Goal: Task Accomplishment & Management: Manage account settings

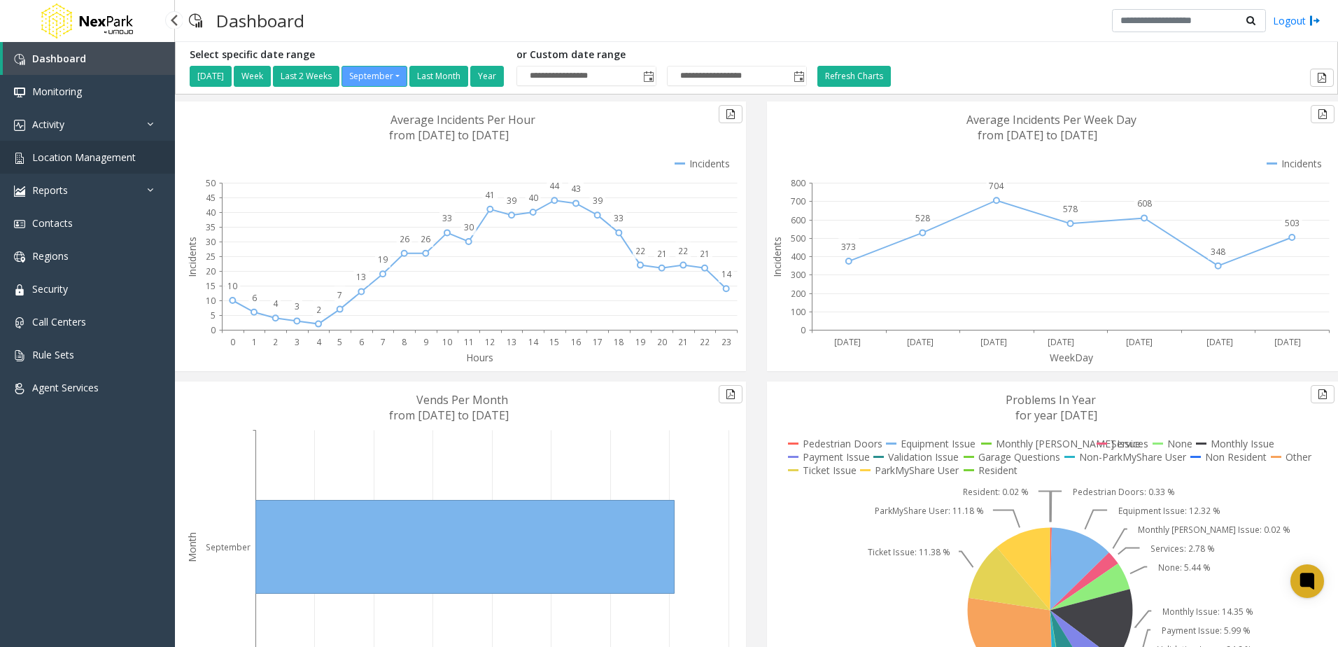
click at [112, 154] on span "Location Management" at bounding box center [84, 156] width 104 height 13
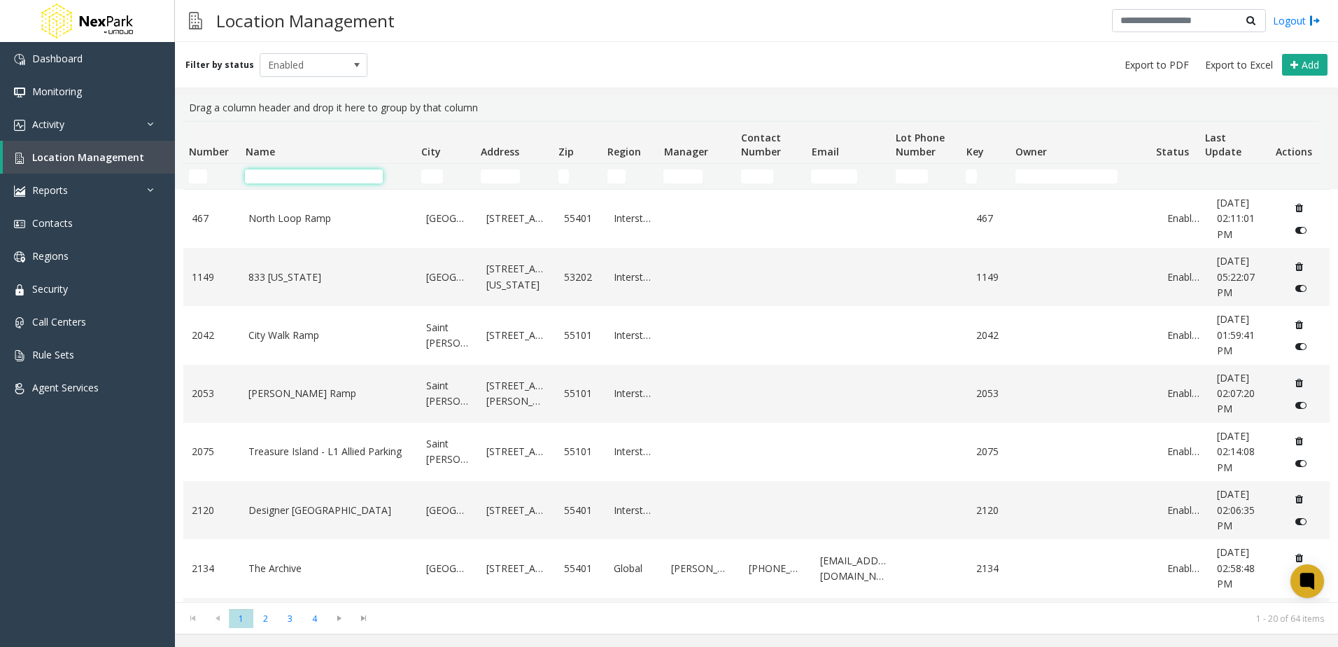
click at [297, 181] on input "Name Filter" at bounding box center [314, 176] width 138 height 14
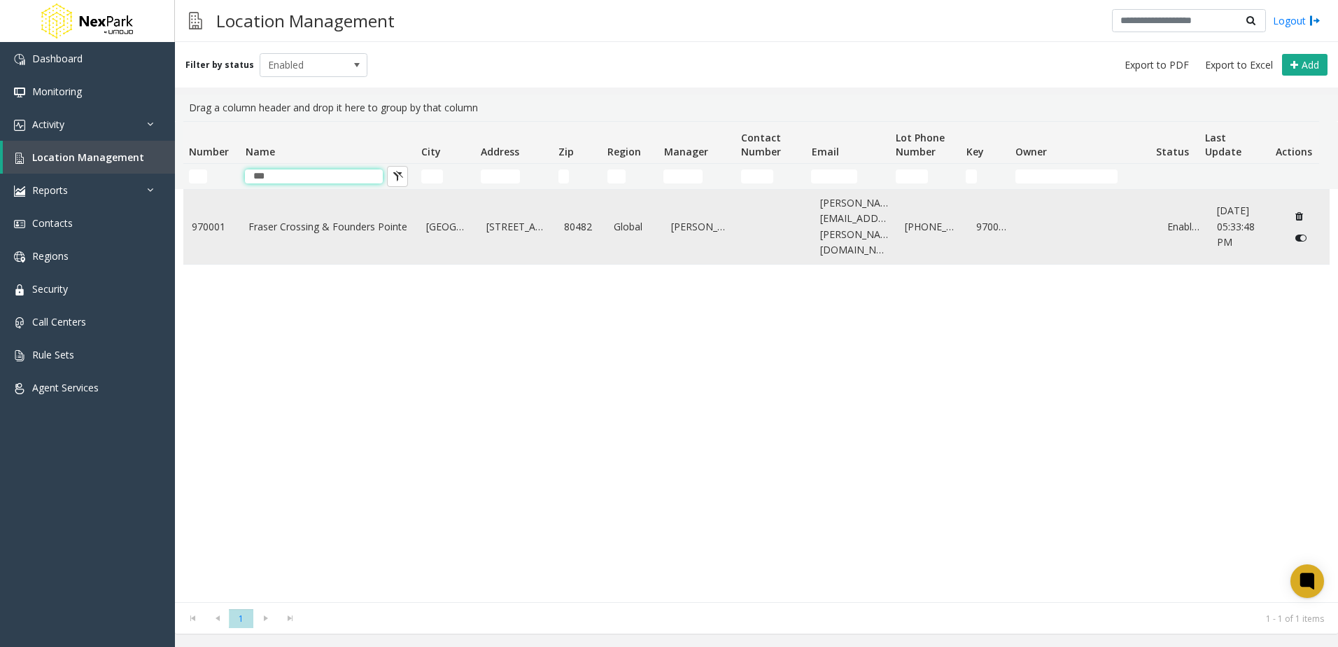
type input "***"
click at [341, 237] on td "Fraser Crossing & Founders Pointe" at bounding box center [329, 227] width 178 height 74
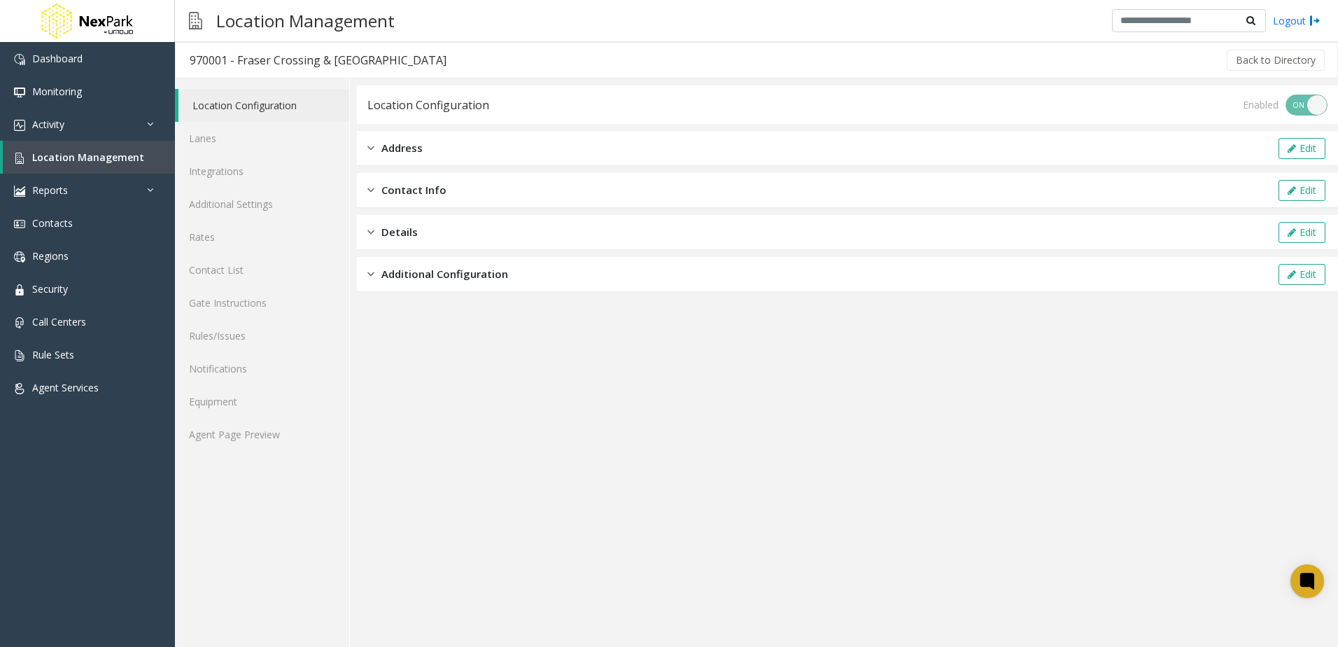
click at [414, 281] on span "Additional Configuration" at bounding box center [444, 274] width 127 height 16
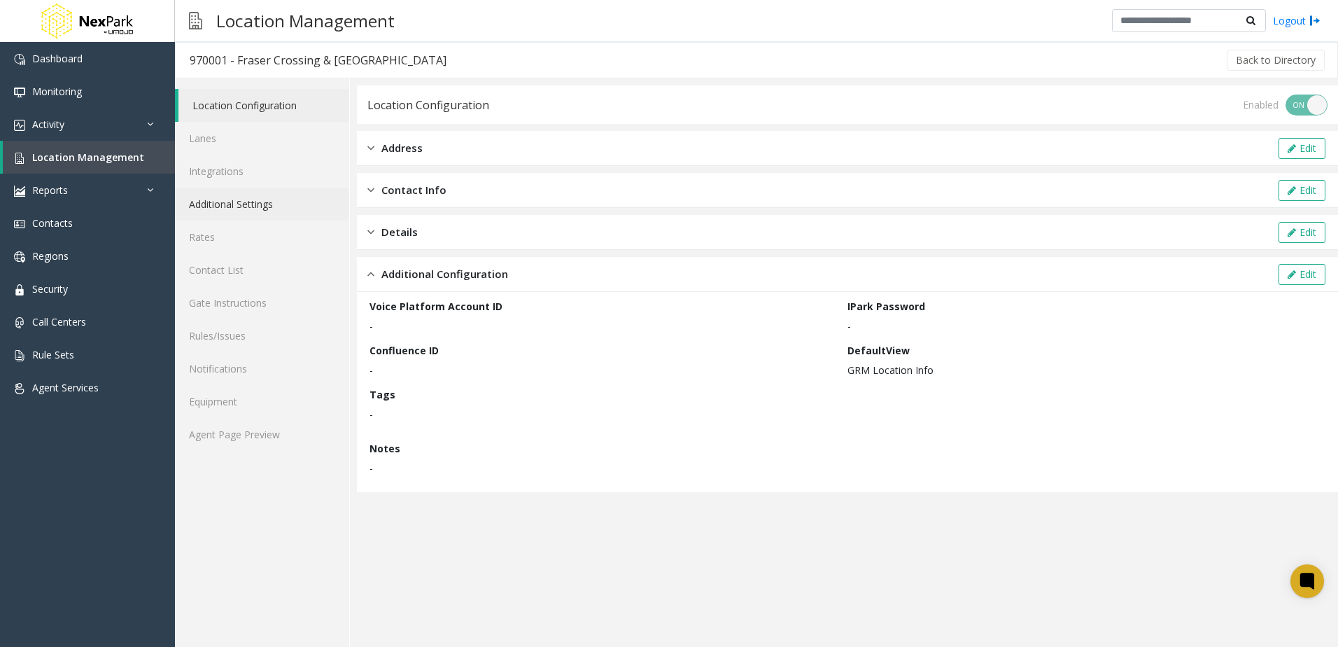
click at [262, 204] on link "Additional Settings" at bounding box center [262, 204] width 174 height 33
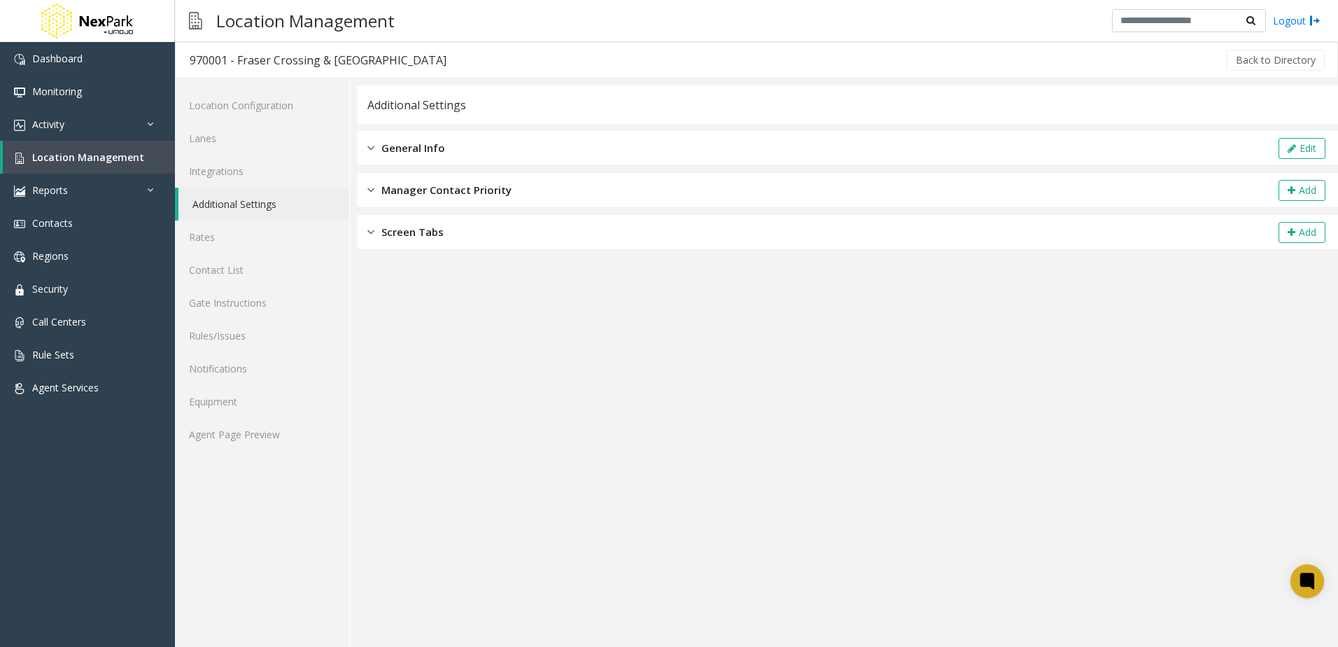
click at [452, 147] on div "General Info Edit" at bounding box center [847, 148] width 981 height 35
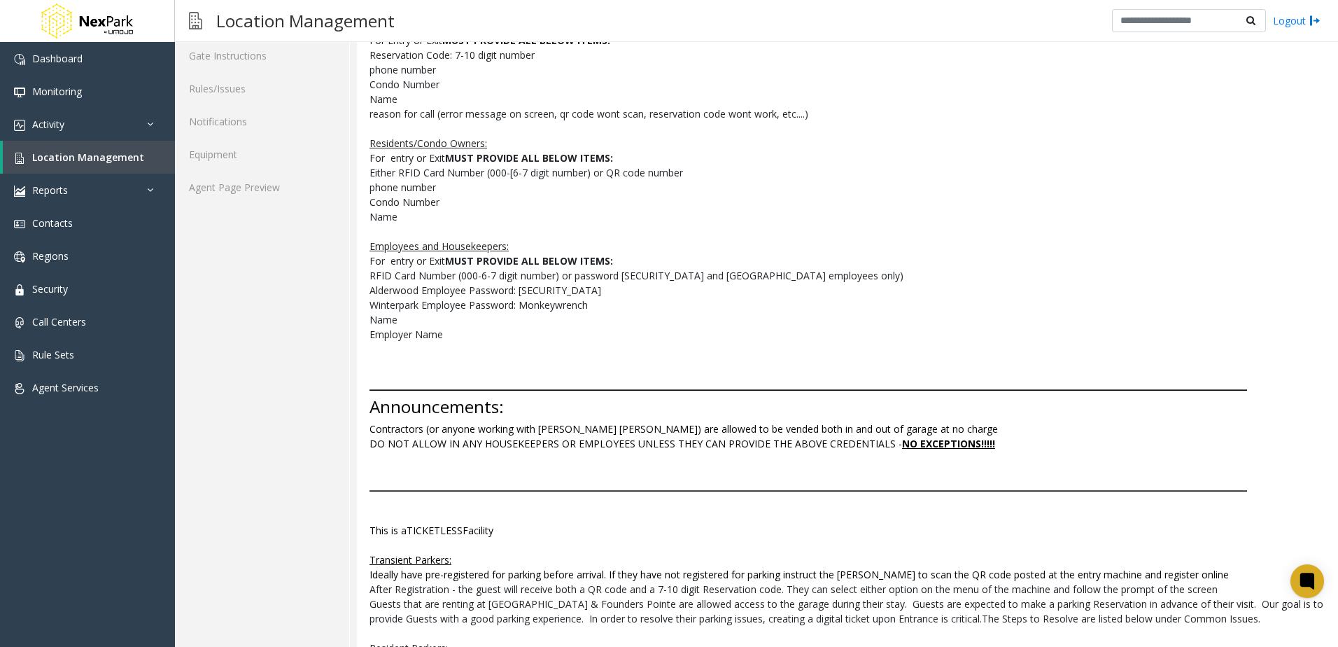
scroll to position [280, 0]
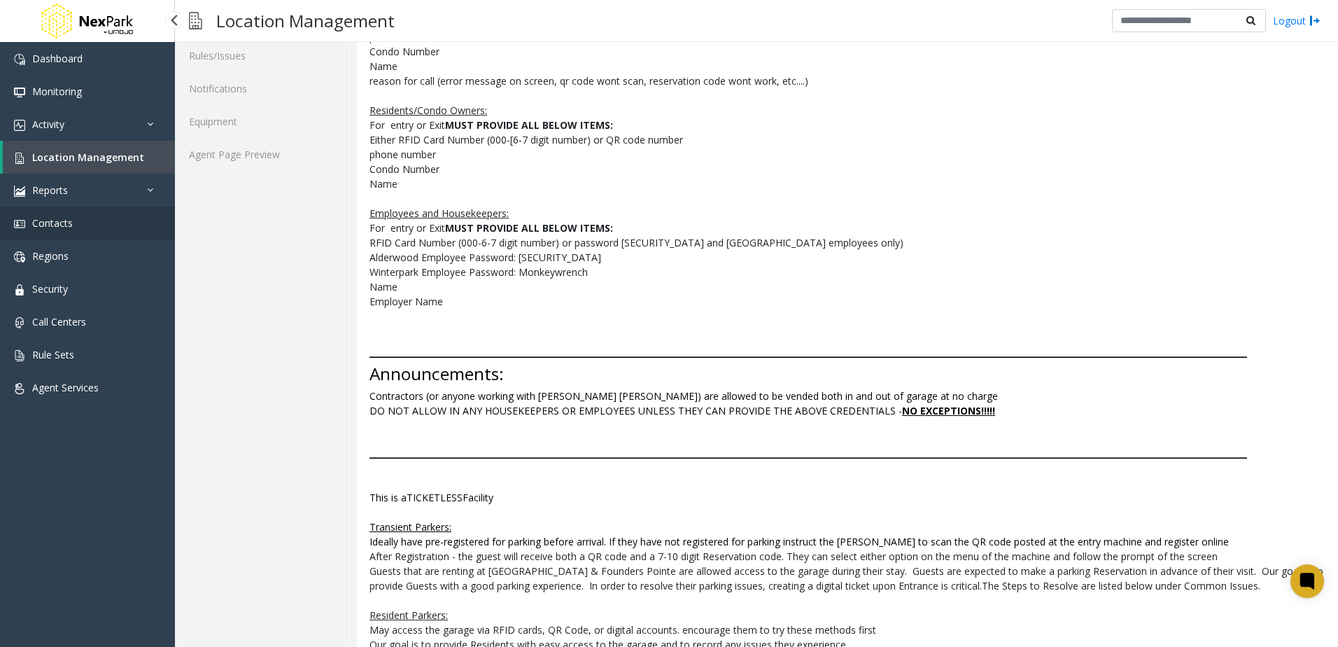
click at [80, 235] on link "Contacts" at bounding box center [87, 222] width 175 height 33
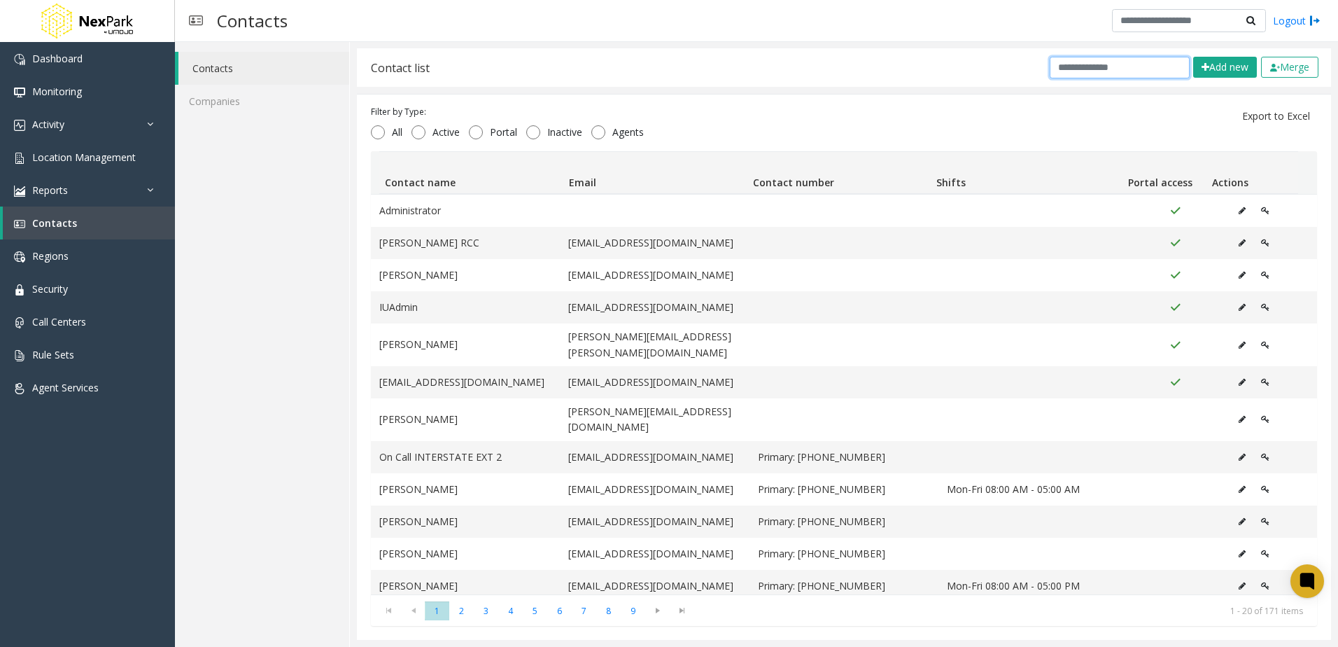
click at [1062, 67] on input "text" at bounding box center [1120, 68] width 140 height 22
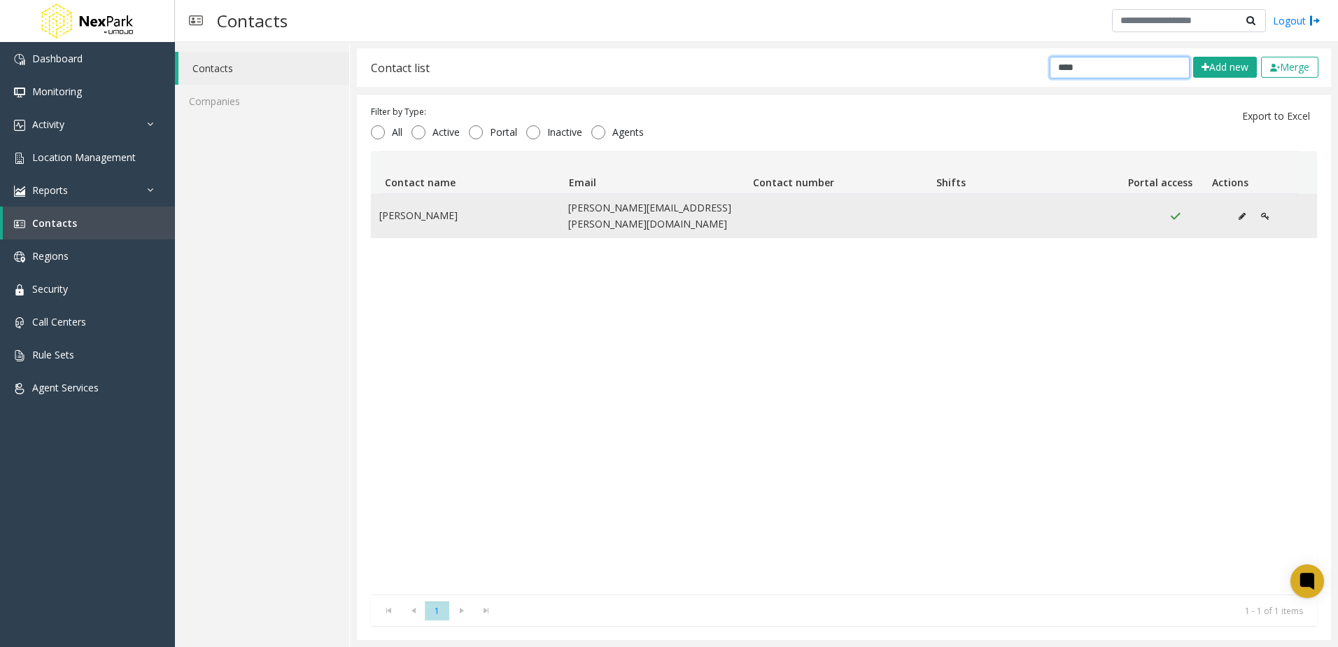
type input "****"
click at [1261, 212] on icon "Data table" at bounding box center [1265, 216] width 8 height 8
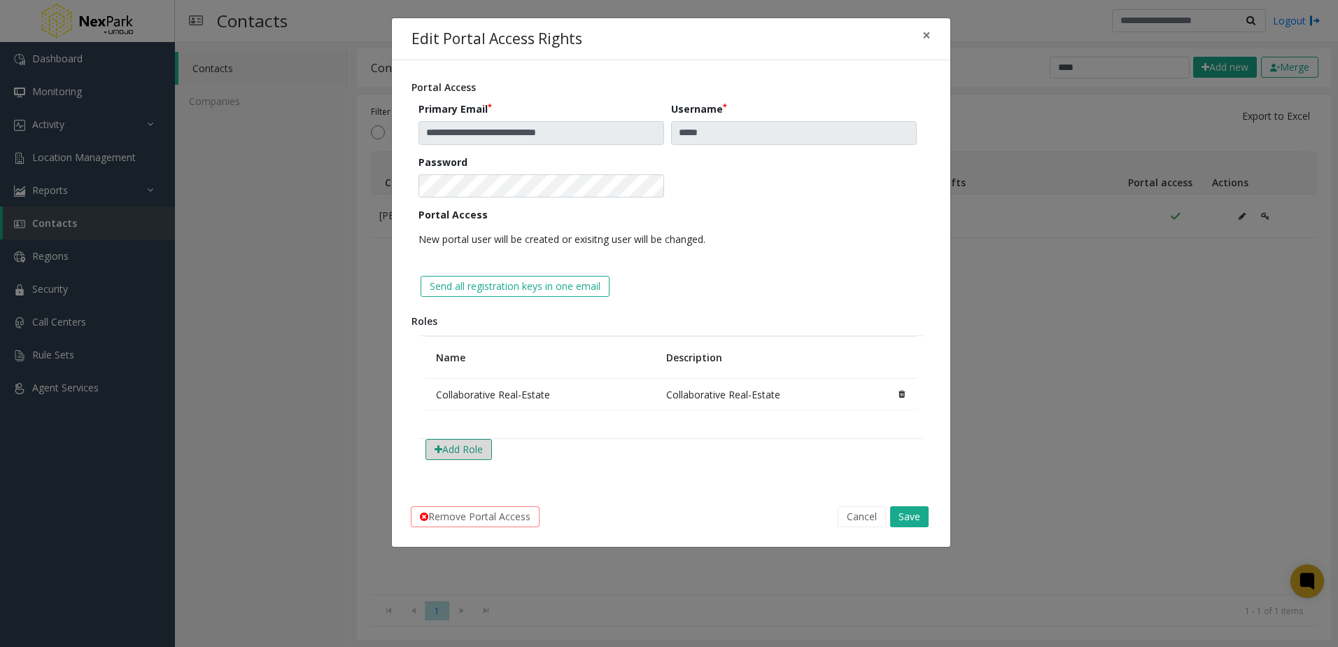
click at [451, 446] on button "Add Role" at bounding box center [459, 449] width 66 height 21
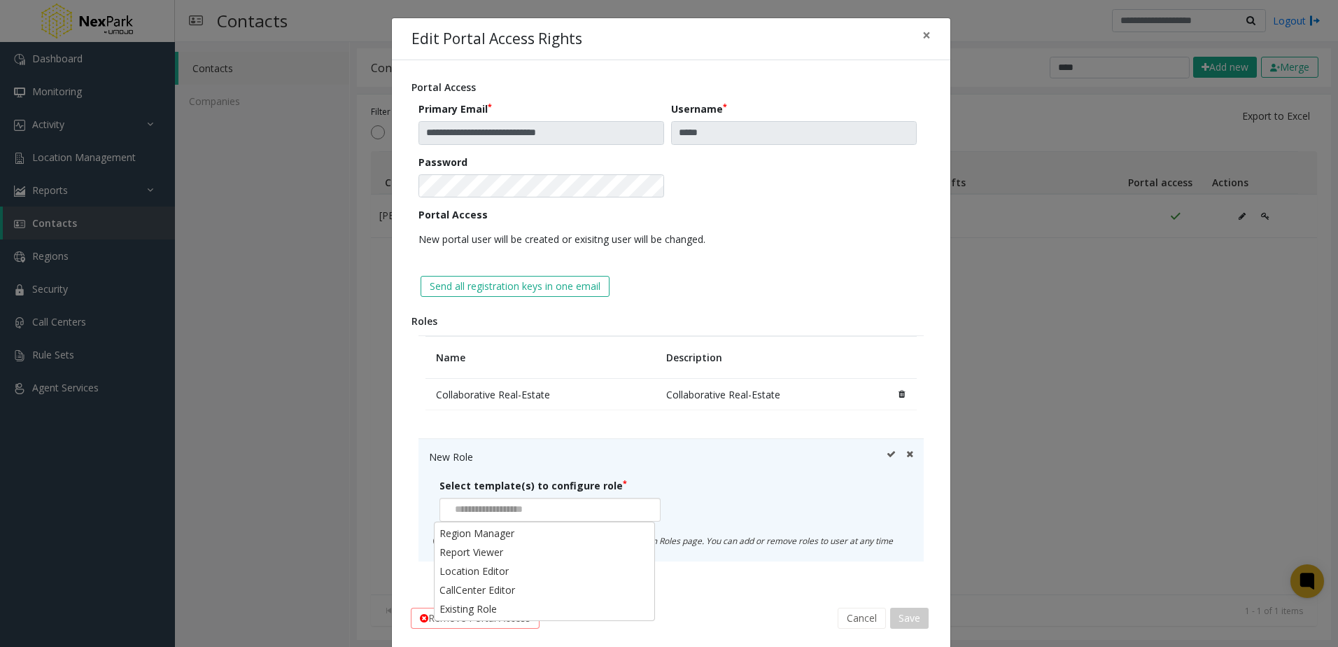
click at [541, 512] on input at bounding box center [490, 509] width 101 height 22
click at [512, 605] on li "Existing Role" at bounding box center [544, 608] width 217 height 19
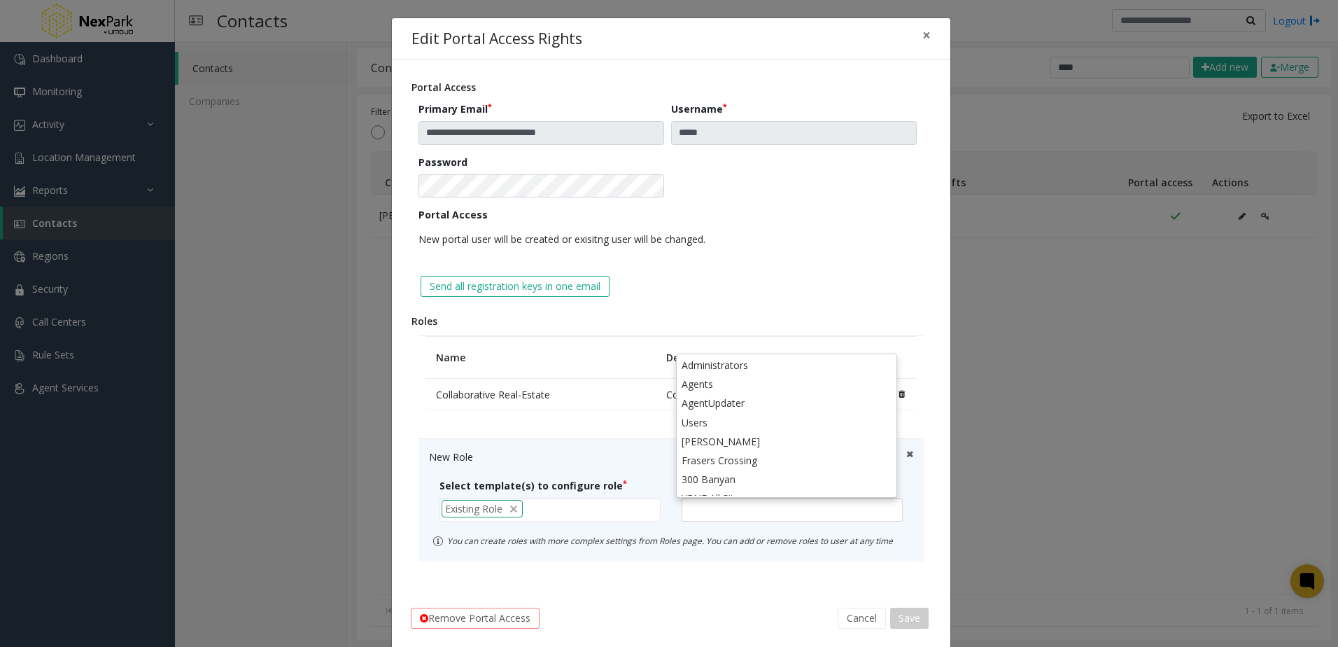
click at [784, 518] on div at bounding box center [792, 510] width 221 height 24
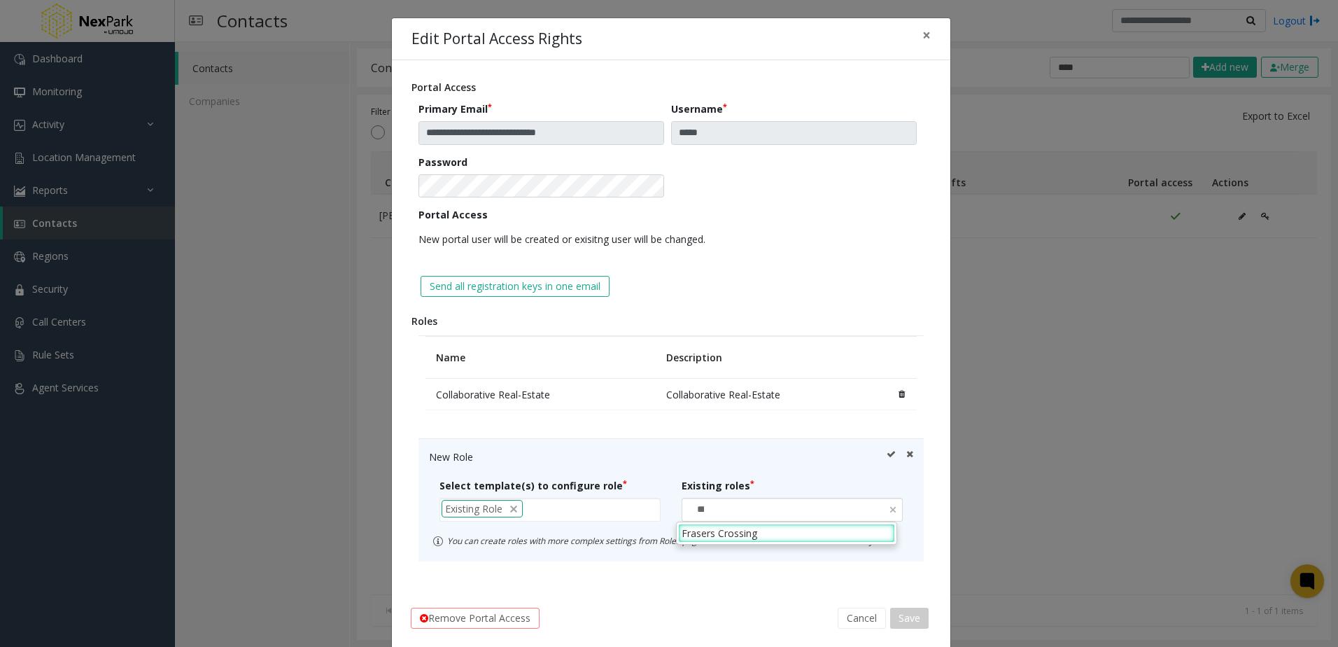
type input "****"
click at [777, 538] on li "Frasers Crossing" at bounding box center [786, 533] width 217 height 19
click at [879, 456] on div "New Role" at bounding box center [671, 456] width 484 height 15
click at [887, 456] on icon at bounding box center [891, 456] width 9 height 15
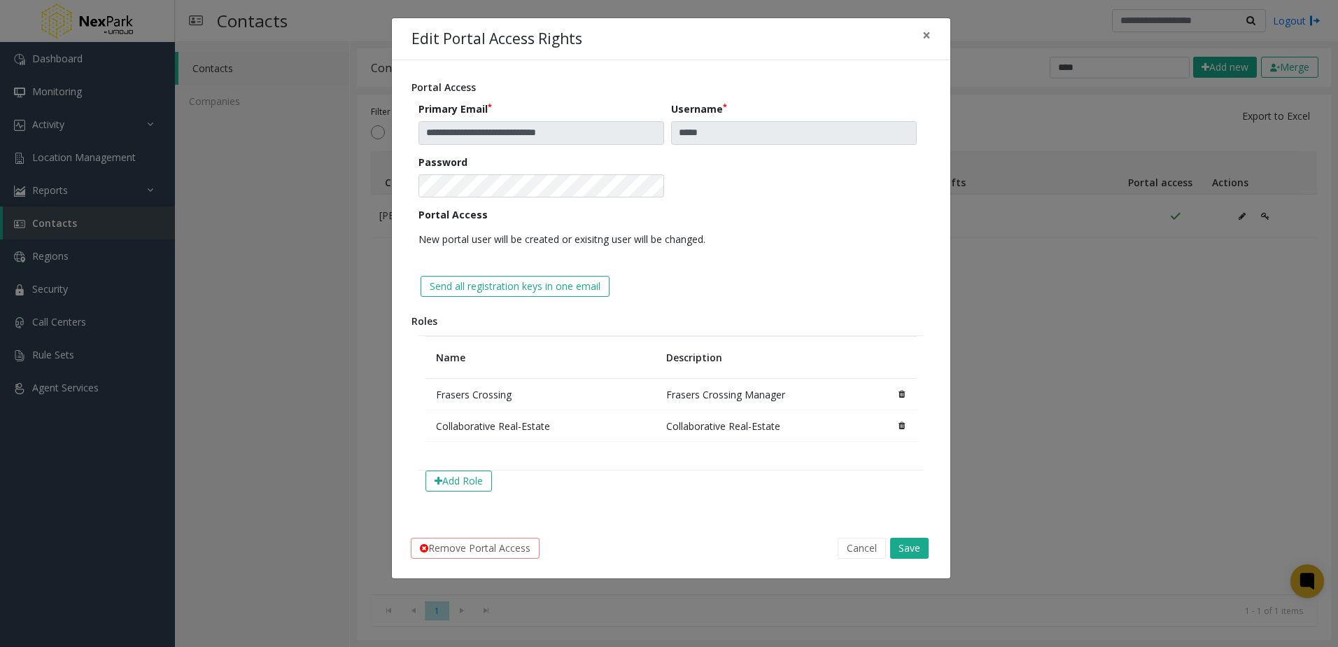
click at [904, 428] on icon at bounding box center [902, 425] width 6 height 8
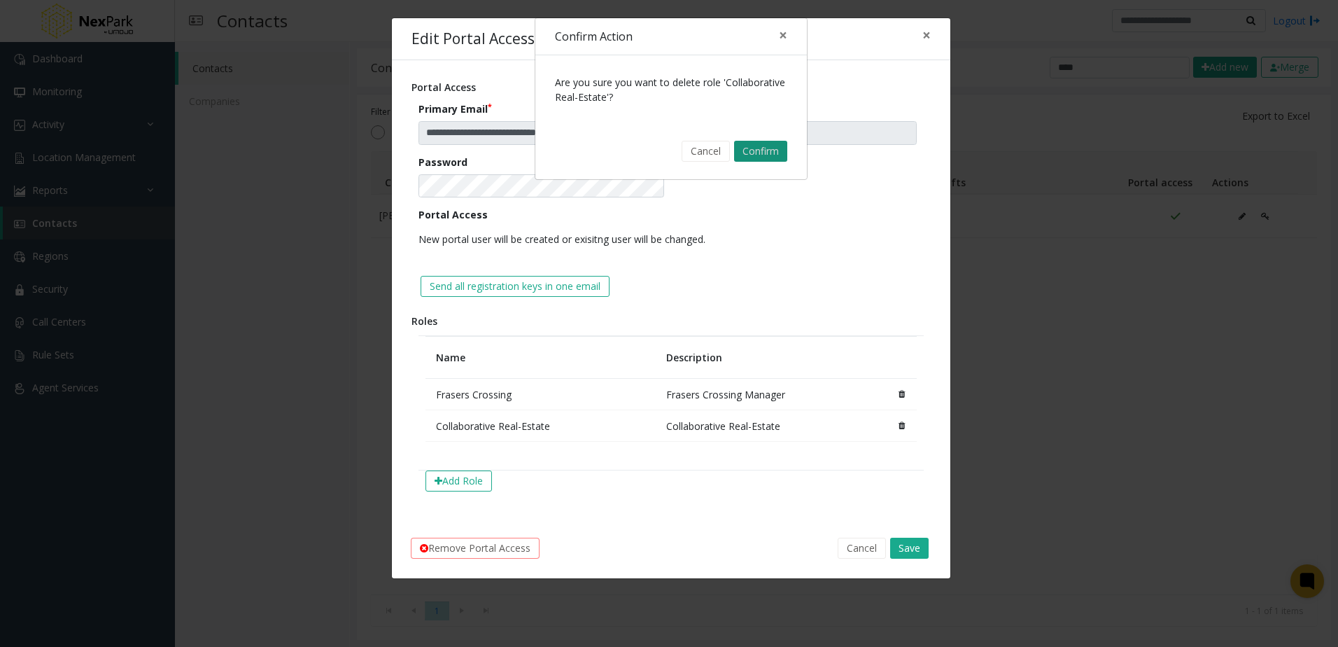
click at [745, 141] on button "Confirm" at bounding box center [760, 151] width 53 height 21
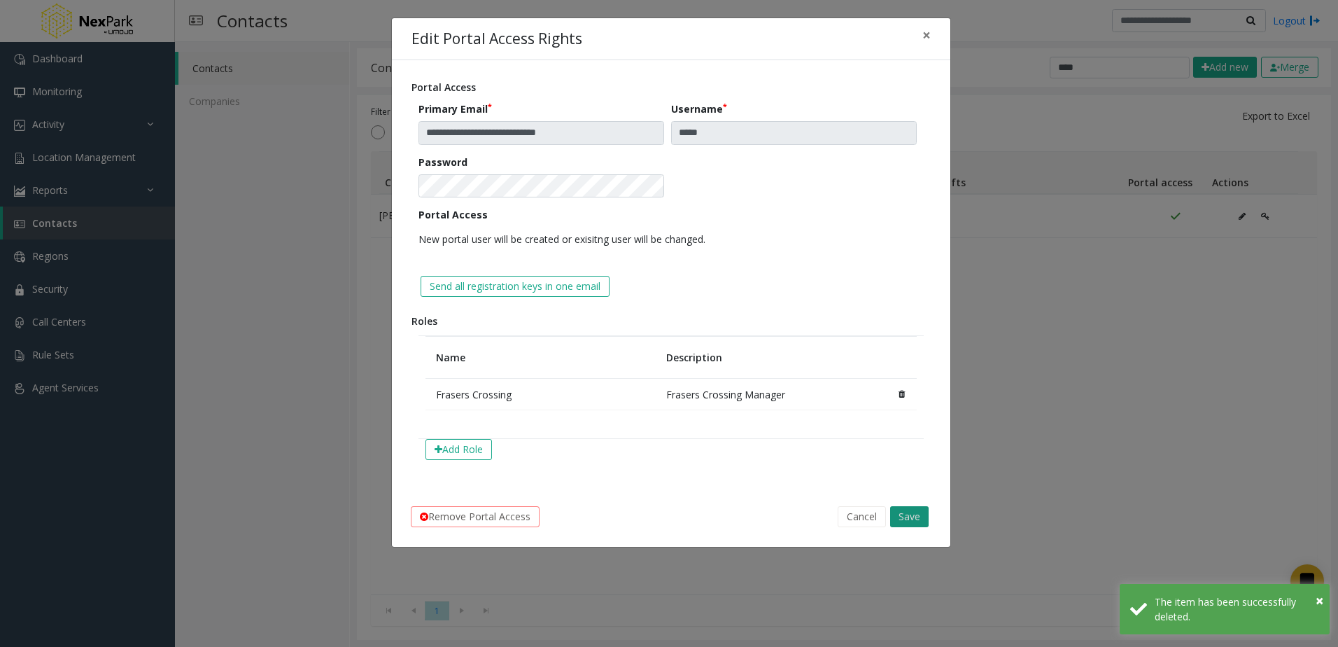
click at [914, 523] on button "Save" at bounding box center [909, 516] width 38 height 21
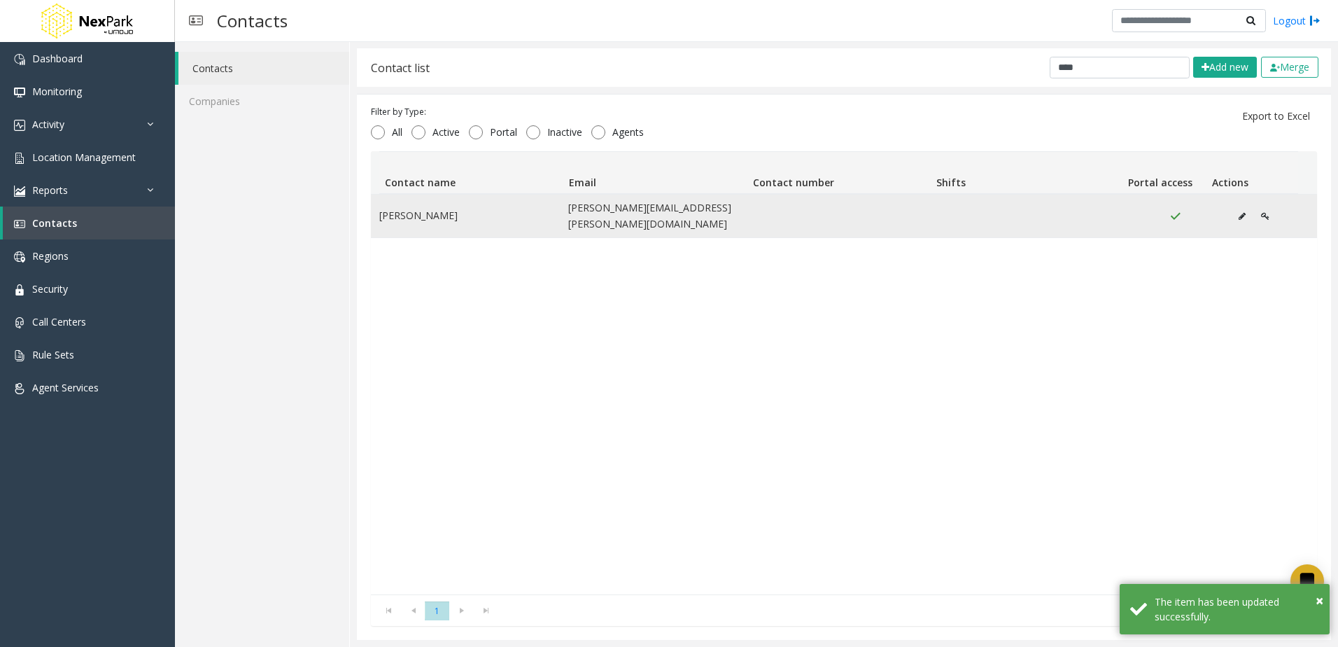
click at [1261, 212] on icon "Data table" at bounding box center [1265, 216] width 8 height 8
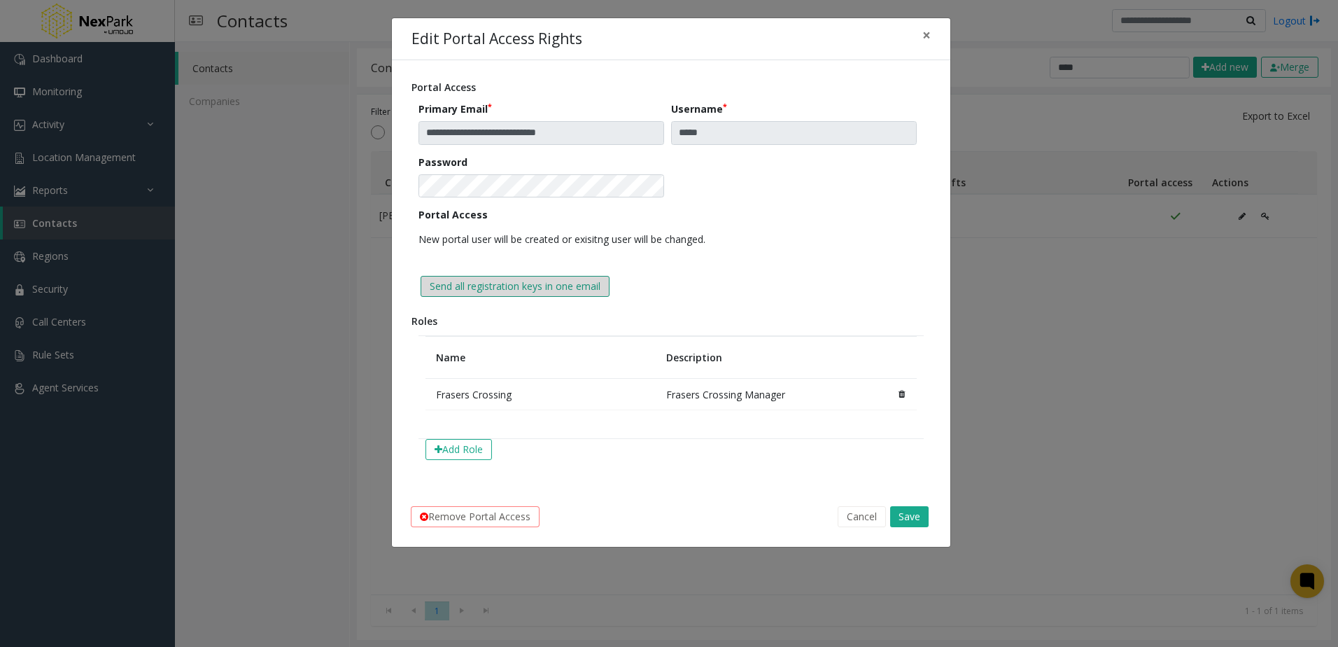
click at [528, 283] on button "Send all registration keys in one email" at bounding box center [515, 286] width 189 height 21
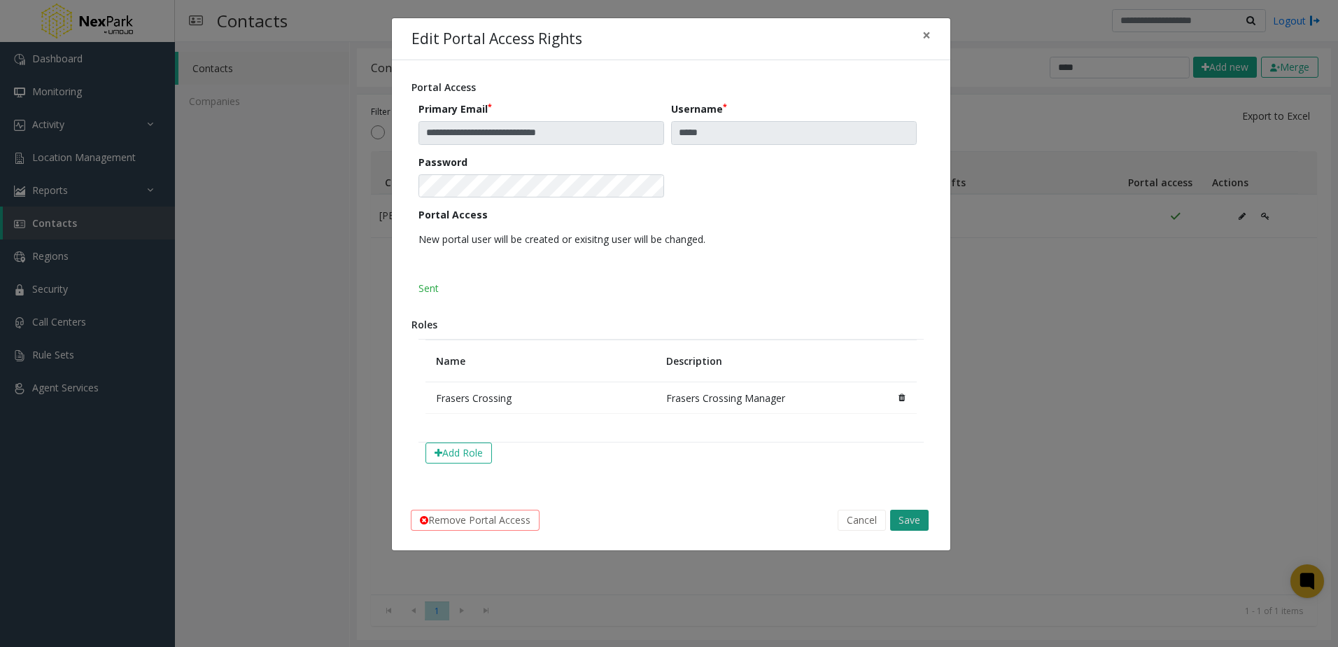
click at [918, 521] on button "Save" at bounding box center [909, 520] width 38 height 21
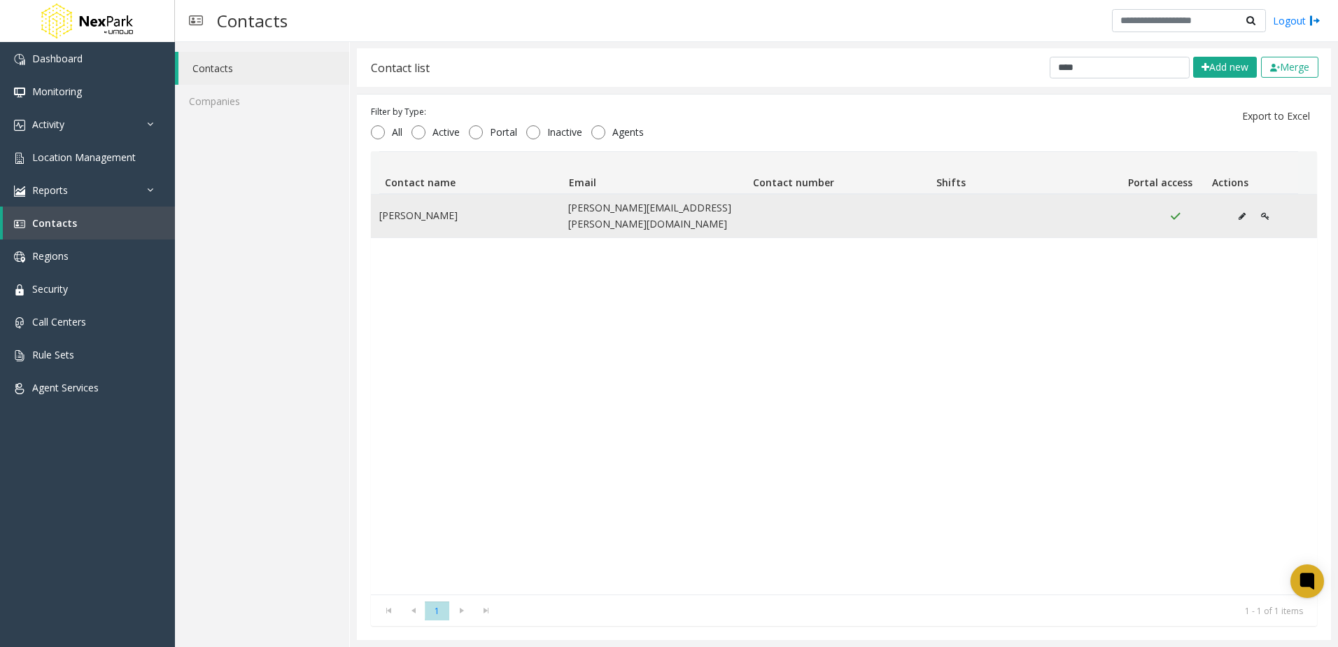
click at [1261, 212] on icon "Data table" at bounding box center [1265, 216] width 8 height 8
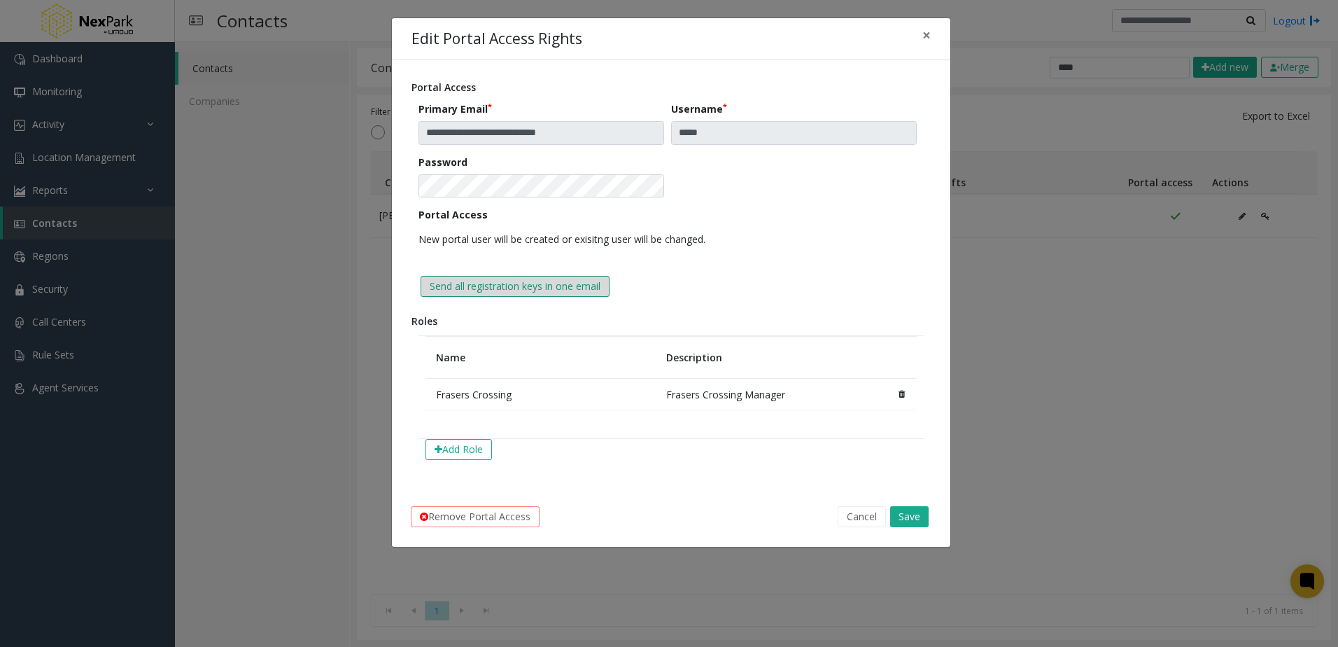
click at [576, 290] on button "Send all registration keys in one email" at bounding box center [515, 286] width 189 height 21
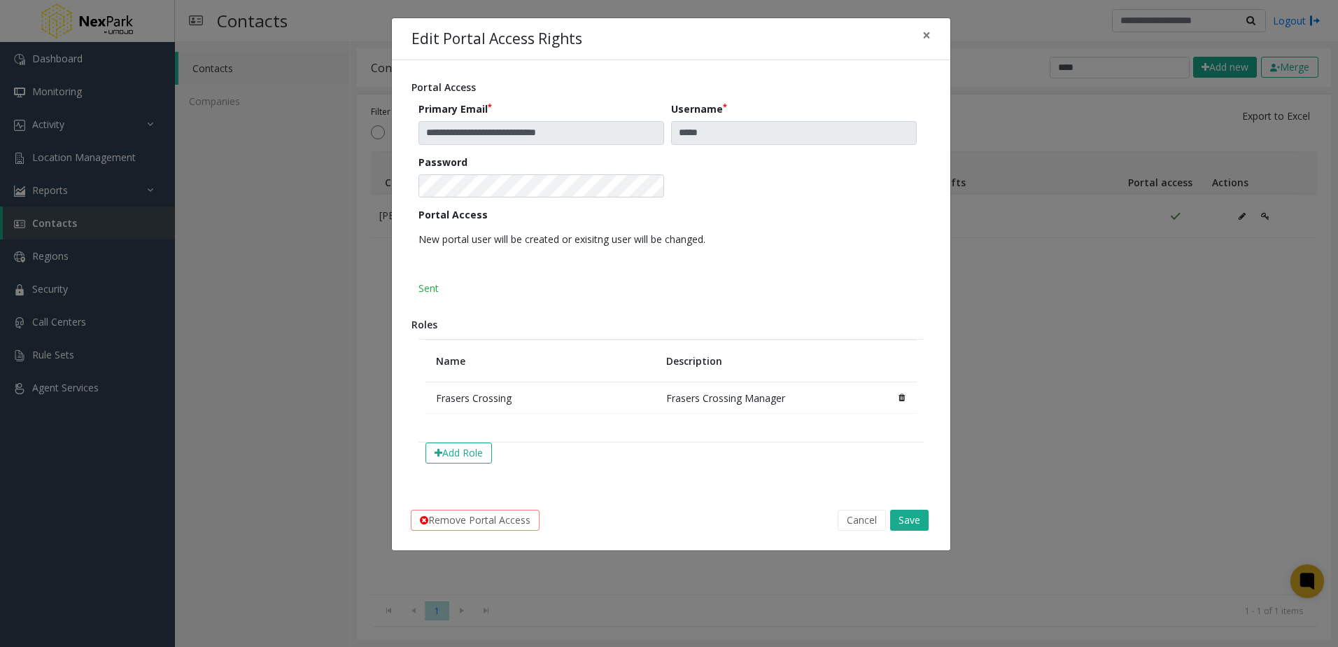
click at [1059, 345] on div "**********" at bounding box center [669, 323] width 1338 height 647
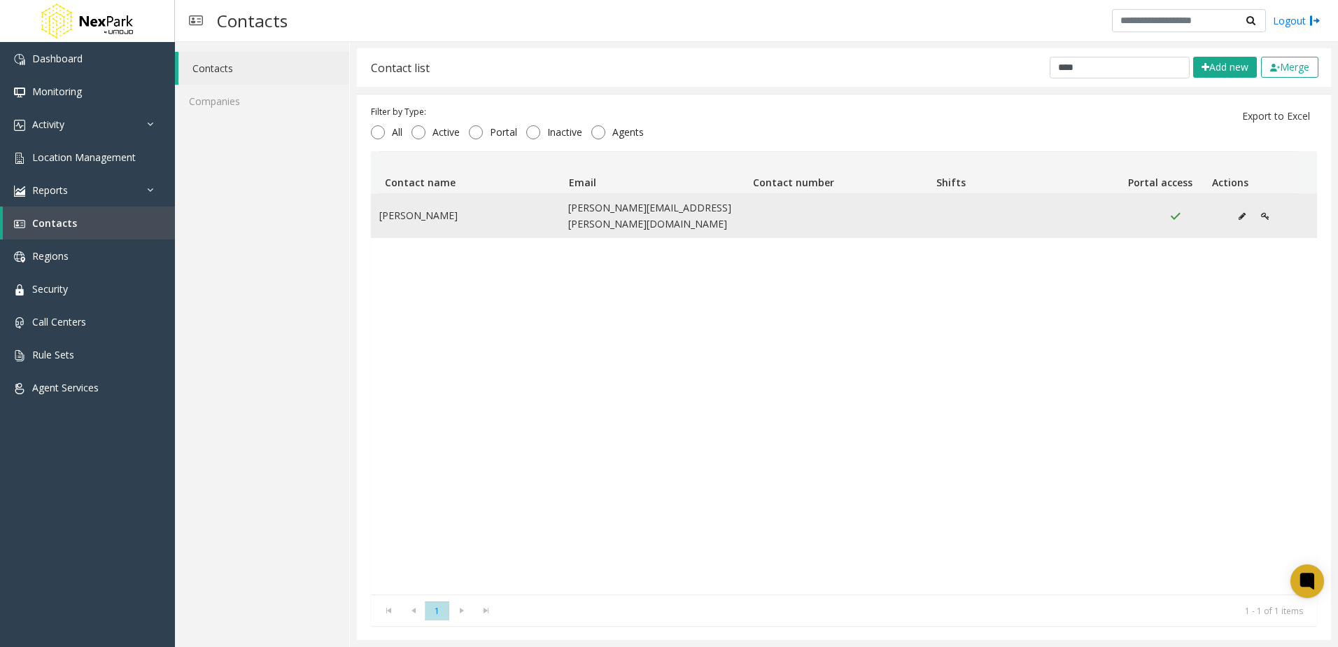
click at [1239, 212] on icon "Data table" at bounding box center [1242, 216] width 7 height 8
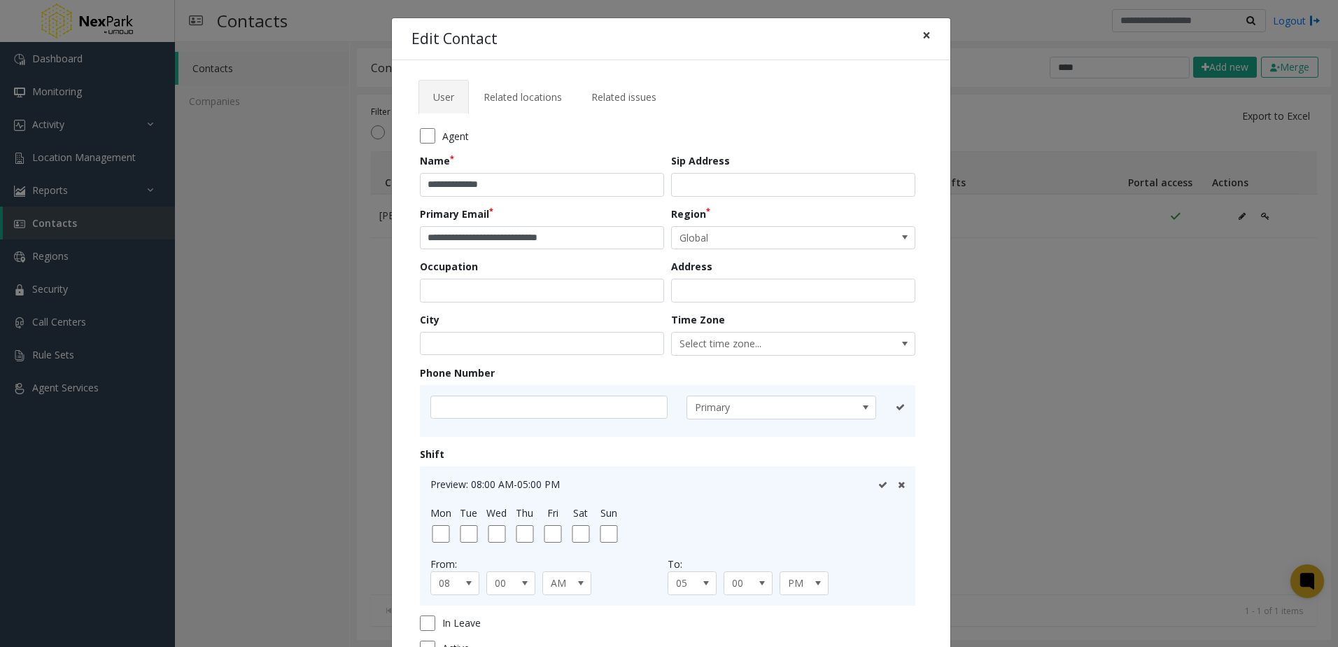
click at [923, 38] on span "×" at bounding box center [927, 35] width 8 height 20
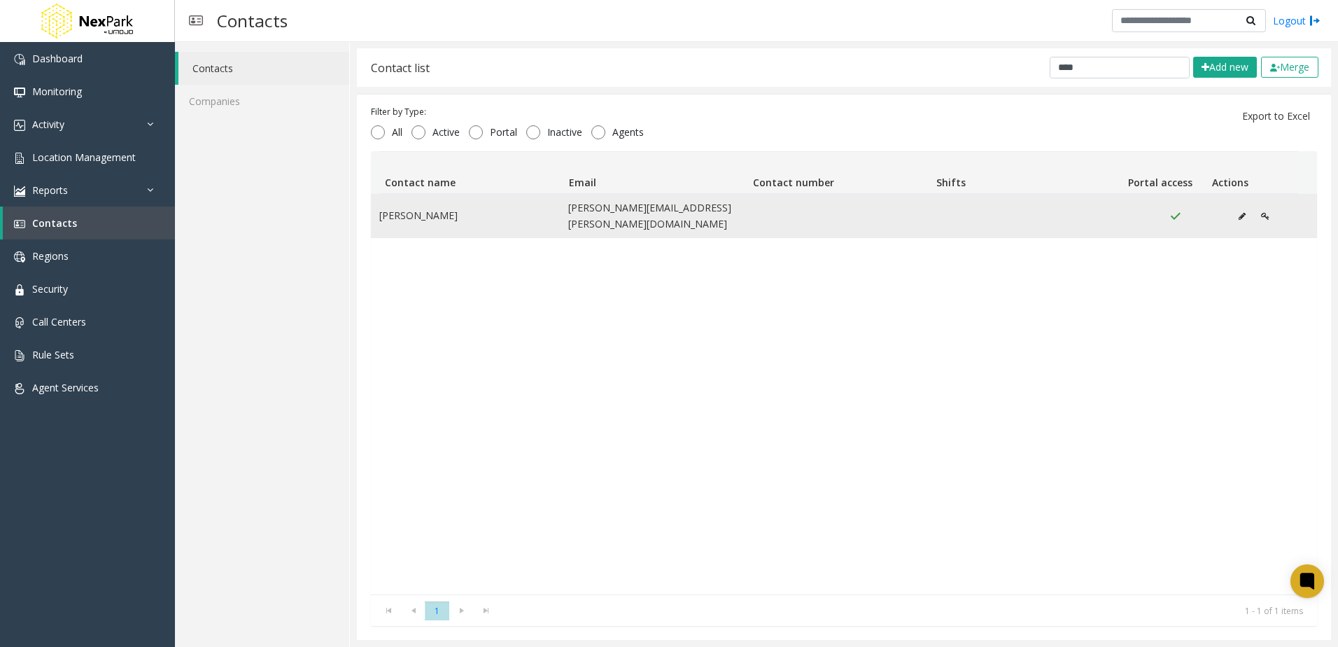
click at [1239, 212] on icon "Data table" at bounding box center [1242, 216] width 7 height 8
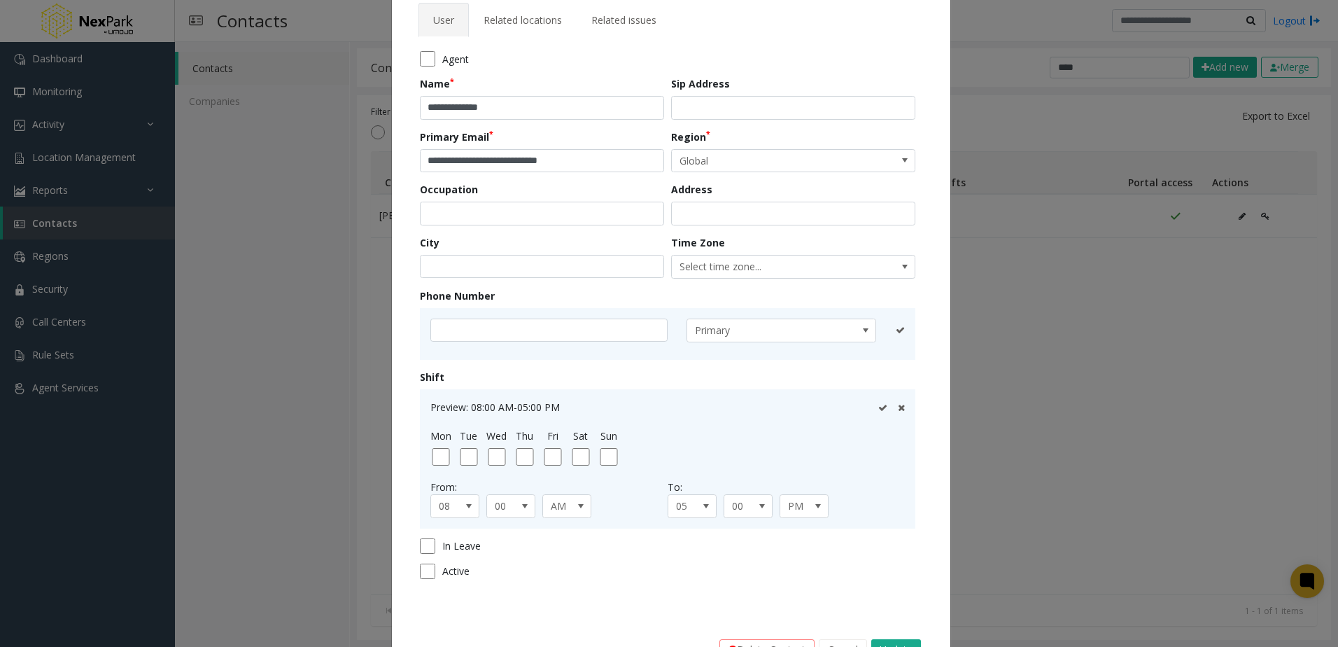
scroll to position [125, 0]
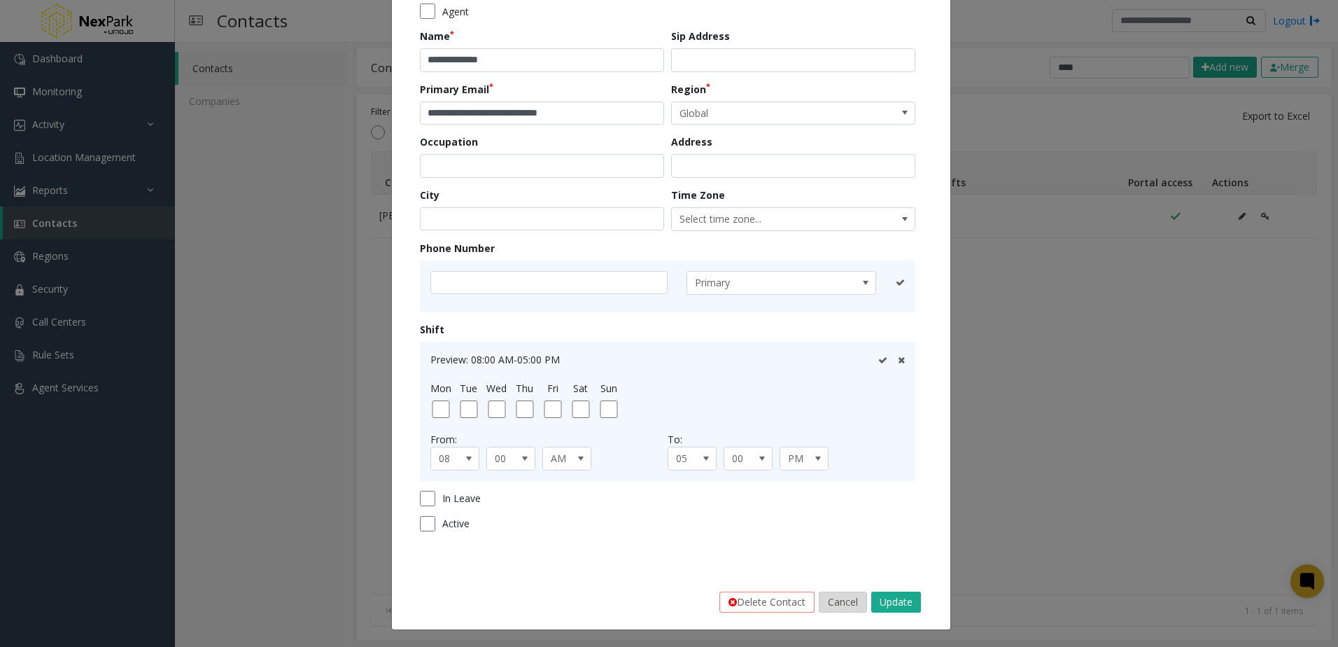
click at [844, 608] on button "Cancel" at bounding box center [843, 601] width 48 height 21
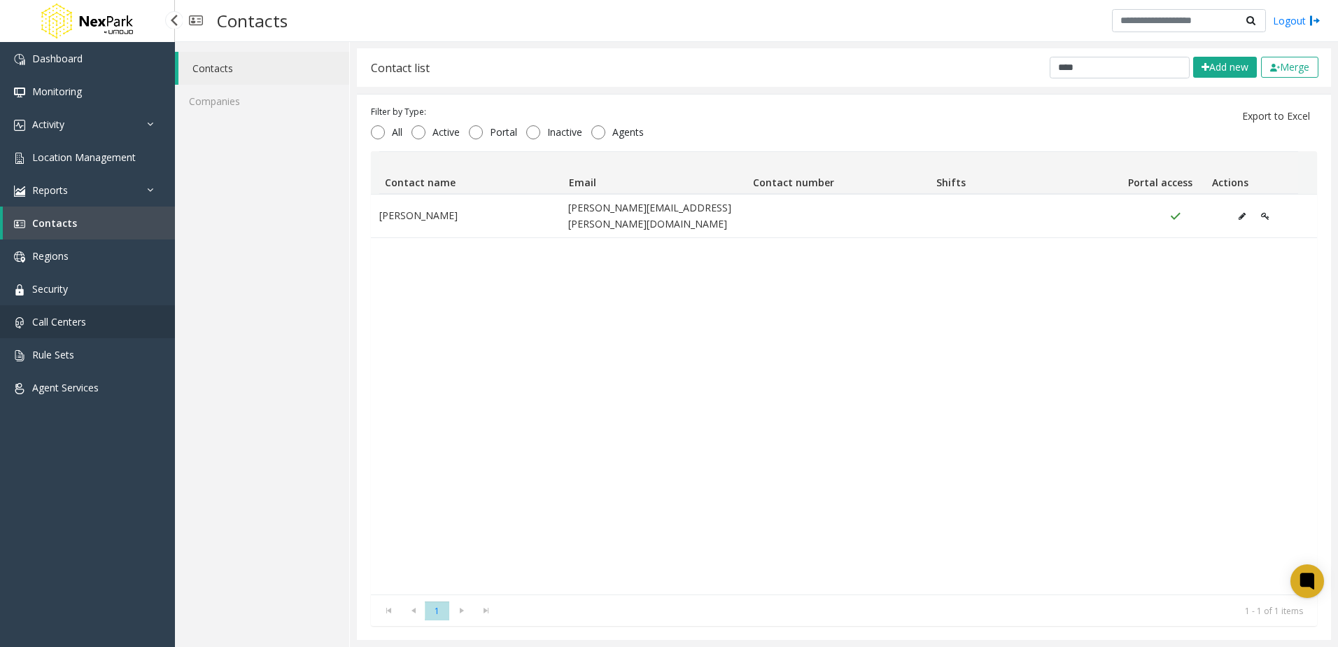
click at [56, 325] on span "Call Centers" at bounding box center [59, 321] width 54 height 13
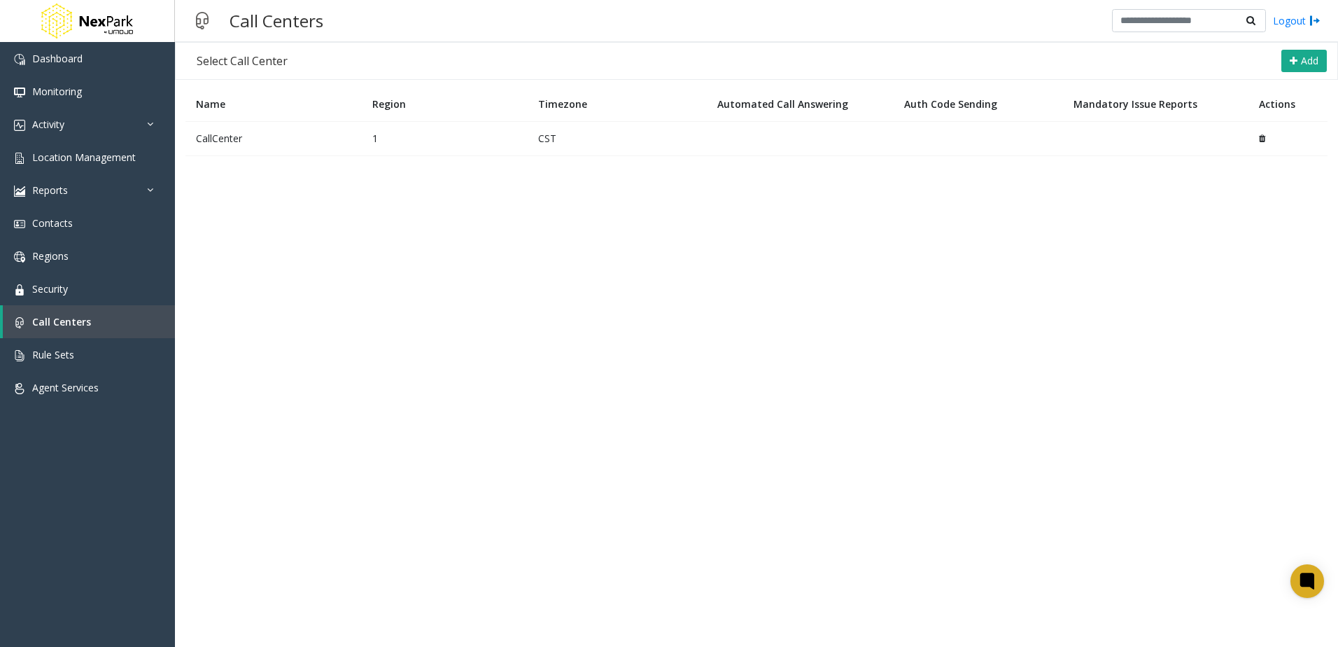
click at [304, 152] on td "CallCenter" at bounding box center [273, 138] width 176 height 34
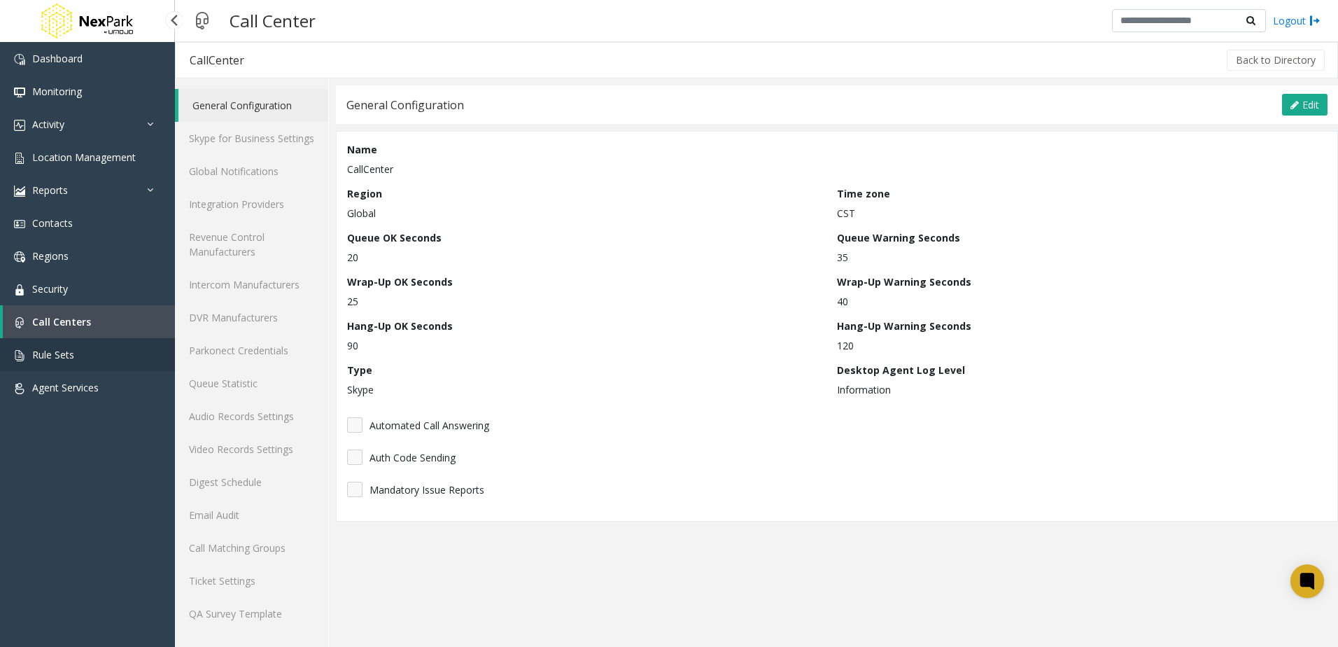
click at [73, 340] on link "Rule Sets" at bounding box center [87, 354] width 175 height 33
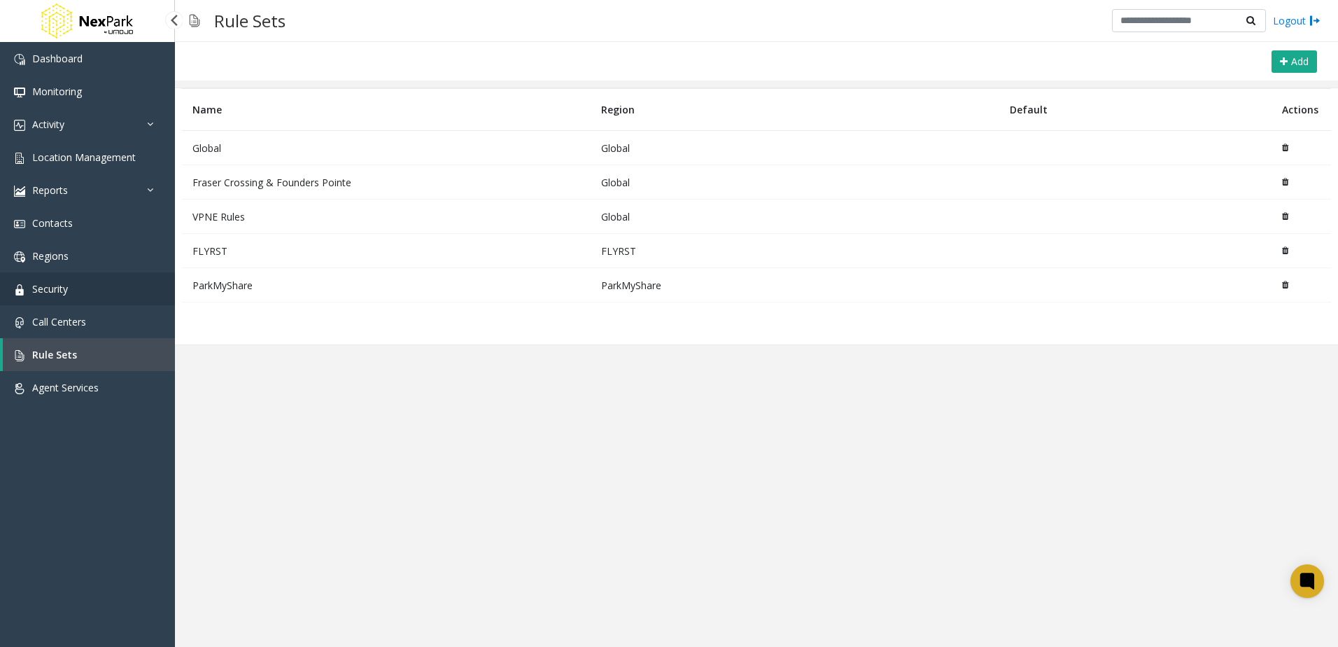
click at [91, 293] on link "Security" at bounding box center [87, 288] width 175 height 33
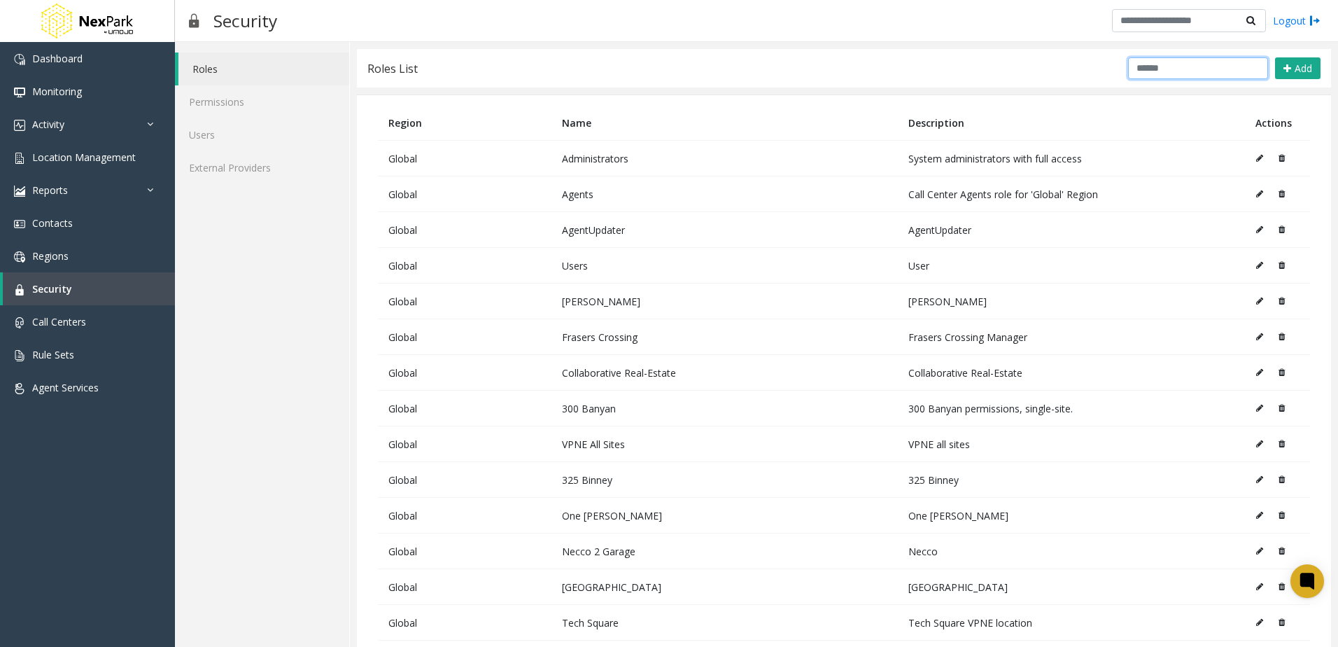
click at [1148, 63] on input "text" at bounding box center [1198, 68] width 140 height 22
type input "*"
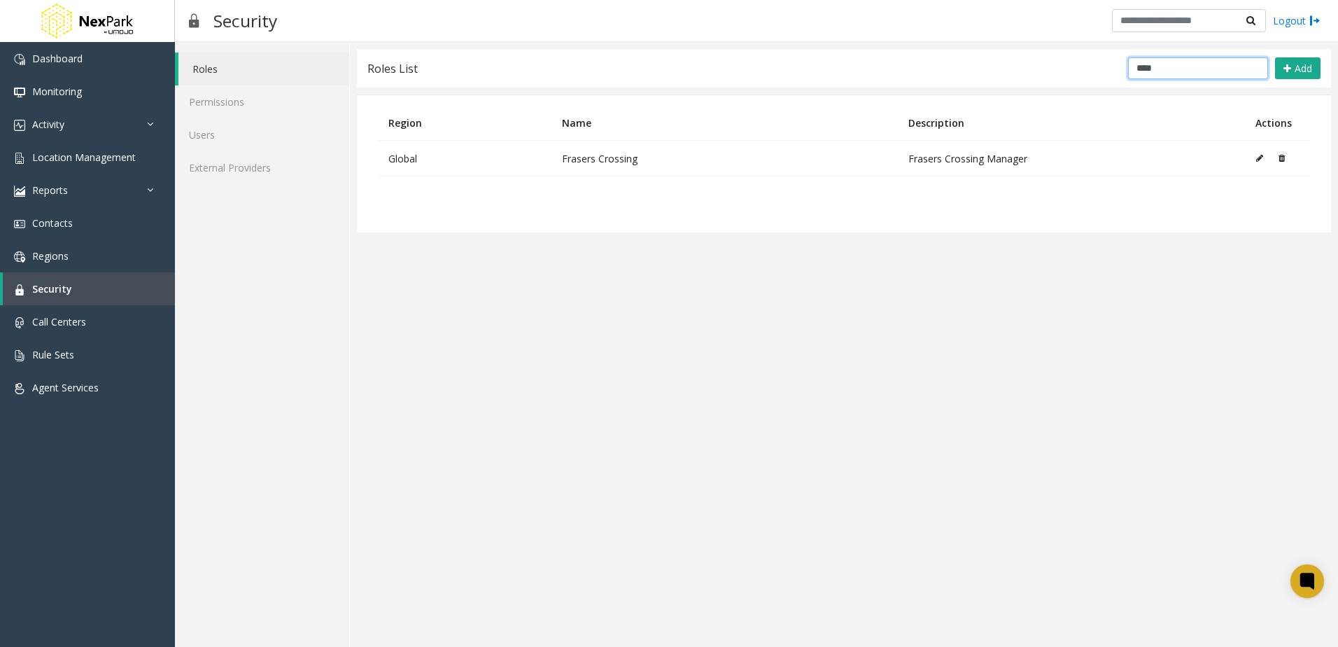
type input "****"
click at [1261, 157] on icon at bounding box center [1259, 158] width 7 height 8
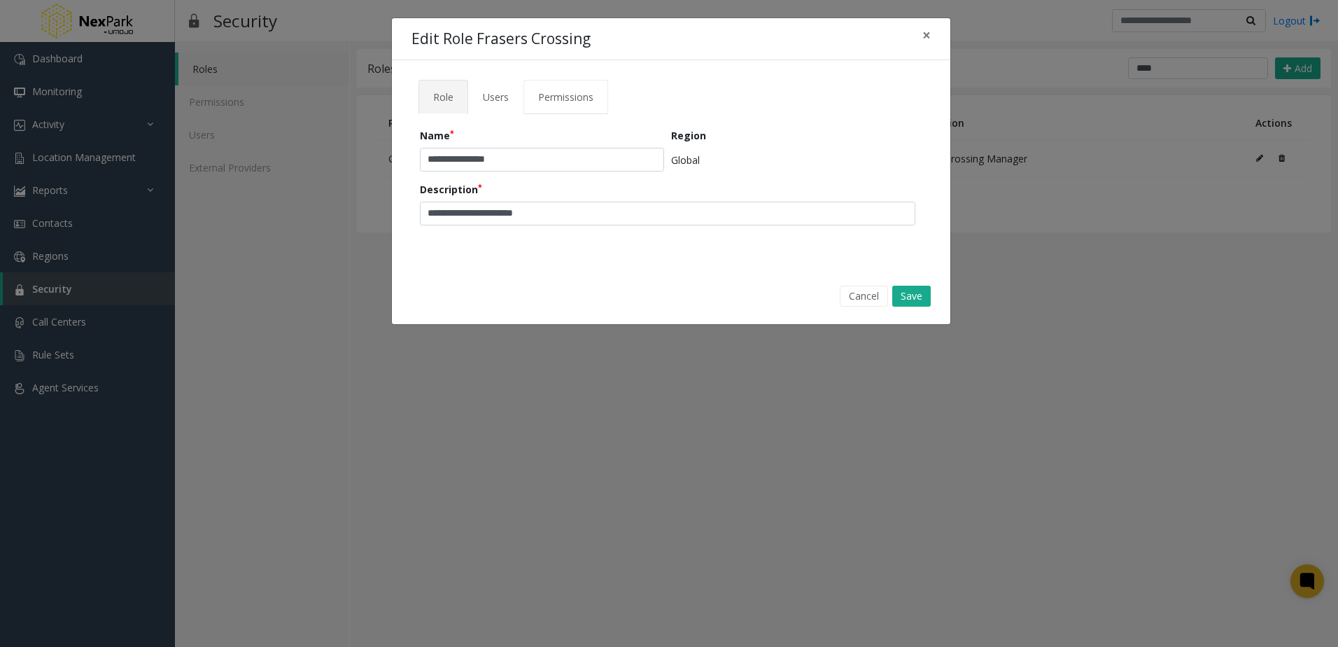
click at [524, 93] on link "Permissions" at bounding box center [566, 97] width 85 height 34
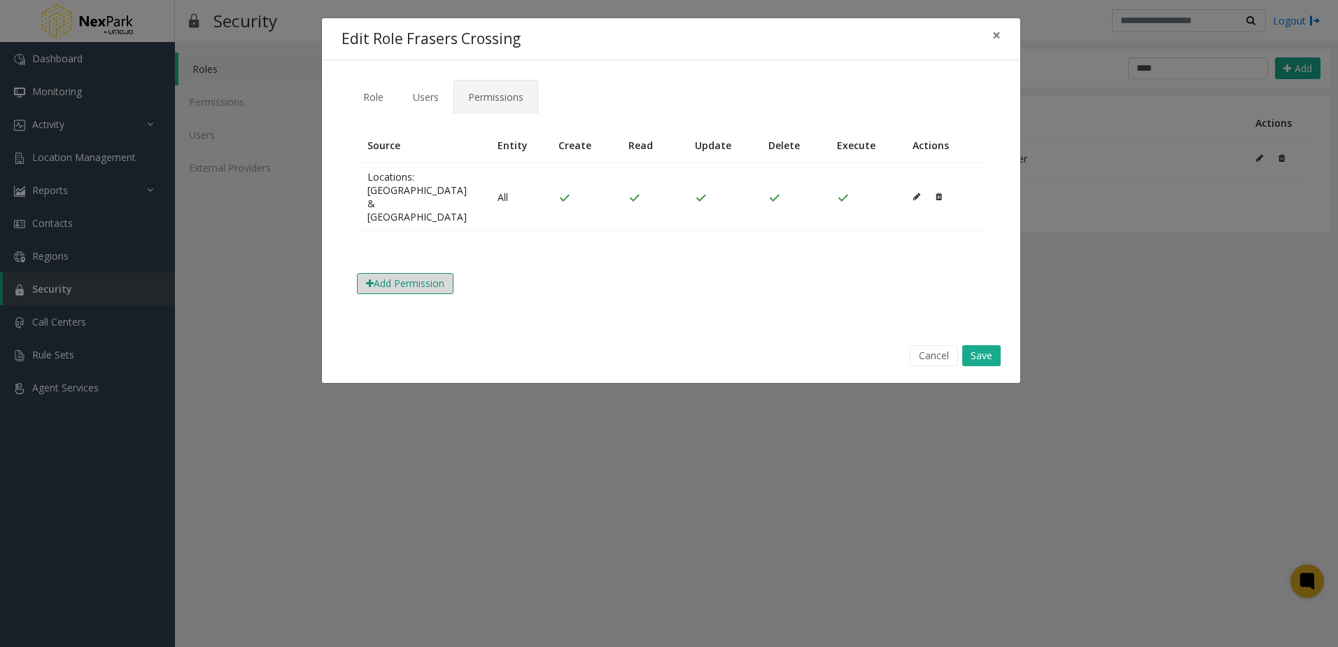
click at [412, 294] on button "Add Permission" at bounding box center [405, 283] width 97 height 21
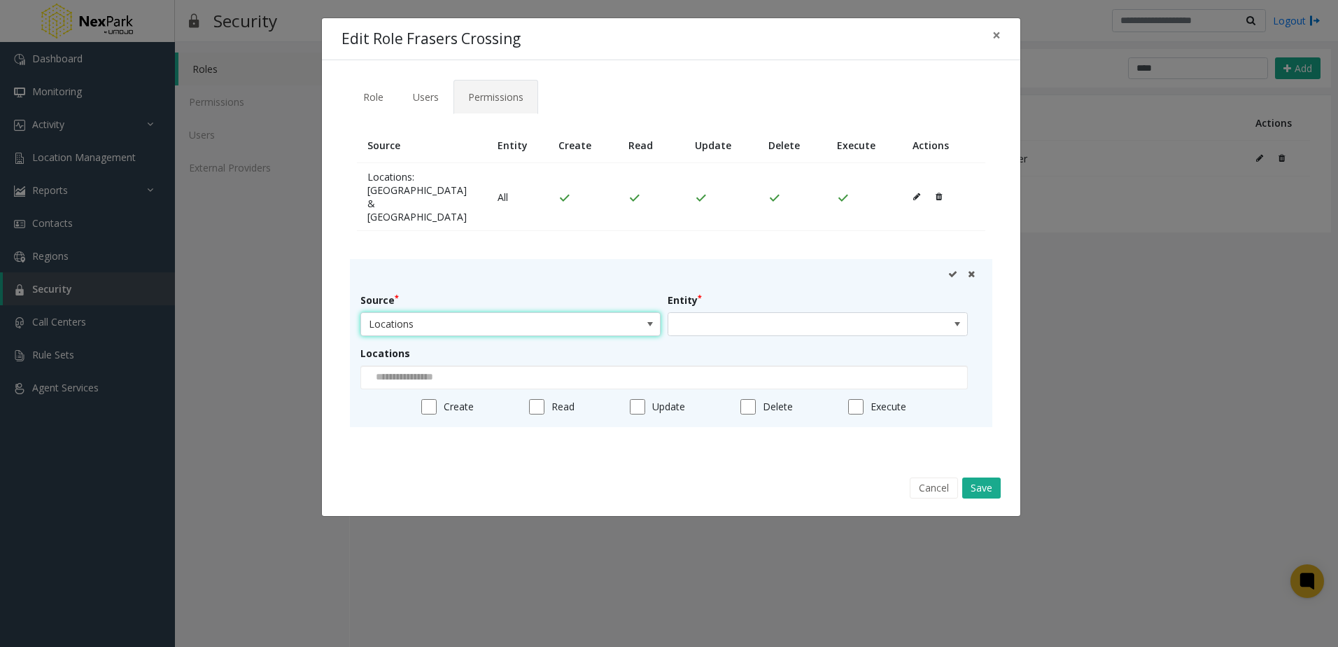
click at [507, 335] on span "Locations" at bounding box center [480, 324] width 239 height 22
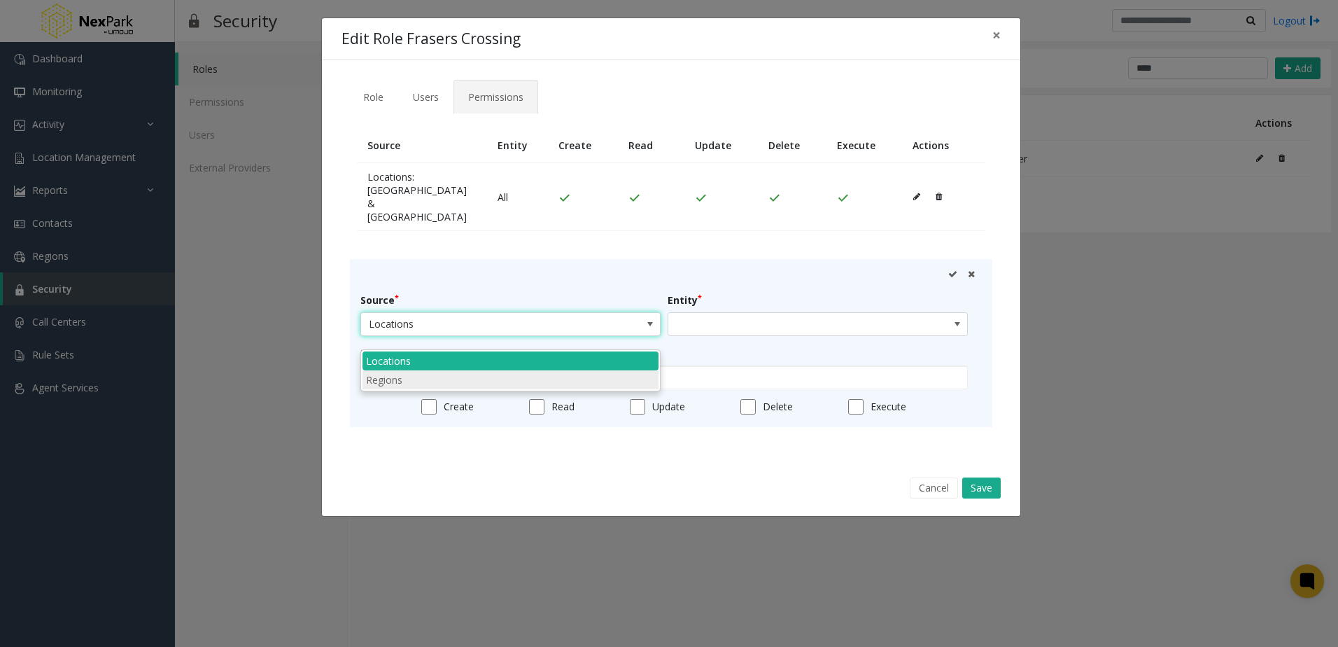
click at [477, 374] on li "Regions" at bounding box center [511, 379] width 296 height 19
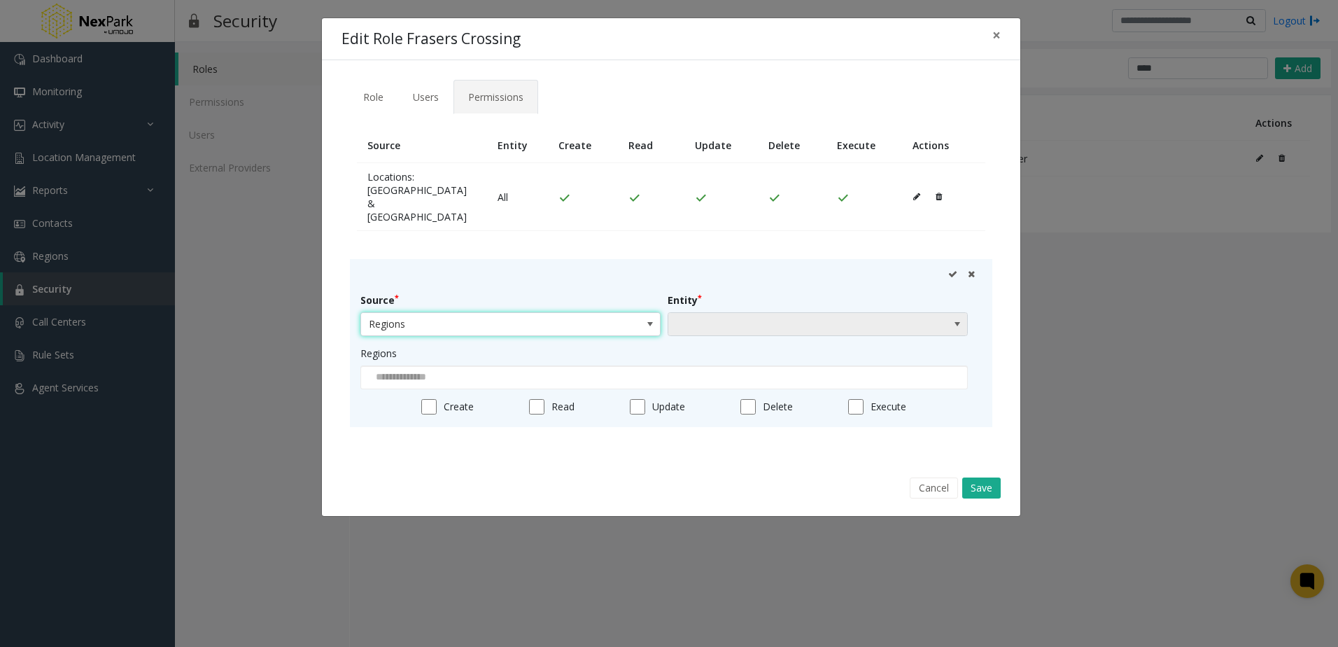
click at [744, 335] on span at bounding box center [787, 324] width 239 height 22
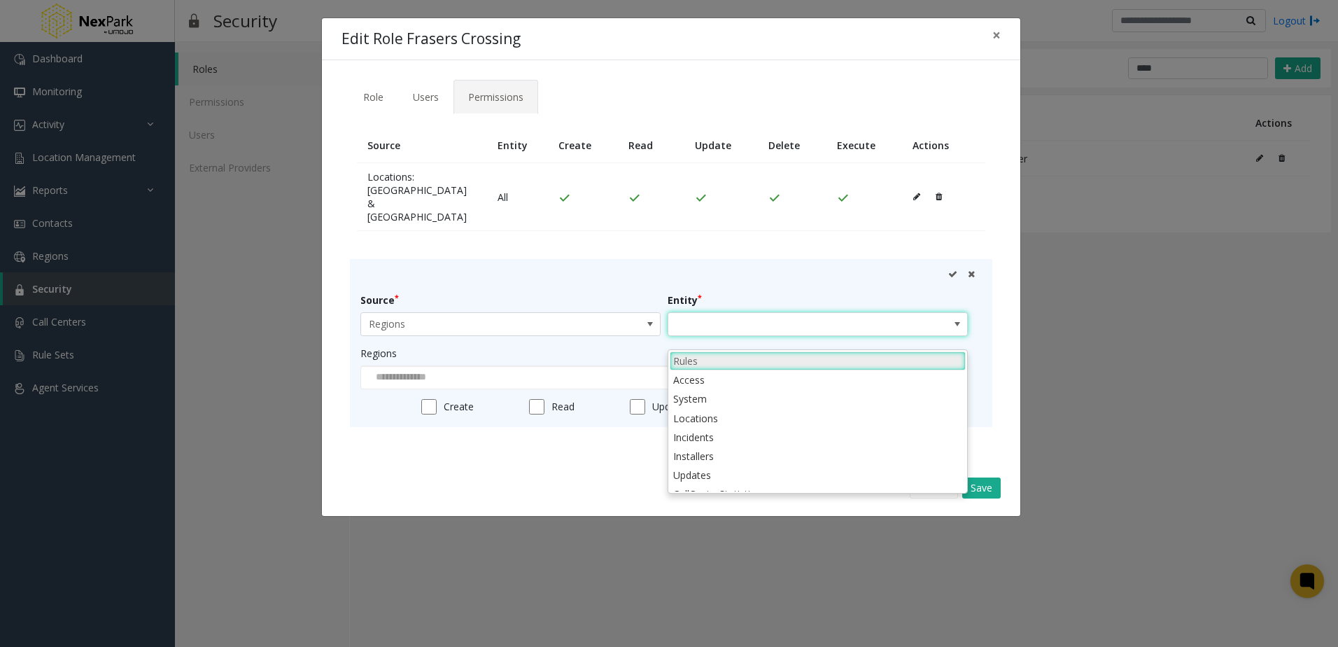
click at [698, 364] on li "Rules" at bounding box center [818, 360] width 296 height 19
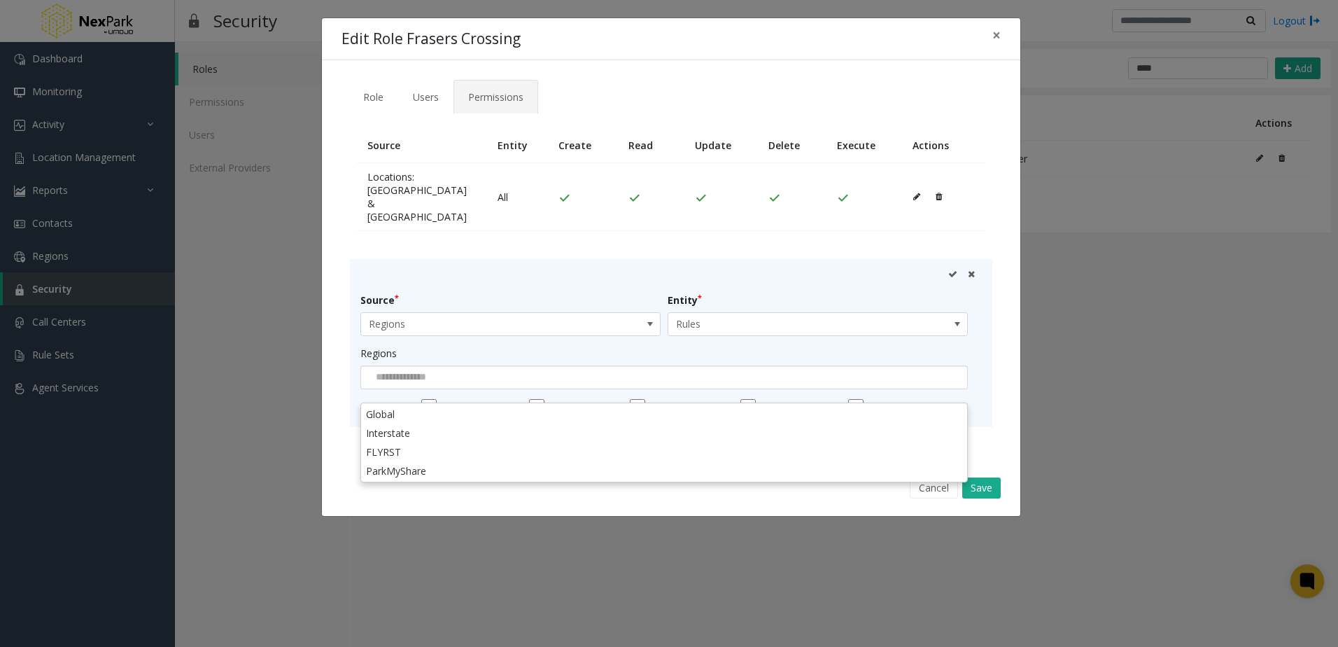
click at [435, 388] on input at bounding box center [399, 377] width 76 height 22
drag, startPoint x: 433, startPoint y: 400, endPoint x: 433, endPoint y: 408, distance: 8.4
click at [433, 408] on app-root "**********" at bounding box center [669, 323] width 1338 height 647
click at [433, 408] on li "Global" at bounding box center [664, 414] width 603 height 19
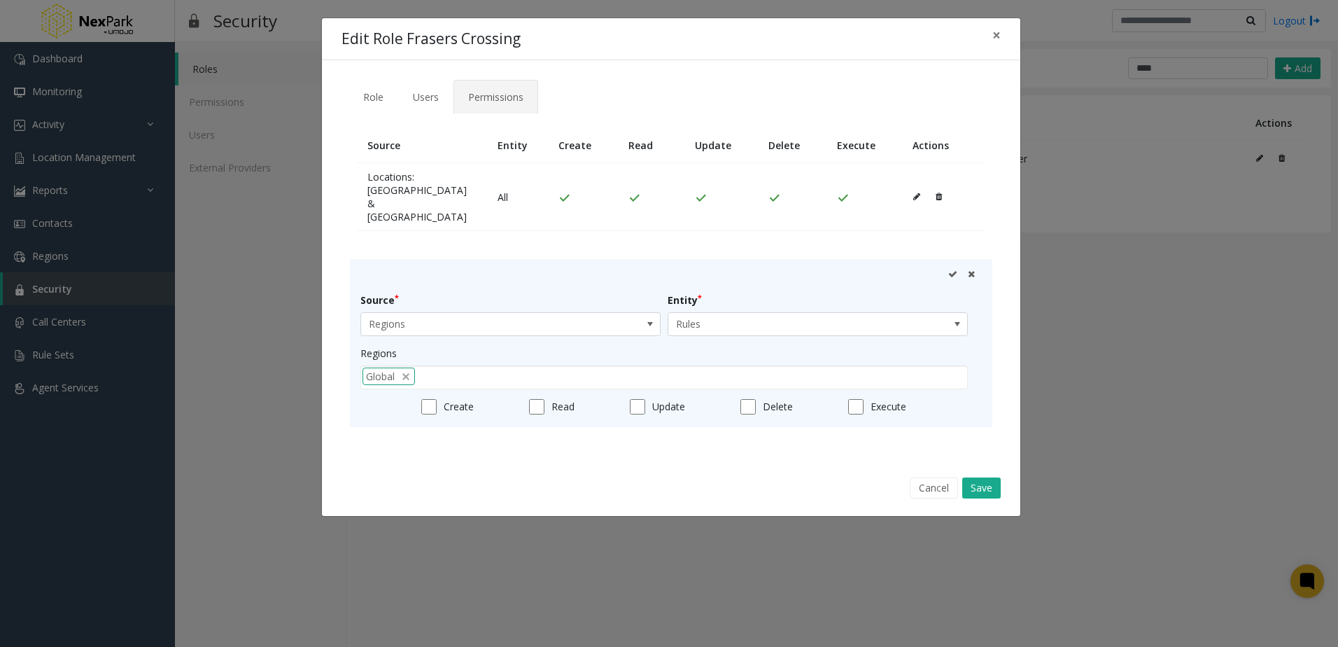
click at [951, 279] on icon at bounding box center [952, 273] width 9 height 9
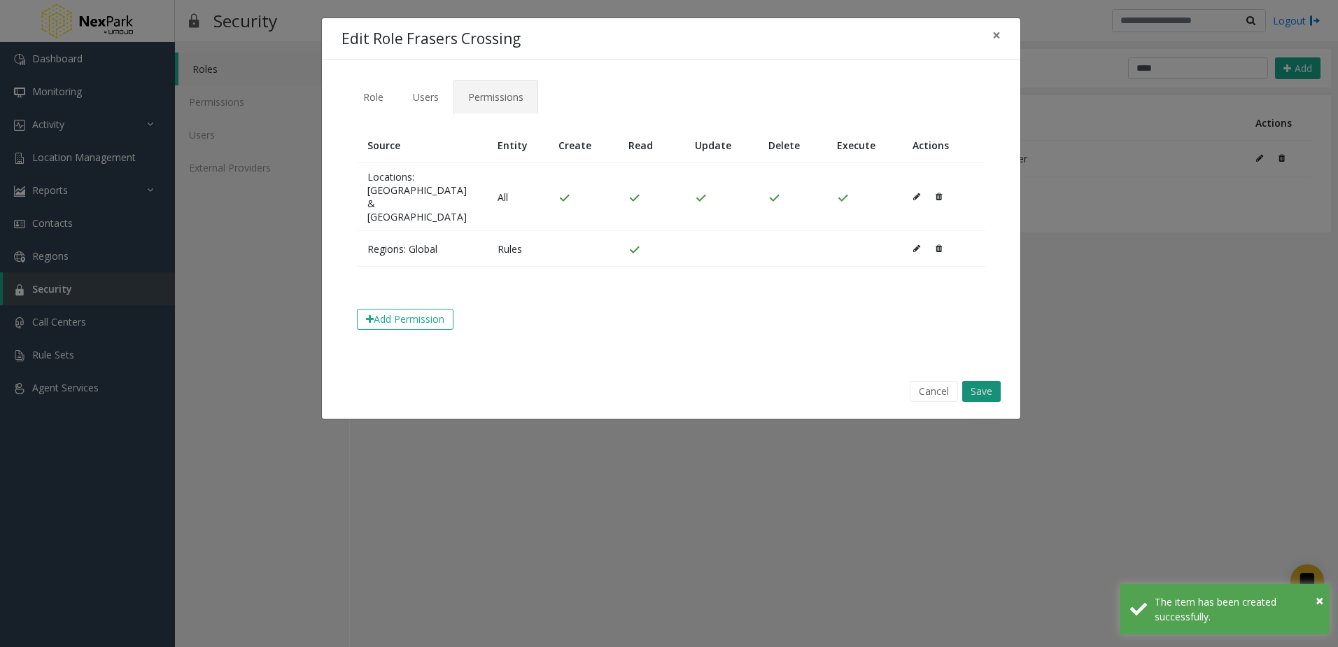
click at [983, 402] on button "Save" at bounding box center [981, 391] width 38 height 21
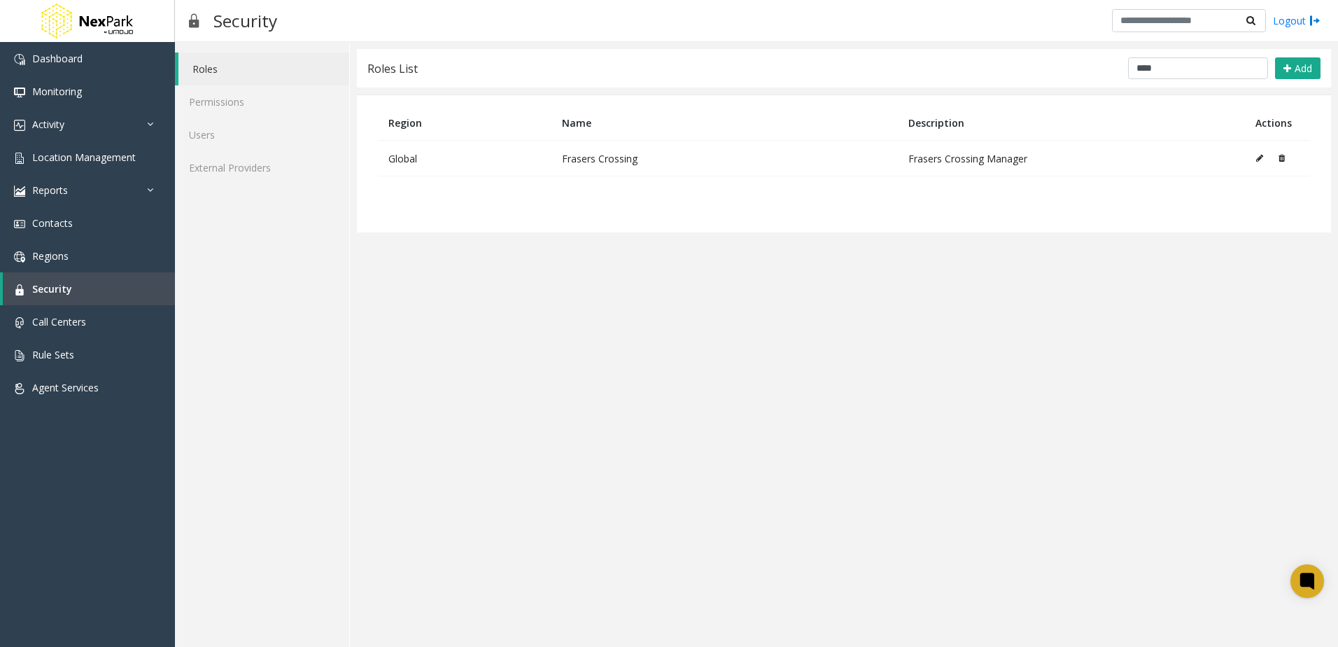
click at [1258, 157] on icon at bounding box center [1259, 158] width 7 height 8
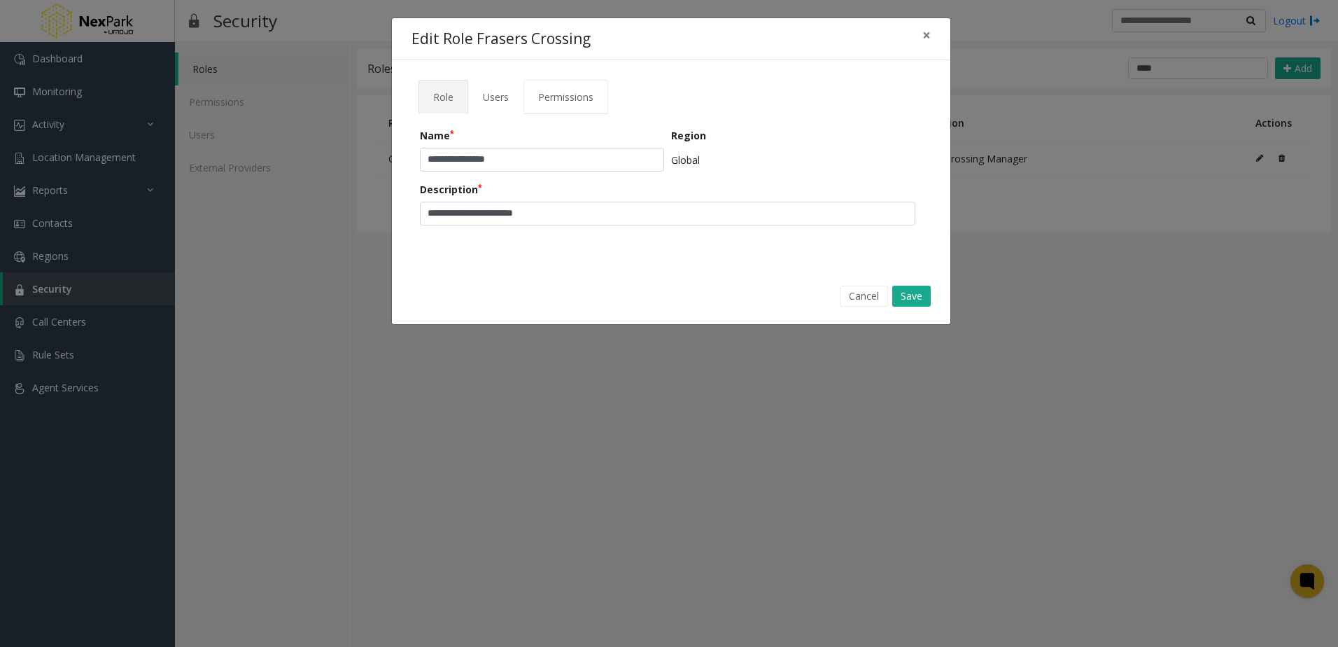
click at [573, 94] on span "Permissions" at bounding box center [565, 96] width 55 height 13
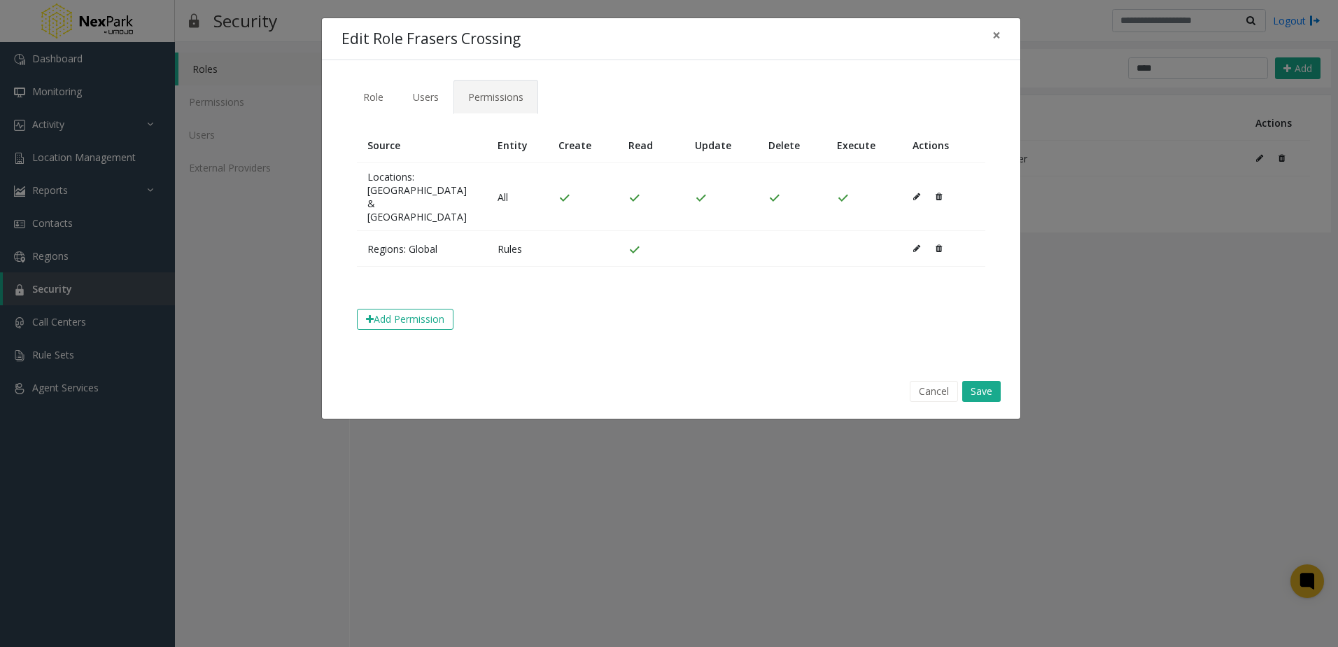
click at [913, 253] on icon at bounding box center [916, 248] width 7 height 8
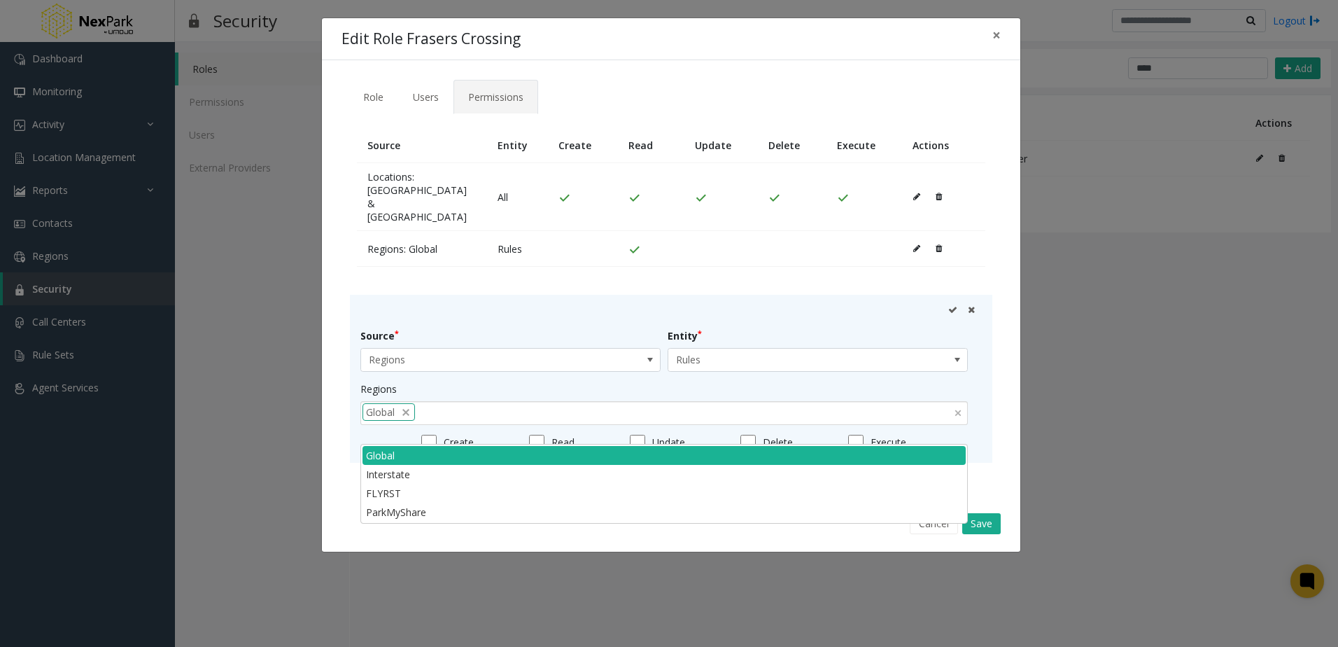
click at [521, 425] on div "Global" at bounding box center [664, 413] width 608 height 24
click at [558, 423] on div "Global" at bounding box center [664, 413] width 608 height 24
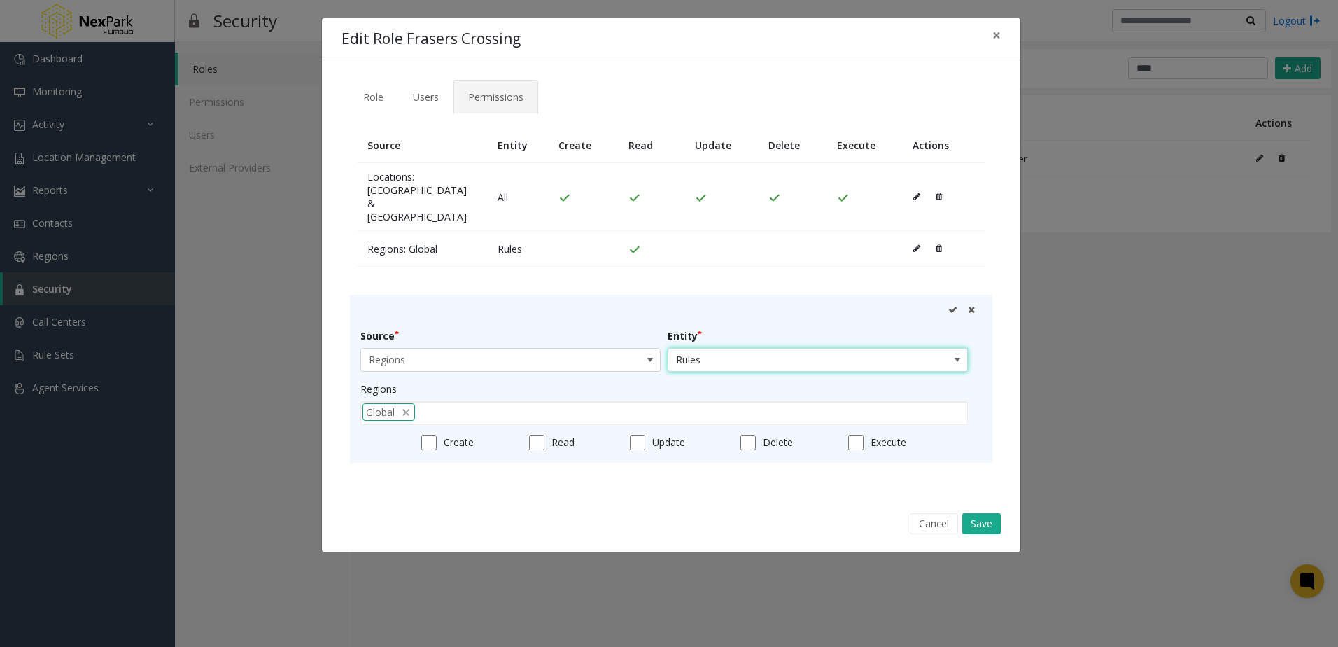
click at [699, 371] on span "Rules" at bounding box center [787, 360] width 239 height 22
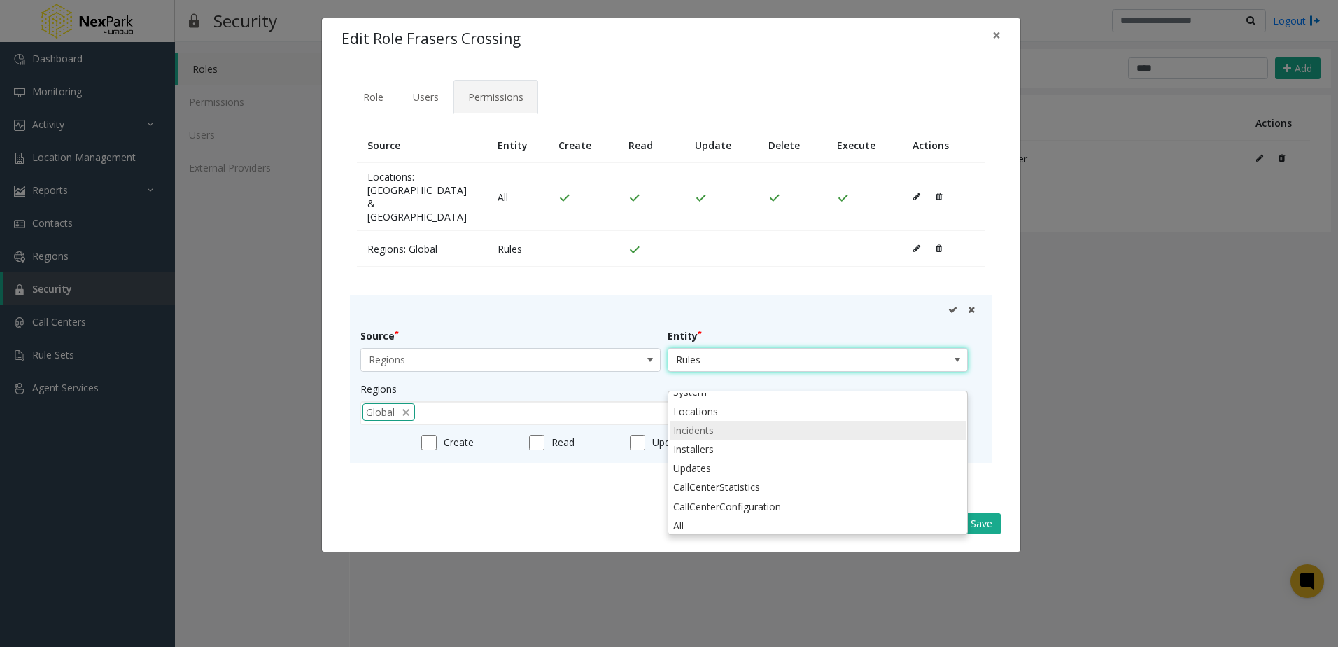
scroll to position [50, 0]
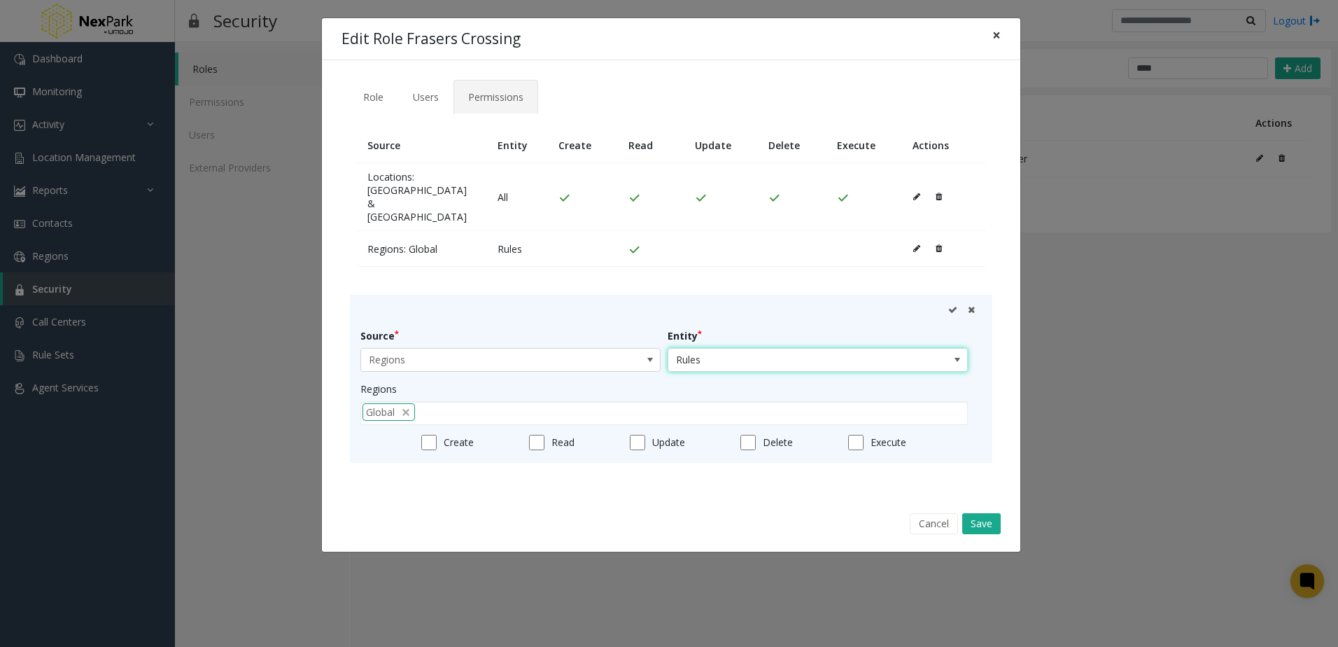
click at [997, 36] on span "×" at bounding box center [997, 35] width 8 height 20
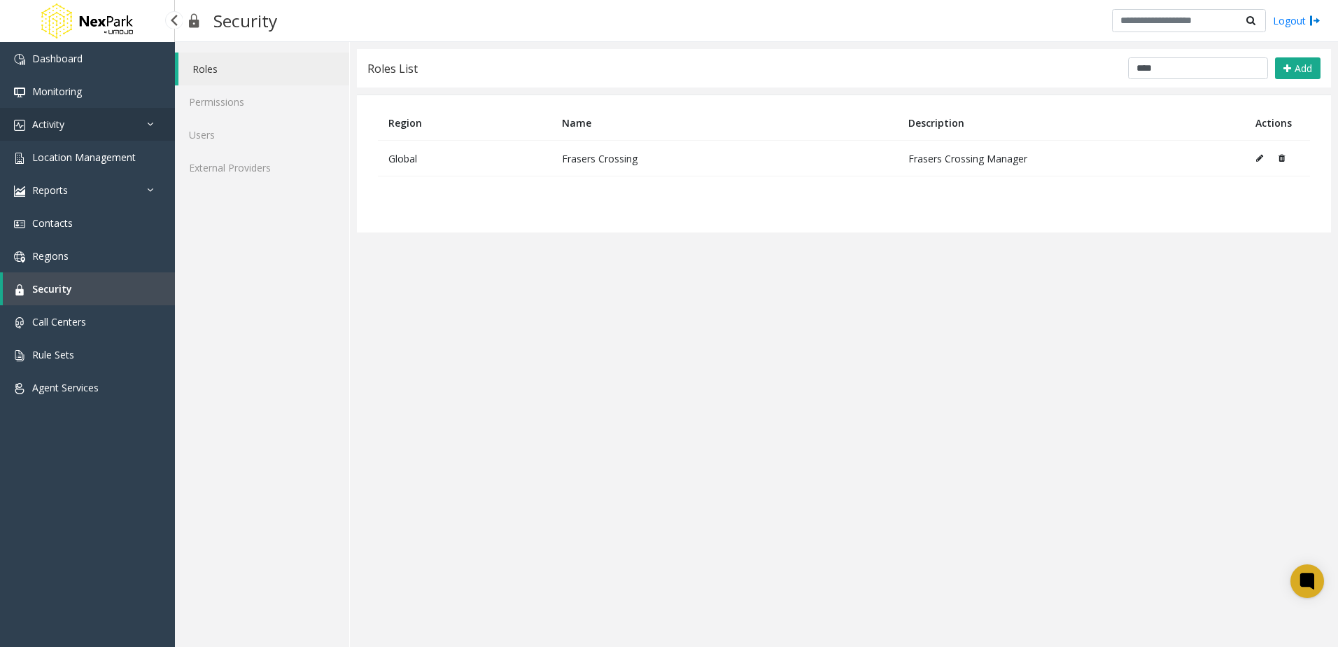
click at [92, 130] on link "Activity" at bounding box center [87, 124] width 175 height 33
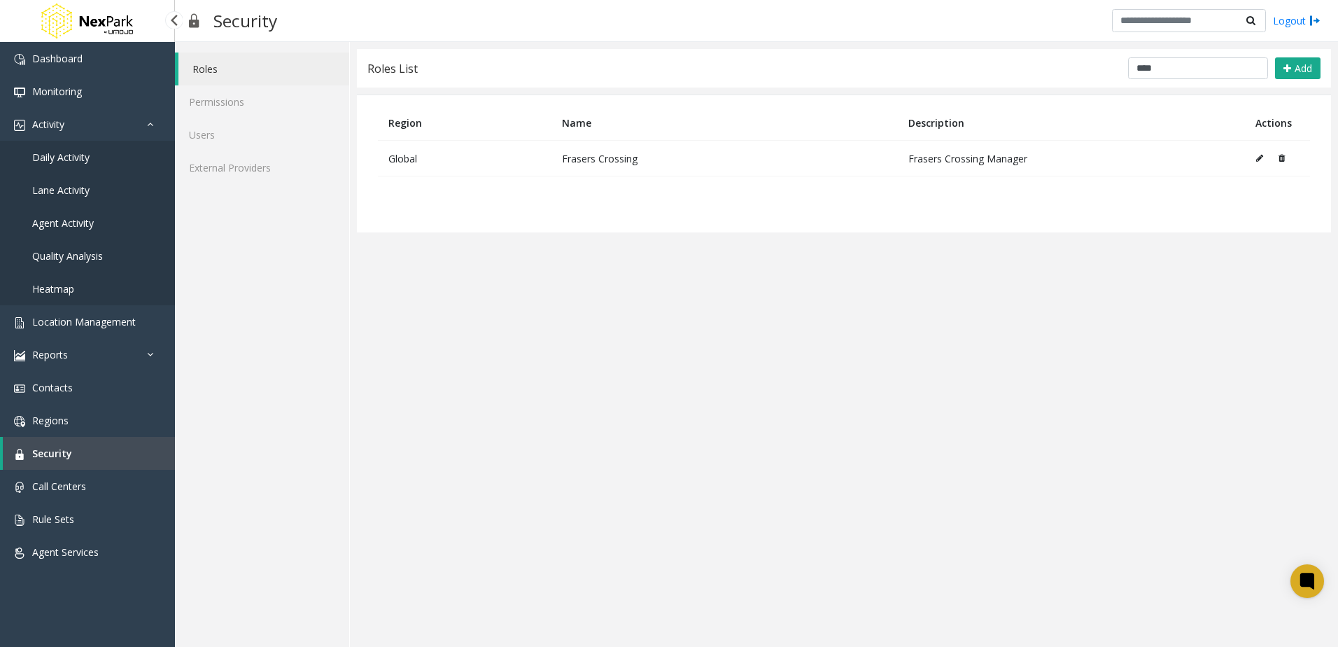
click at [79, 146] on link "Daily Activity" at bounding box center [87, 157] width 175 height 33
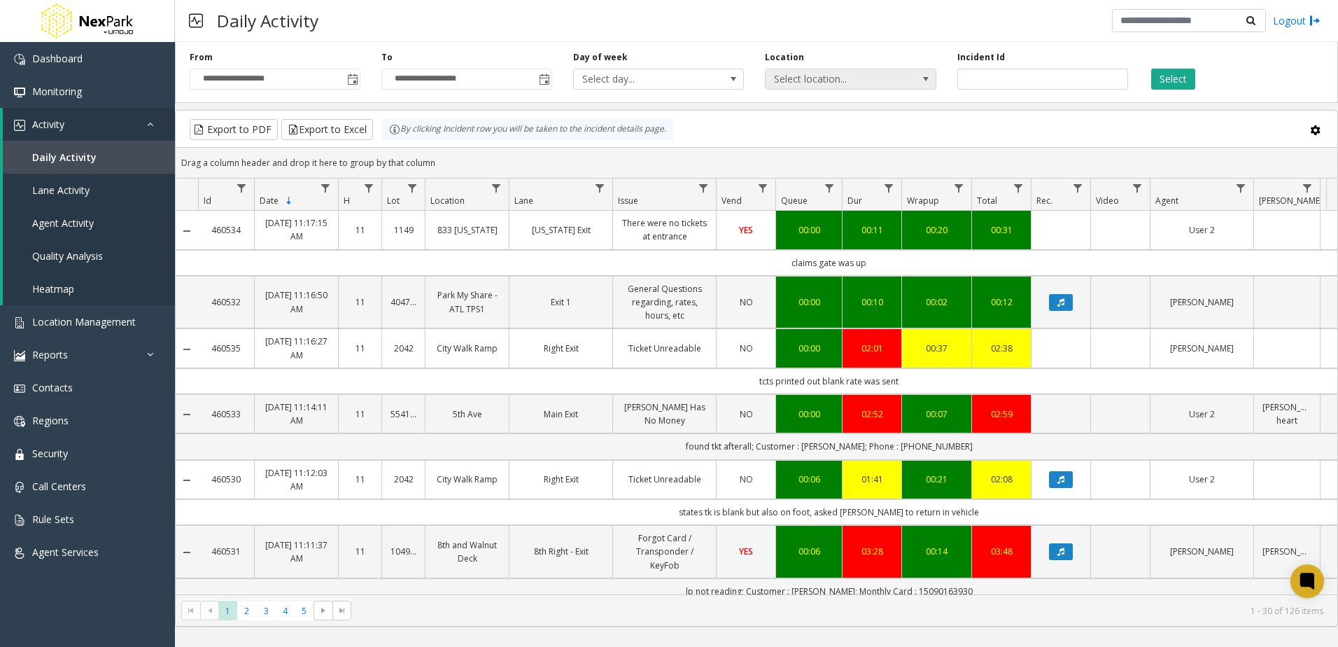
click at [830, 76] on span "Select location..." at bounding box center [834, 79] width 136 height 20
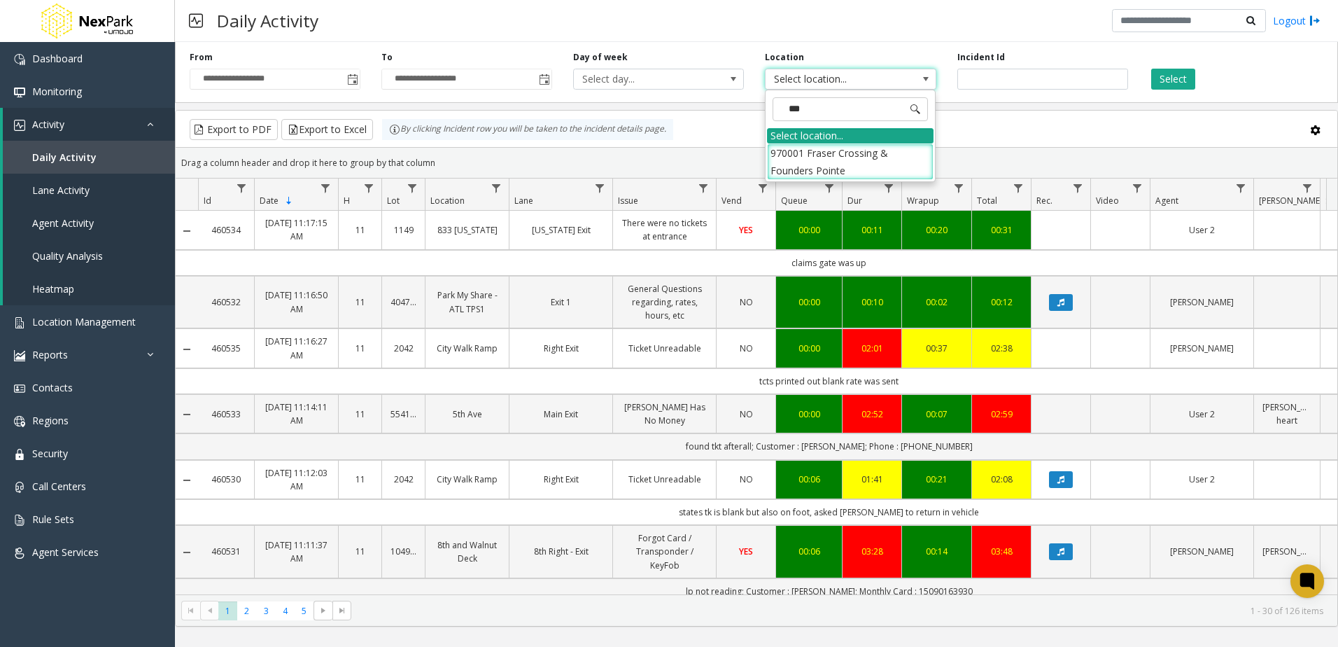
type input "****"
click at [862, 169] on li "970001 Fraser Crossing & Founders Pointe" at bounding box center [850, 161] width 167 height 36
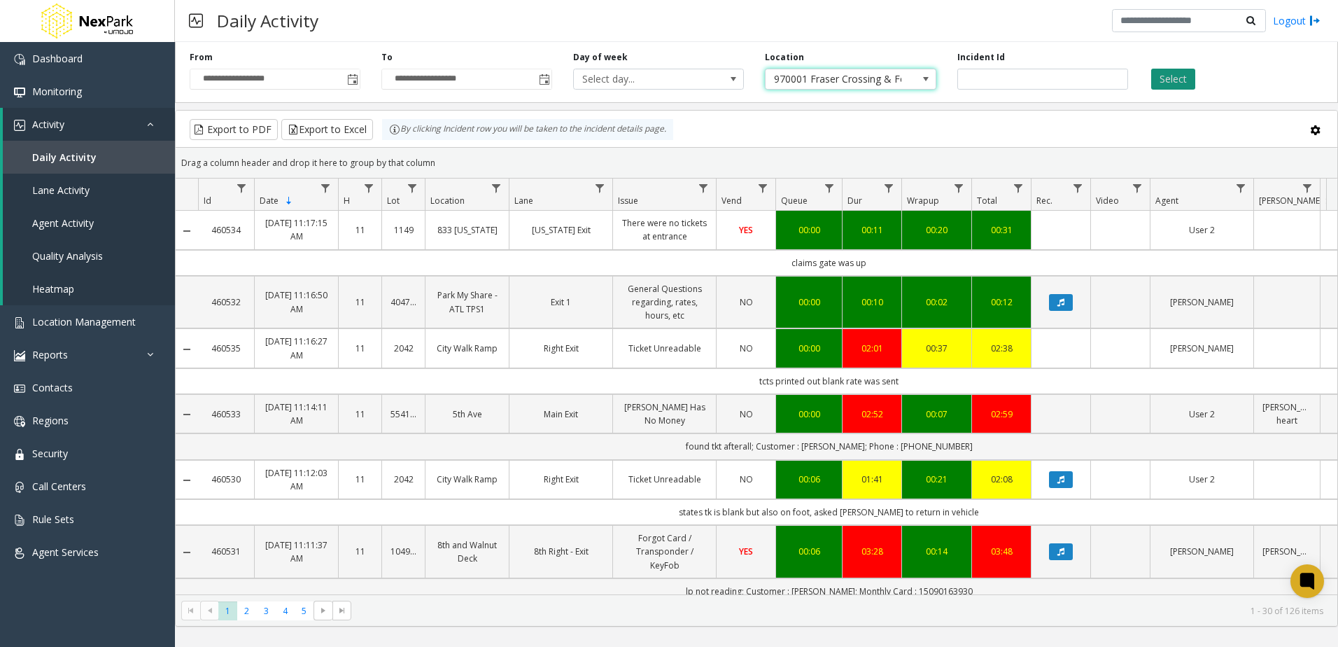
click at [1178, 84] on button "Select" at bounding box center [1173, 79] width 44 height 21
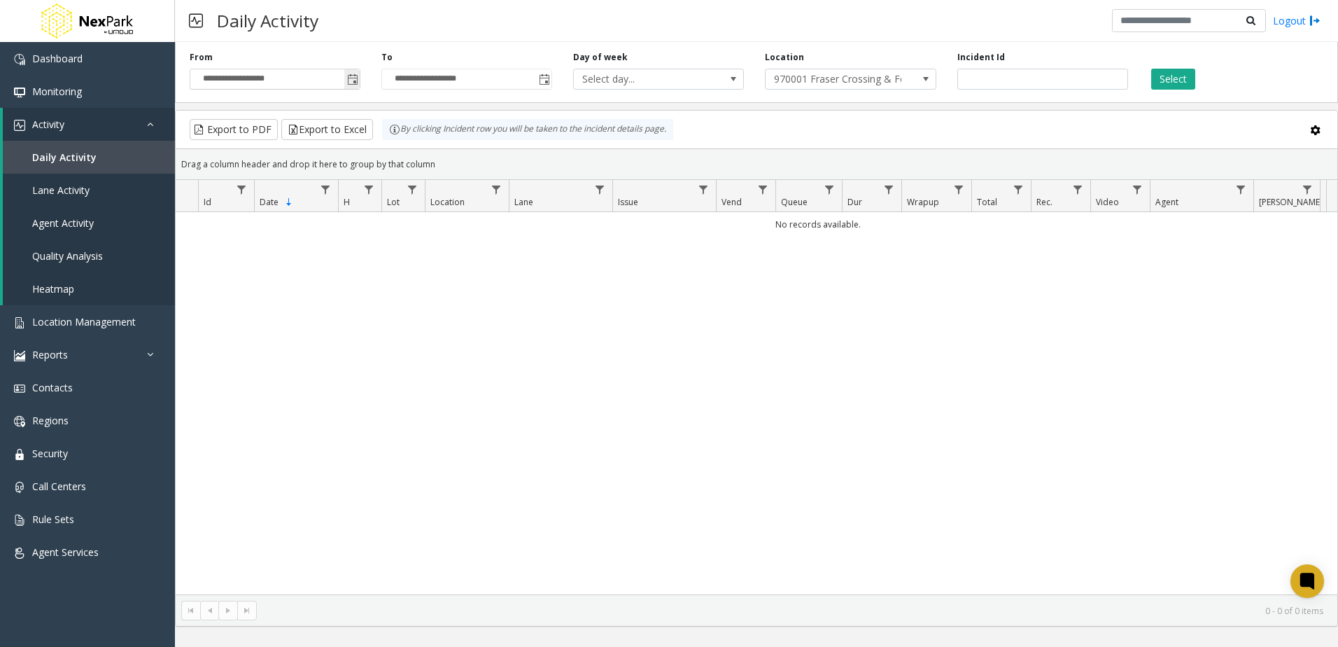
click at [358, 87] on span "Toggle popup" at bounding box center [351, 79] width 15 height 22
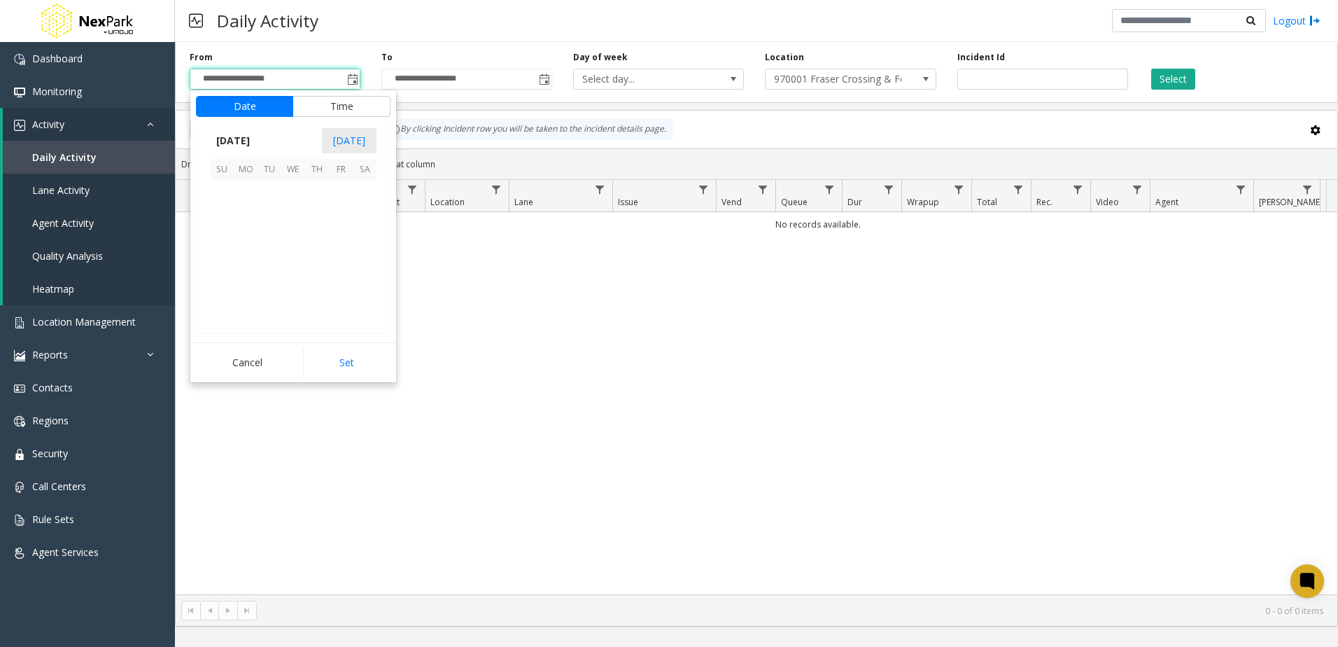
scroll to position [251223, 0]
click at [247, 188] on span "1" at bounding box center [246, 192] width 24 height 24
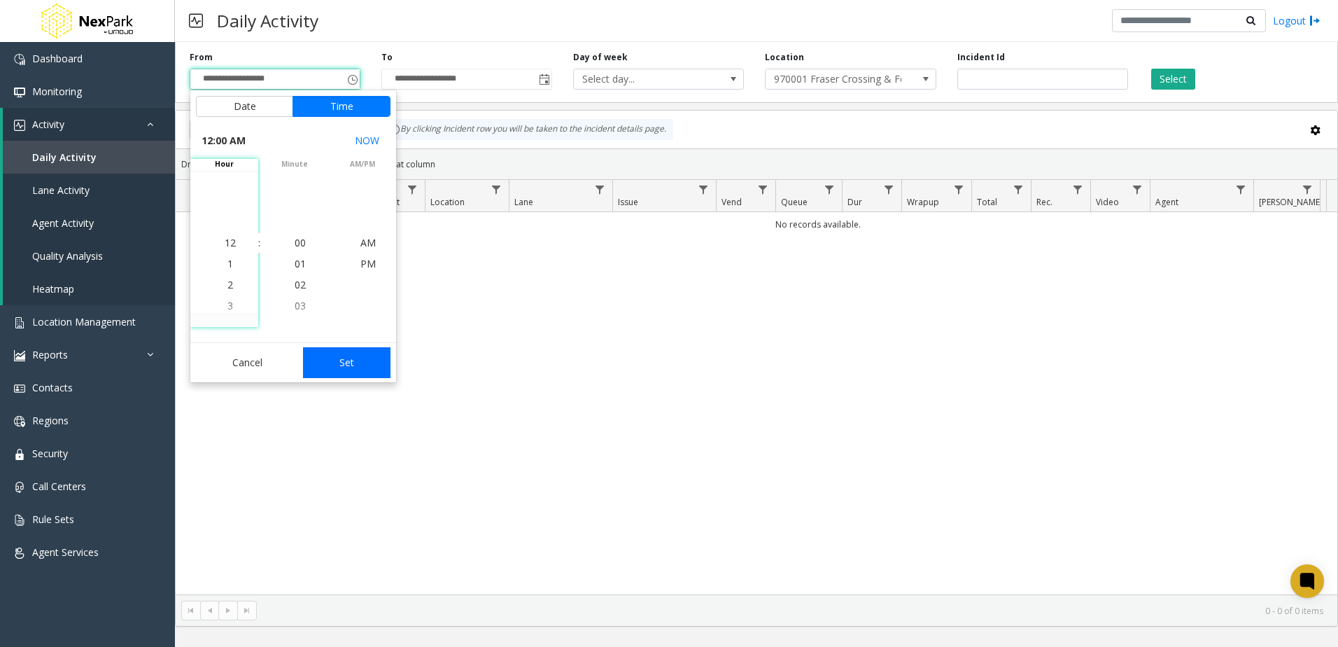
click at [335, 356] on button "Set" at bounding box center [347, 362] width 88 height 31
type input "**********"
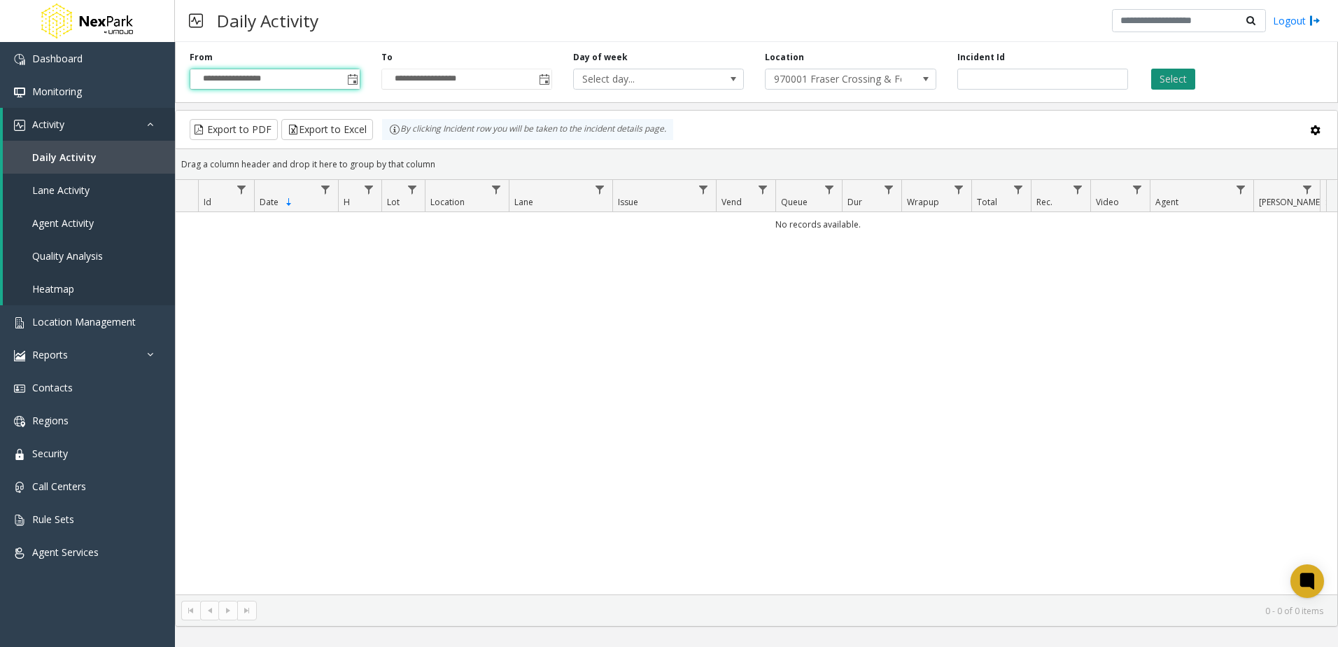
click at [1179, 78] on button "Select" at bounding box center [1173, 79] width 44 height 21
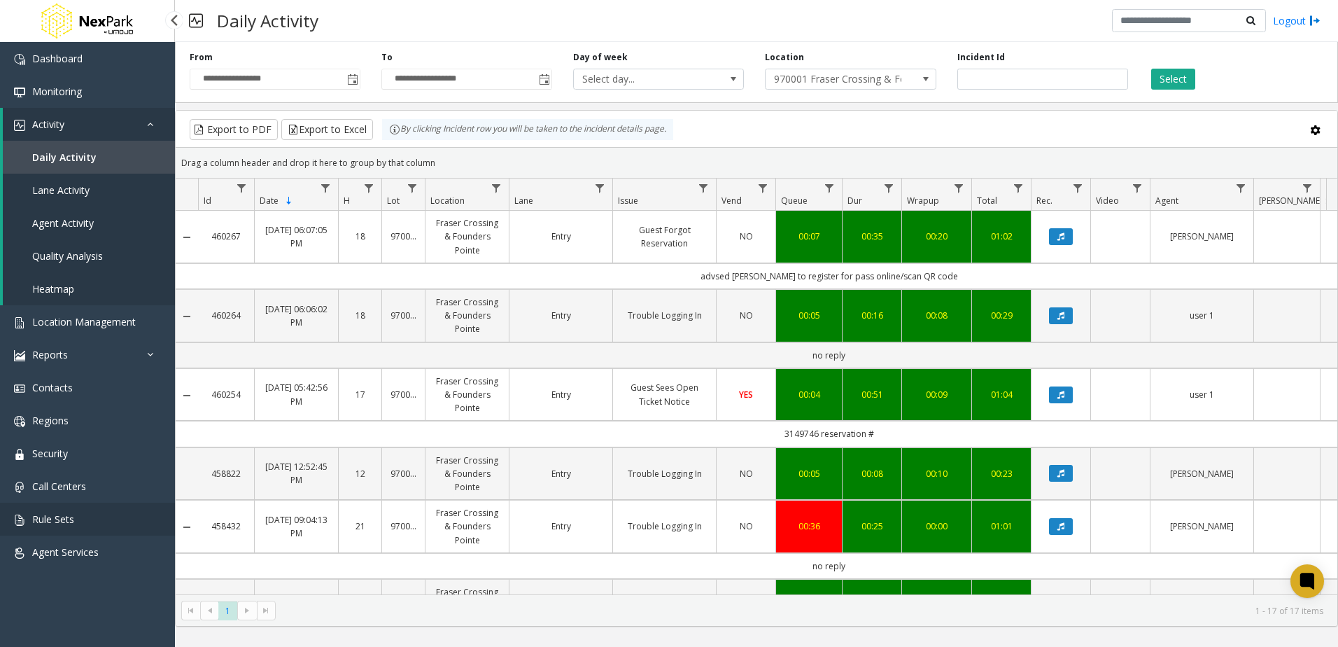
click at [73, 503] on link "Rule Sets" at bounding box center [87, 519] width 175 height 33
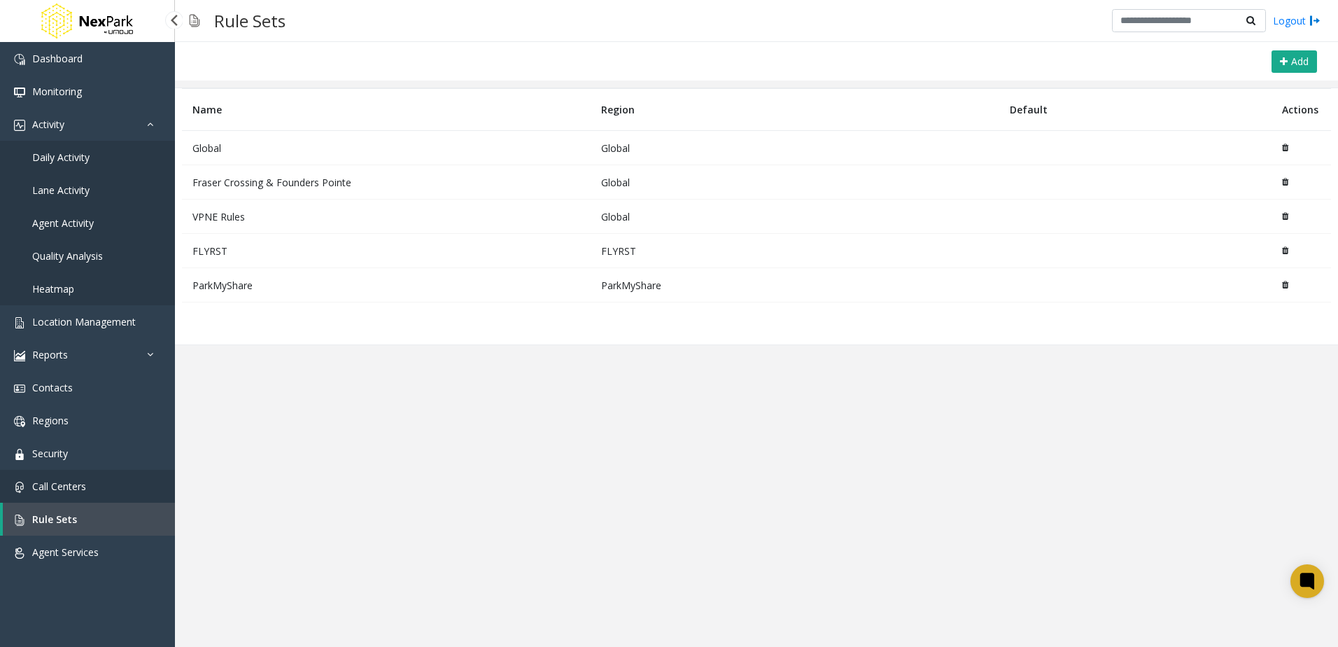
click at [79, 480] on span "Call Centers" at bounding box center [59, 485] width 54 height 13
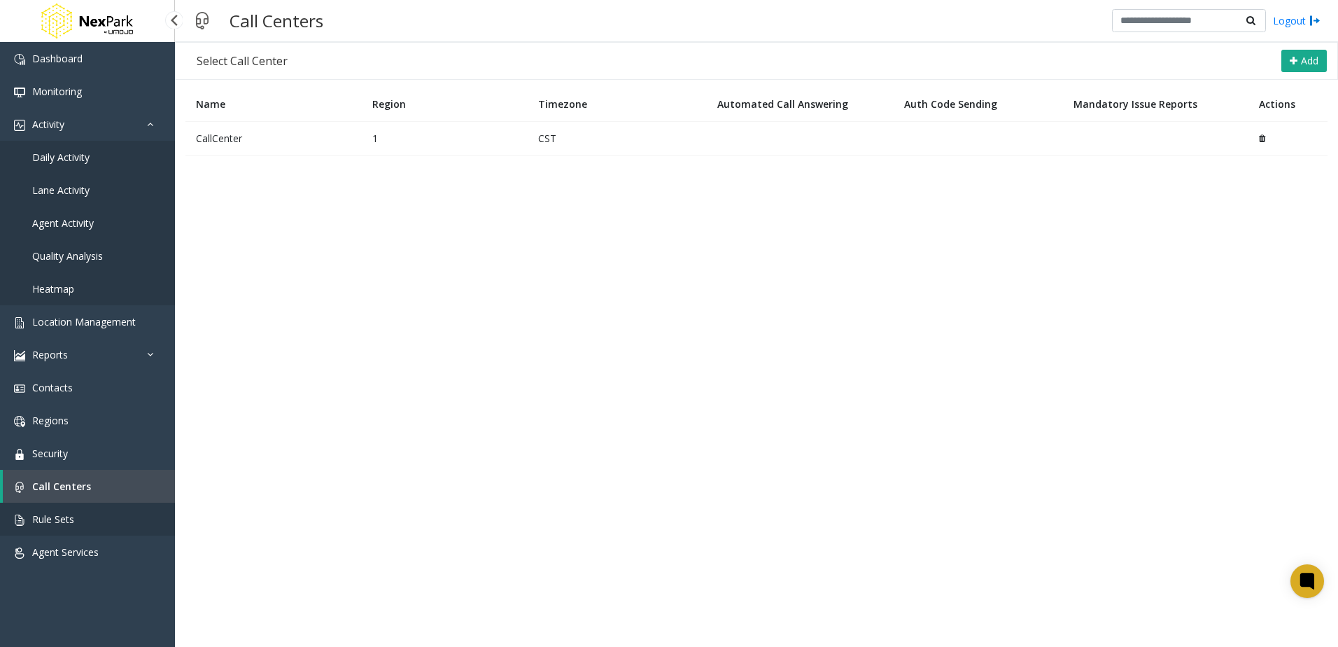
click at [79, 517] on link "Rule Sets" at bounding box center [87, 519] width 175 height 33
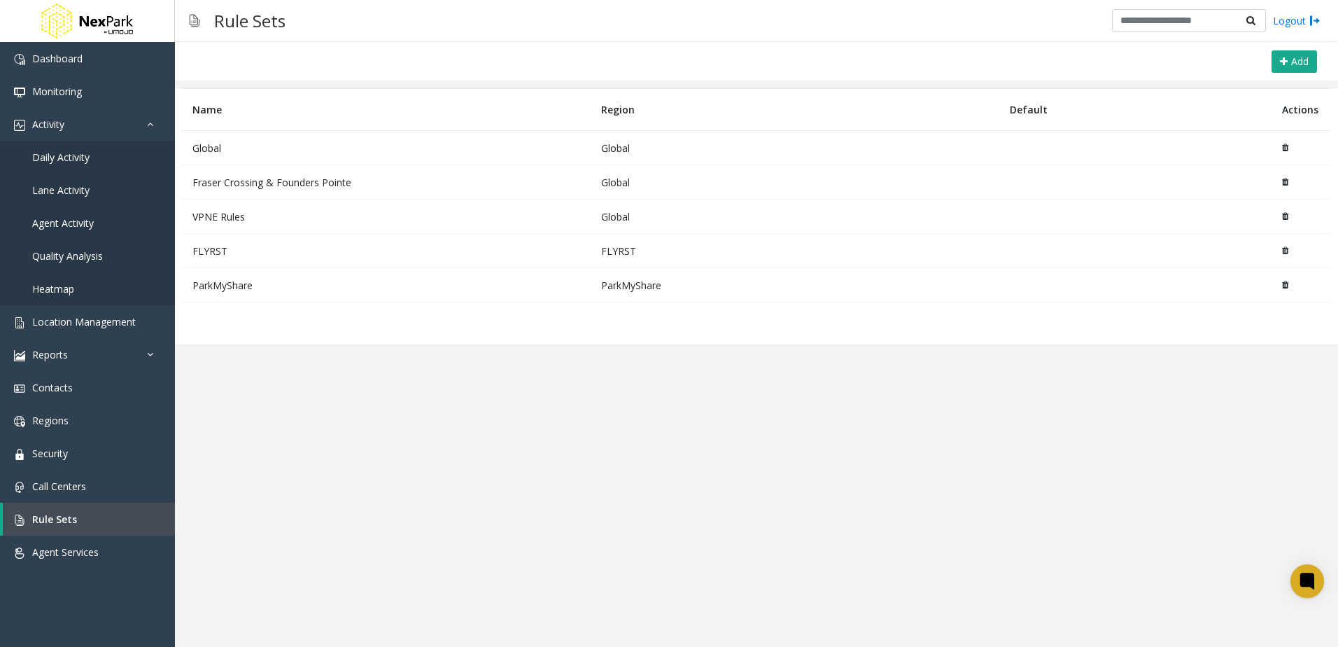
click at [261, 187] on td "Fraser Crossing & Founders Pointe" at bounding box center [386, 182] width 409 height 34
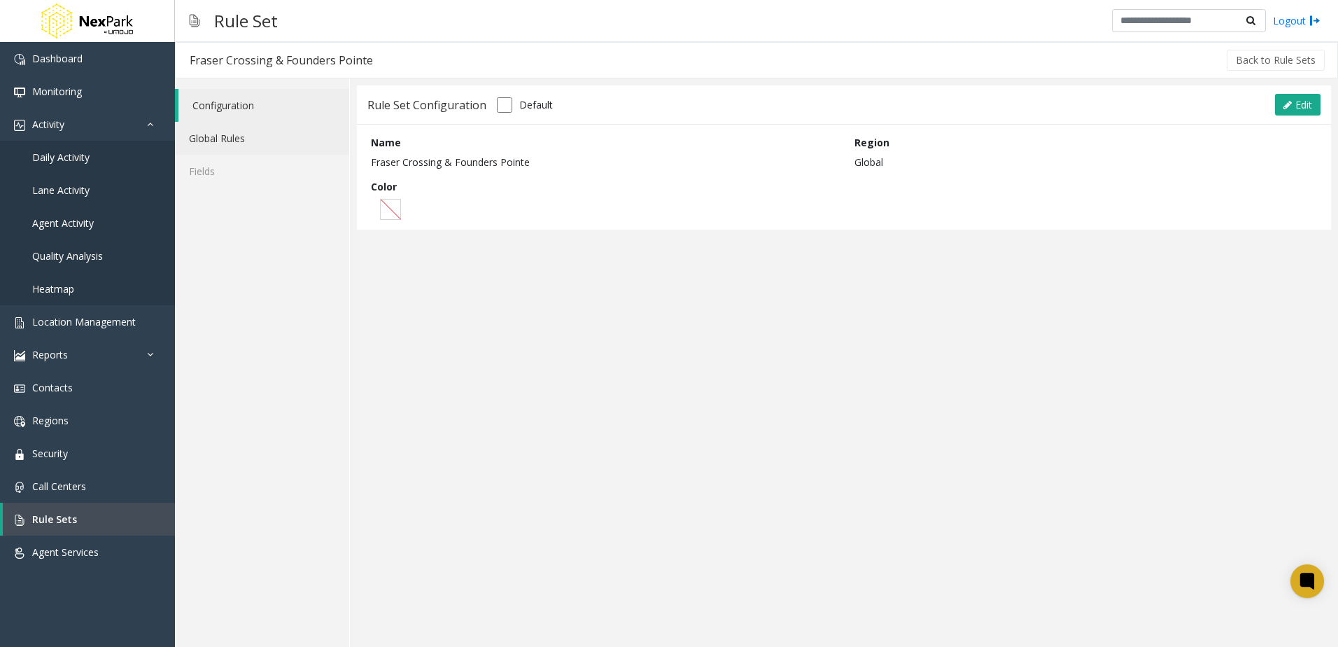
click at [255, 133] on link "Global Rules" at bounding box center [262, 138] width 174 height 33
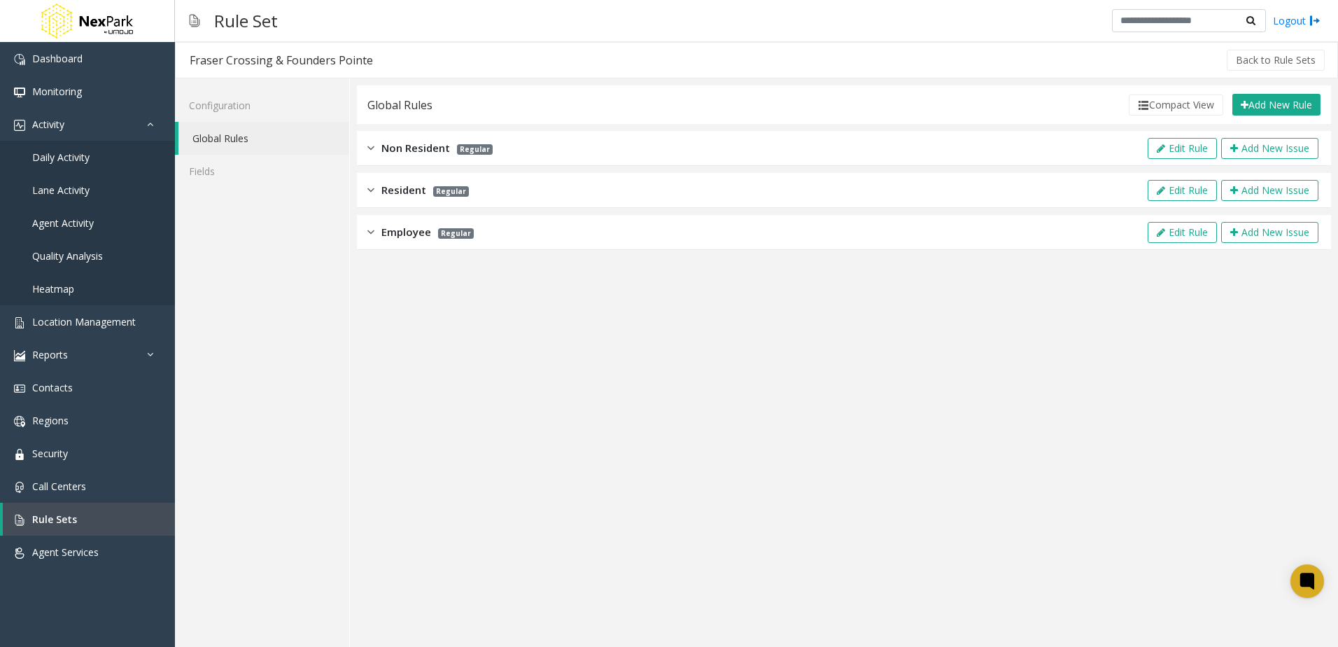
click at [401, 230] on span "Employee" at bounding box center [406, 232] width 50 height 16
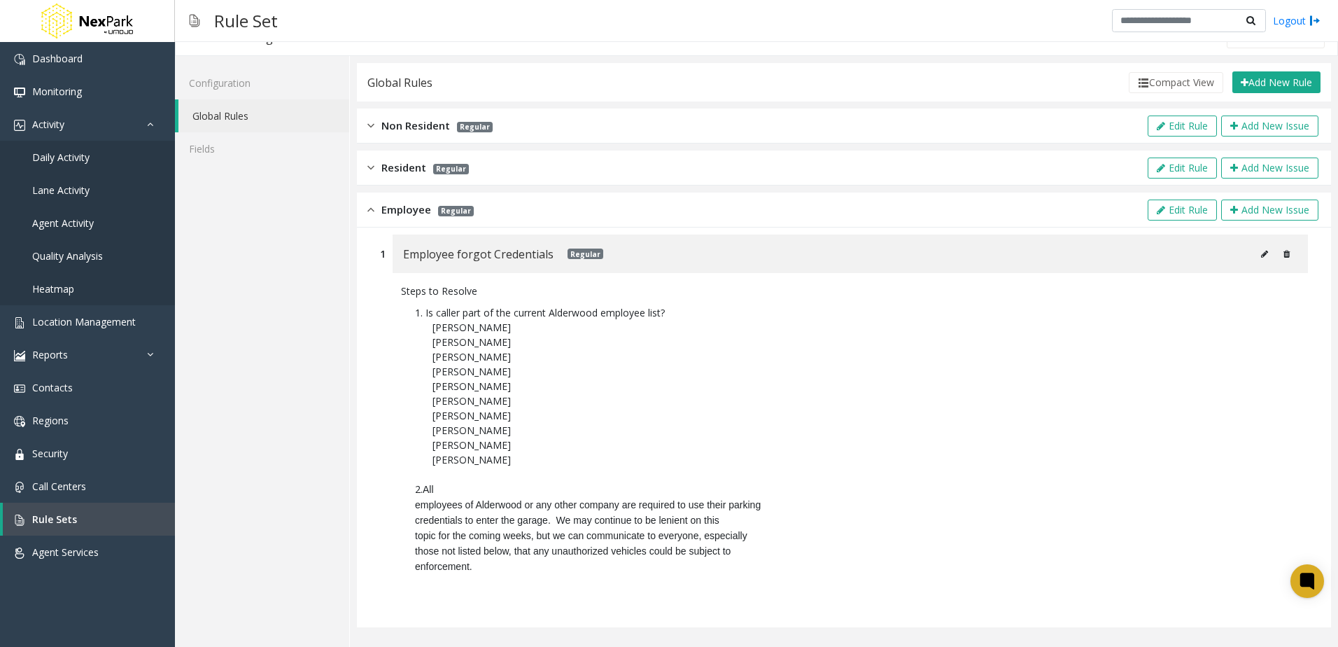
scroll to position [23, 0]
click at [402, 166] on span "Resident" at bounding box center [403, 167] width 45 height 16
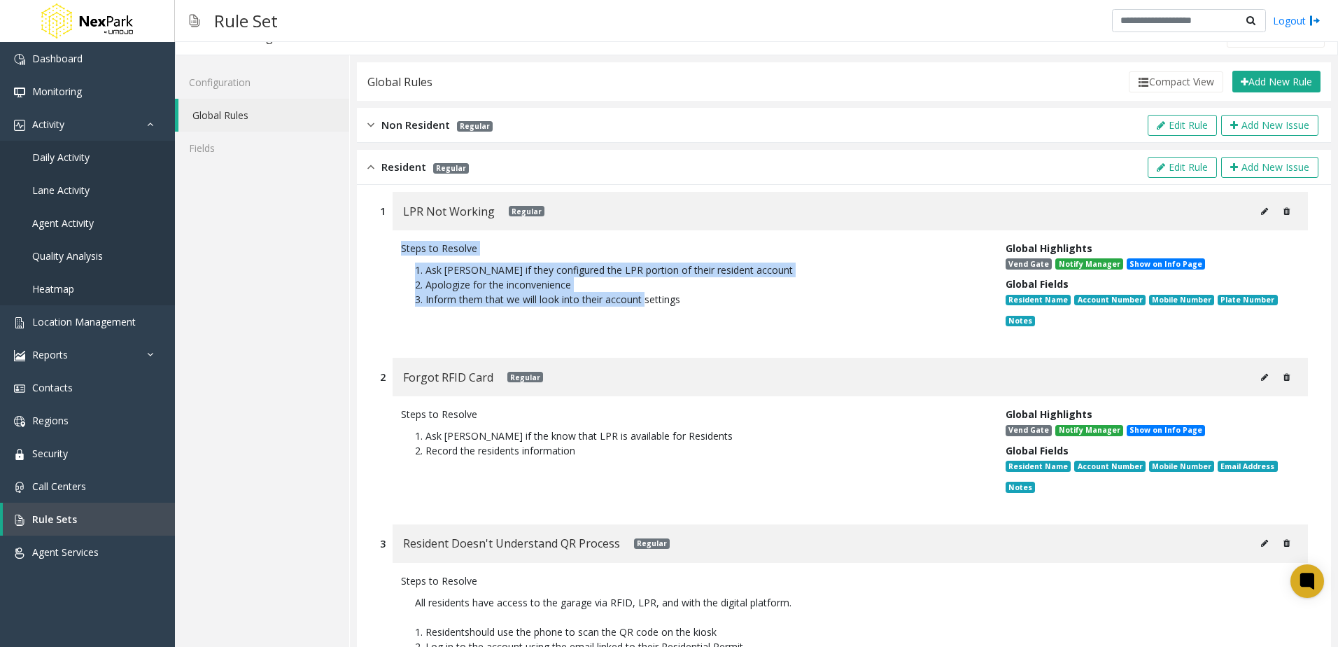
drag, startPoint x: 398, startPoint y: 244, endPoint x: 647, endPoint y: 317, distance: 258.9
click at [647, 317] on div "Steps to Resolve 1. Ask [PERSON_NAME] if they configured the LPR portion of the…" at bounding box center [693, 287] width 605 height 92
click at [91, 94] on link "Monitoring" at bounding box center [87, 91] width 175 height 33
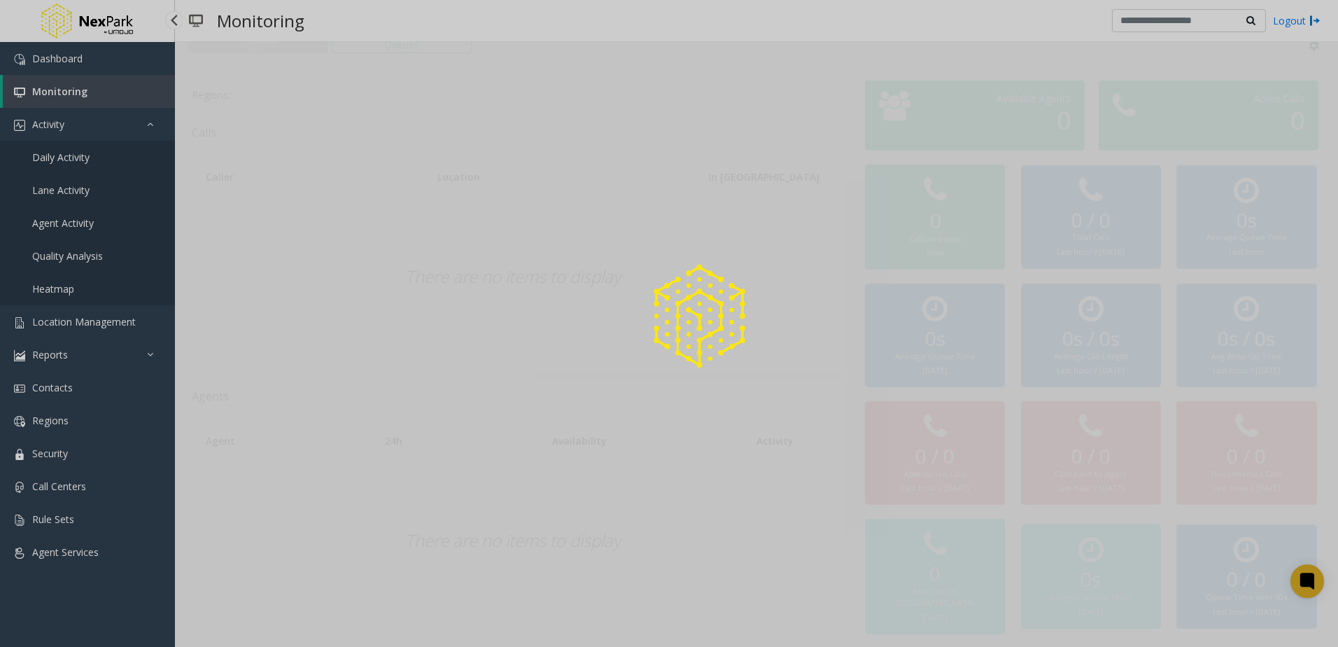
scroll to position [13, 0]
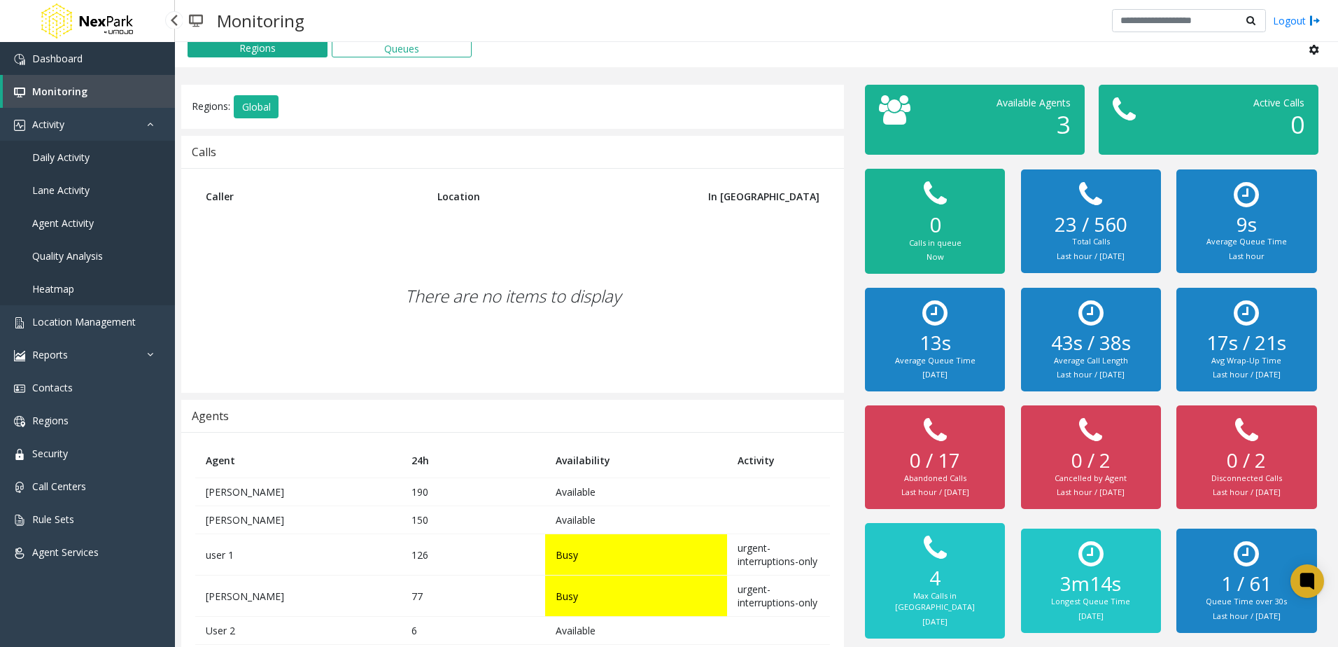
click at [103, 44] on link "Dashboard" at bounding box center [87, 58] width 175 height 33
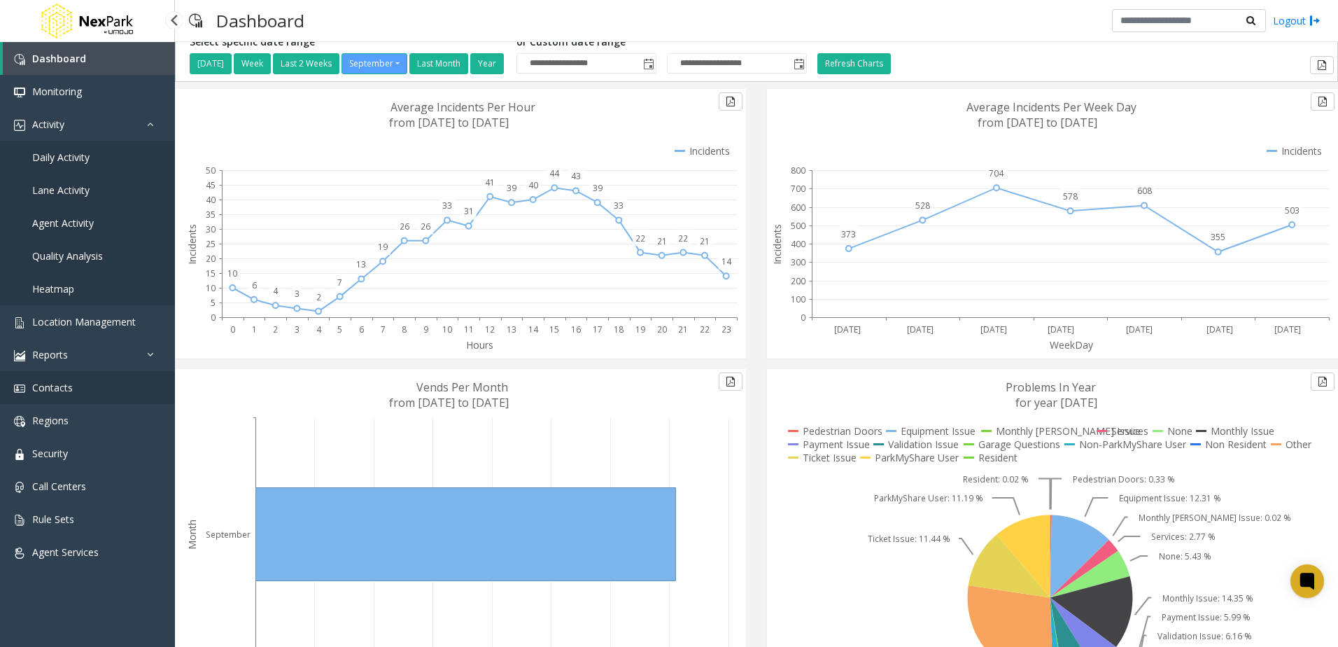
click at [76, 390] on link "Contacts" at bounding box center [87, 387] width 175 height 33
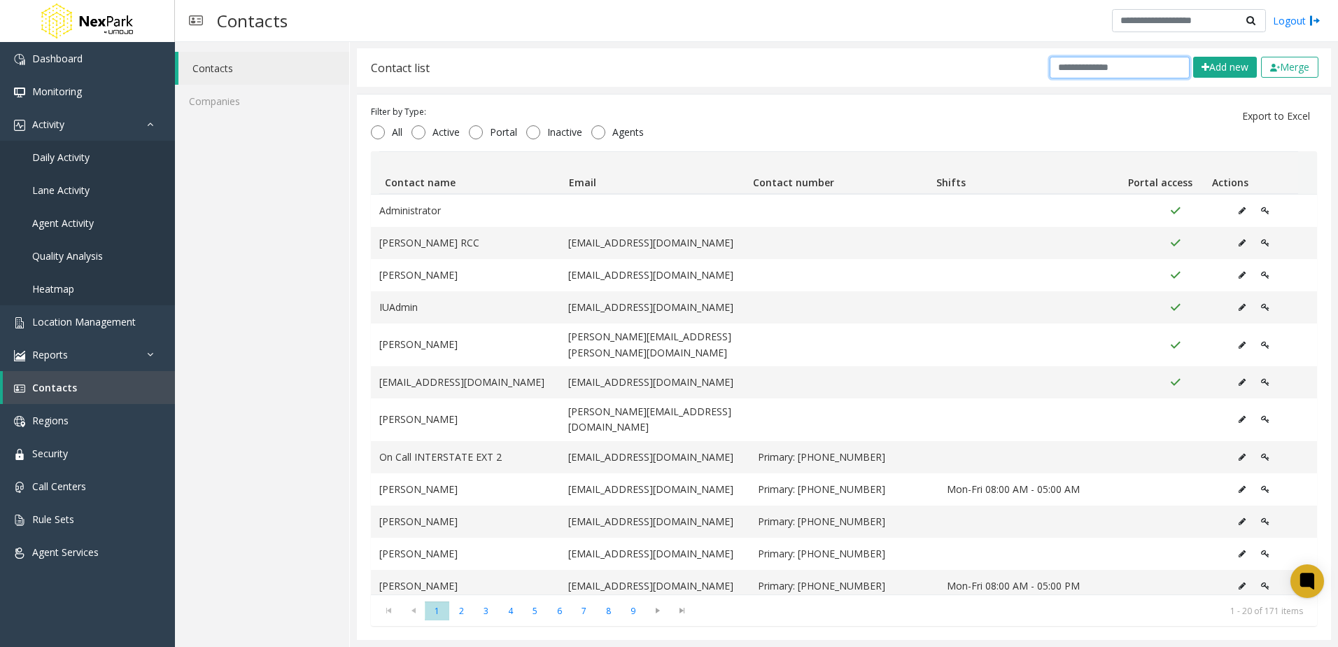
click at [1086, 77] on input "text" at bounding box center [1120, 68] width 140 height 22
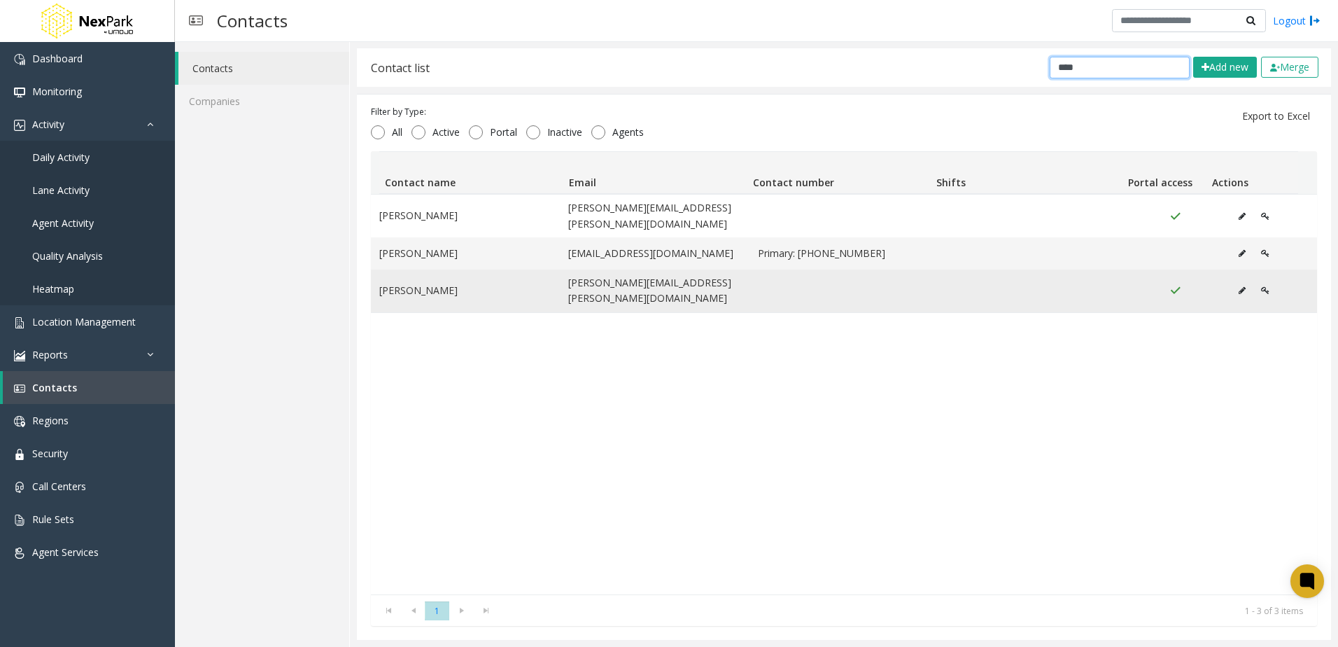
type input "****"
click at [1254, 280] on button "Data table" at bounding box center [1266, 290] width 24 height 21
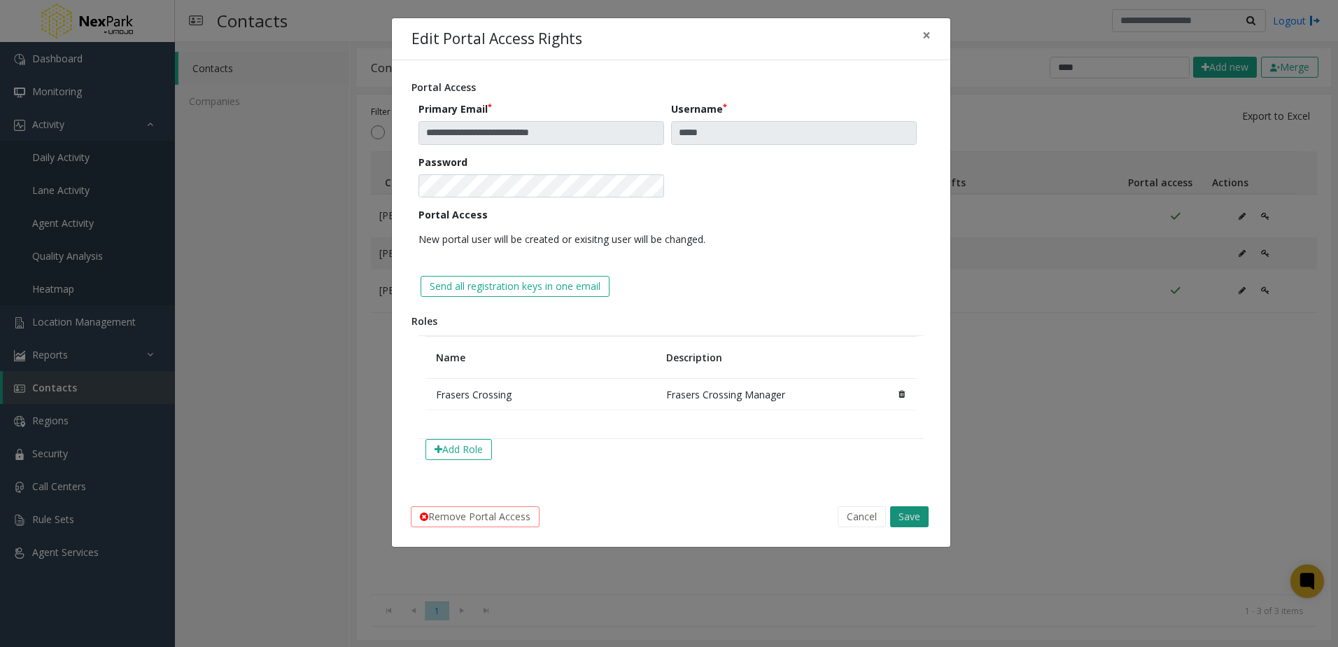
click at [899, 515] on button "Save" at bounding box center [909, 516] width 38 height 21
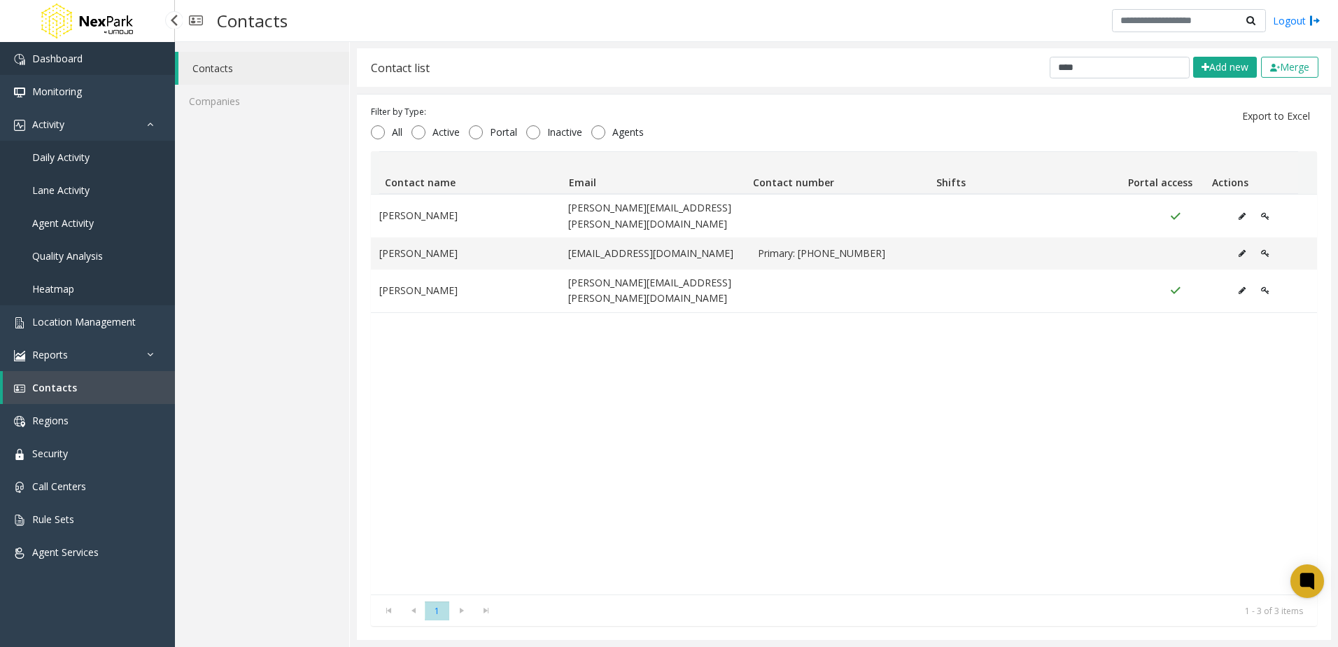
click at [96, 49] on link "Dashboard" at bounding box center [87, 58] width 175 height 33
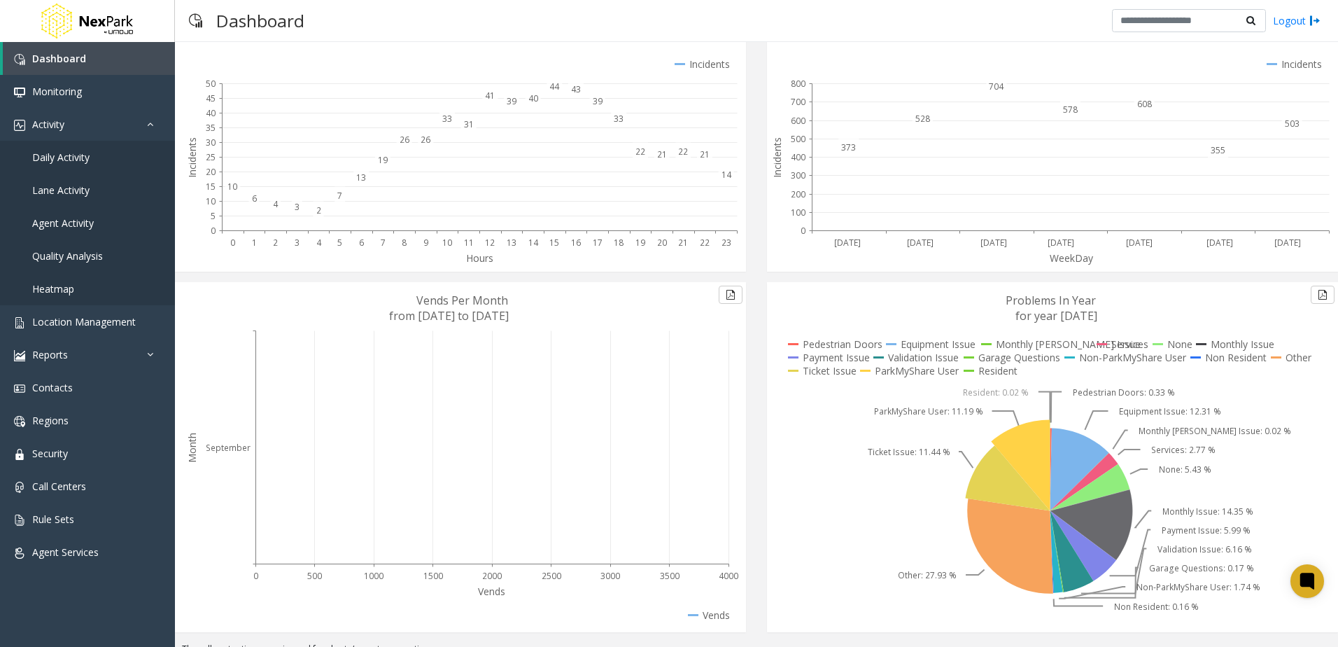
scroll to position [115, 0]
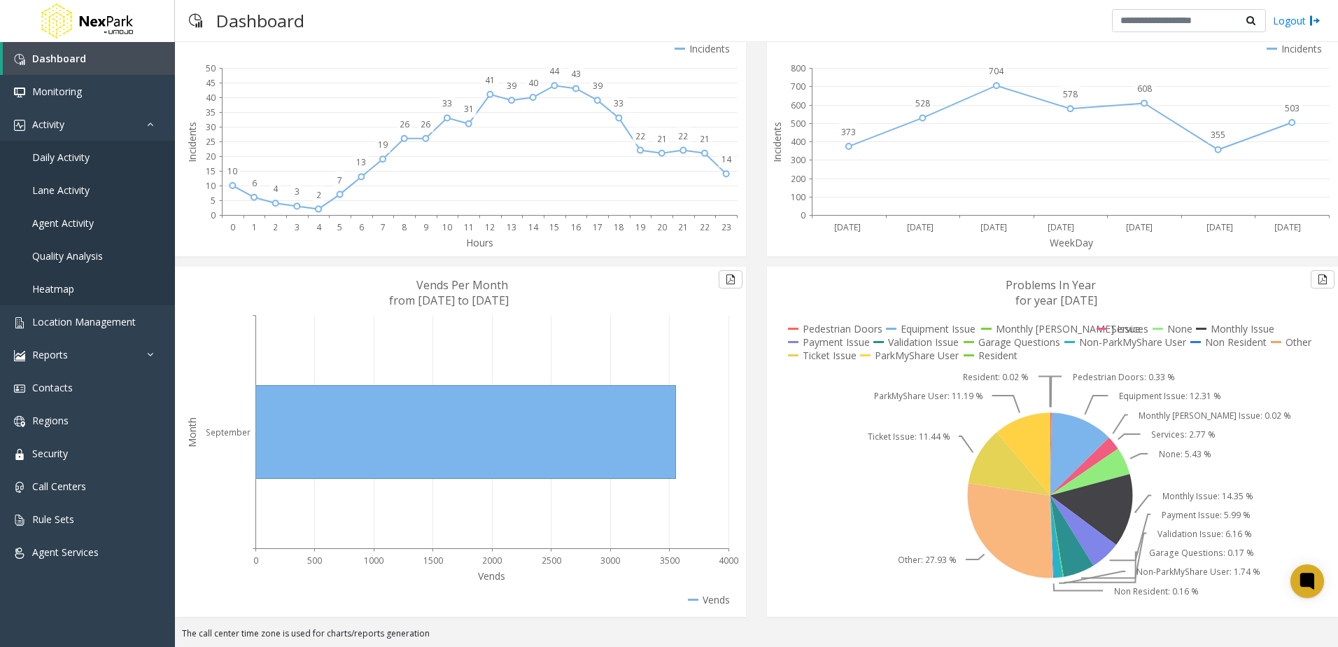
click at [988, 517] on icon at bounding box center [1010, 530] width 85 height 94
click at [1002, 466] on icon at bounding box center [1010, 464] width 82 height 63
click at [113, 353] on link "Reports" at bounding box center [87, 354] width 175 height 33
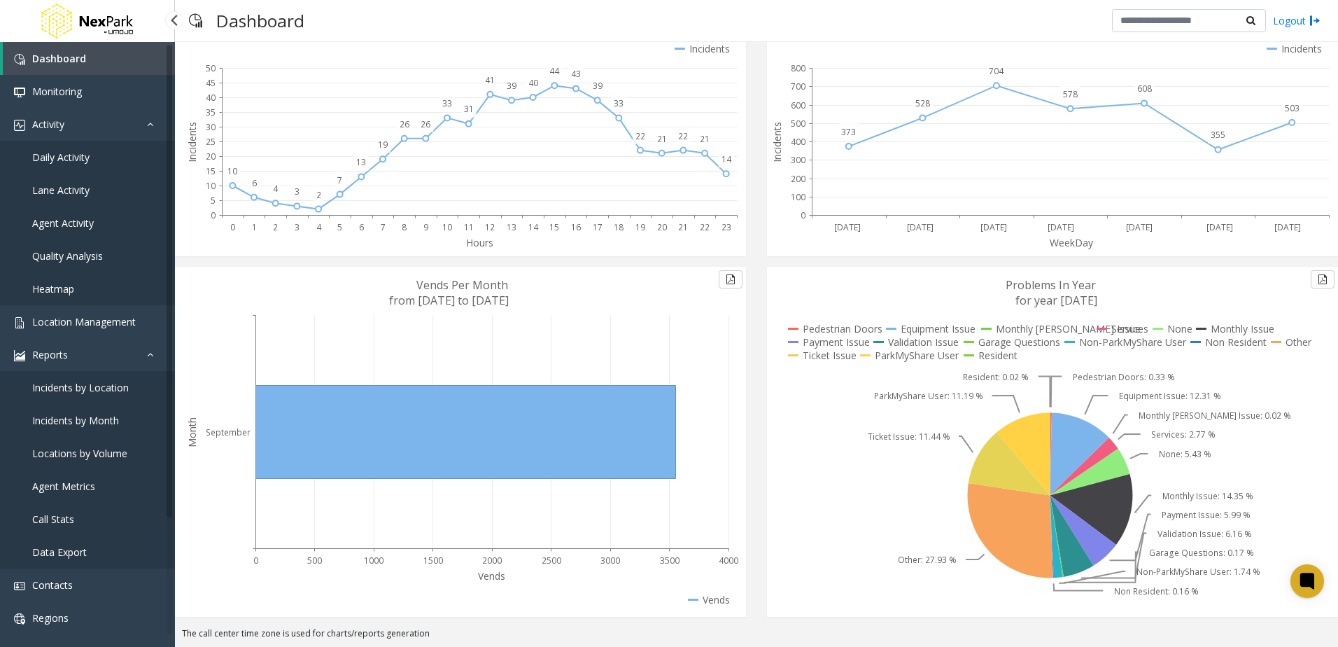
click at [108, 405] on link "Incidents by Month" at bounding box center [87, 420] width 175 height 33
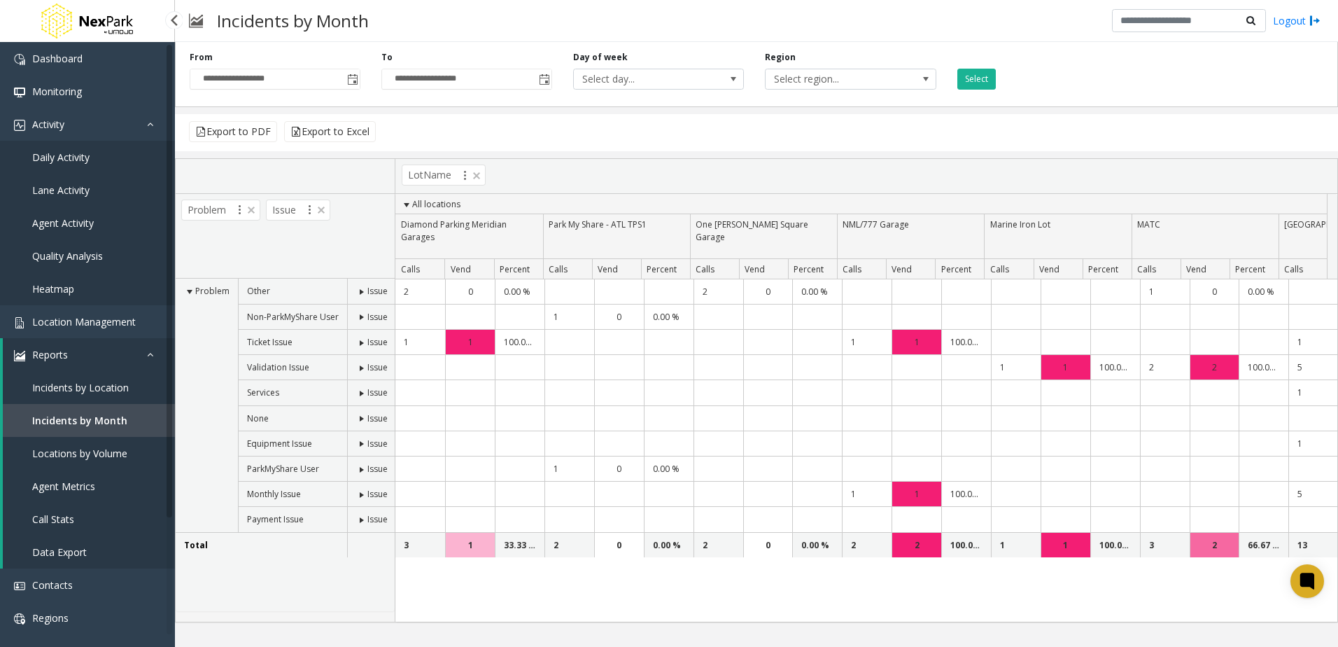
click at [113, 400] on link "Incidents by Location" at bounding box center [89, 387] width 172 height 33
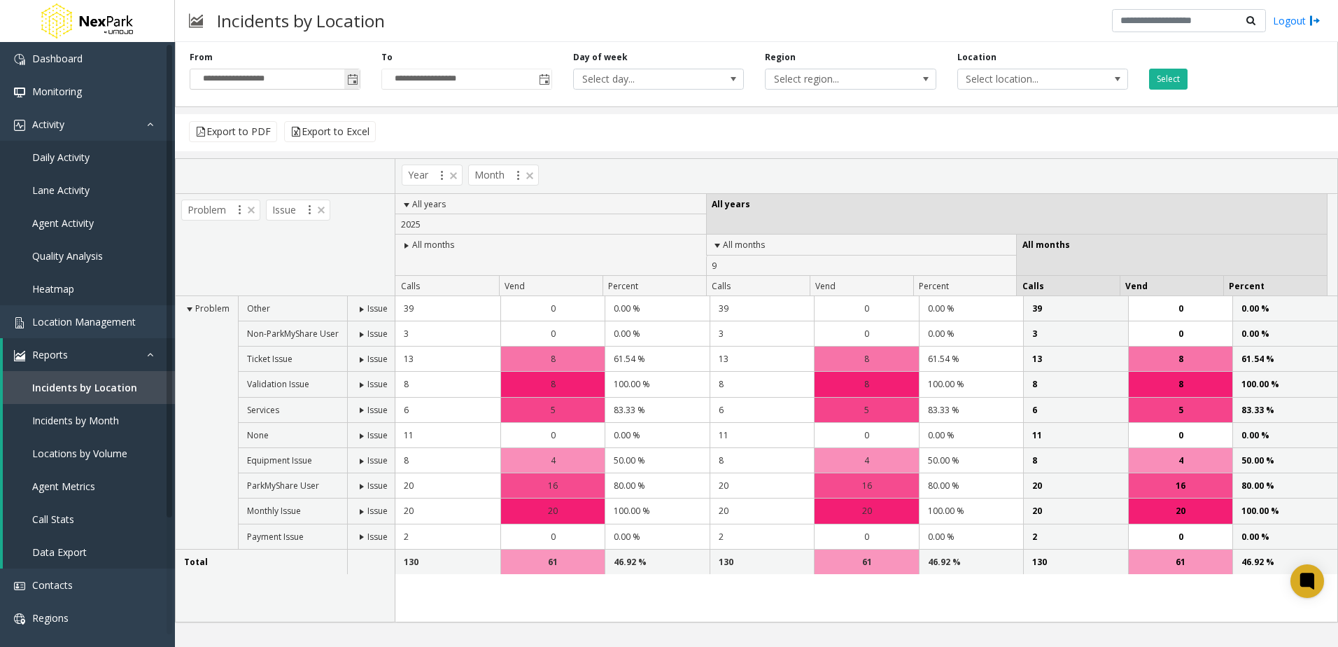
click at [347, 82] on span "Toggle popup" at bounding box center [352, 79] width 11 height 11
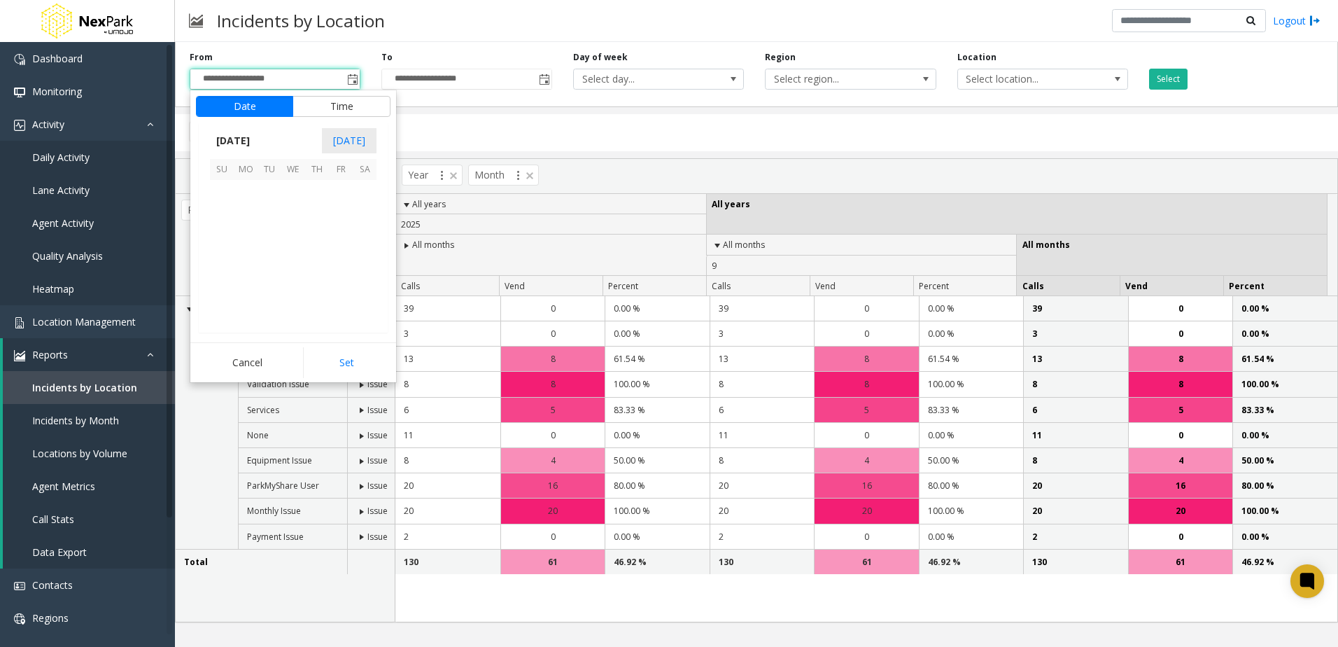
scroll to position [251223, 0]
click at [335, 583] on div "Problem Other Issue Non-ParkMyShare User Issue Ticket Issue Issue Validation Is…" at bounding box center [285, 458] width 219 height 325
